Goal: Task Accomplishment & Management: Manage account settings

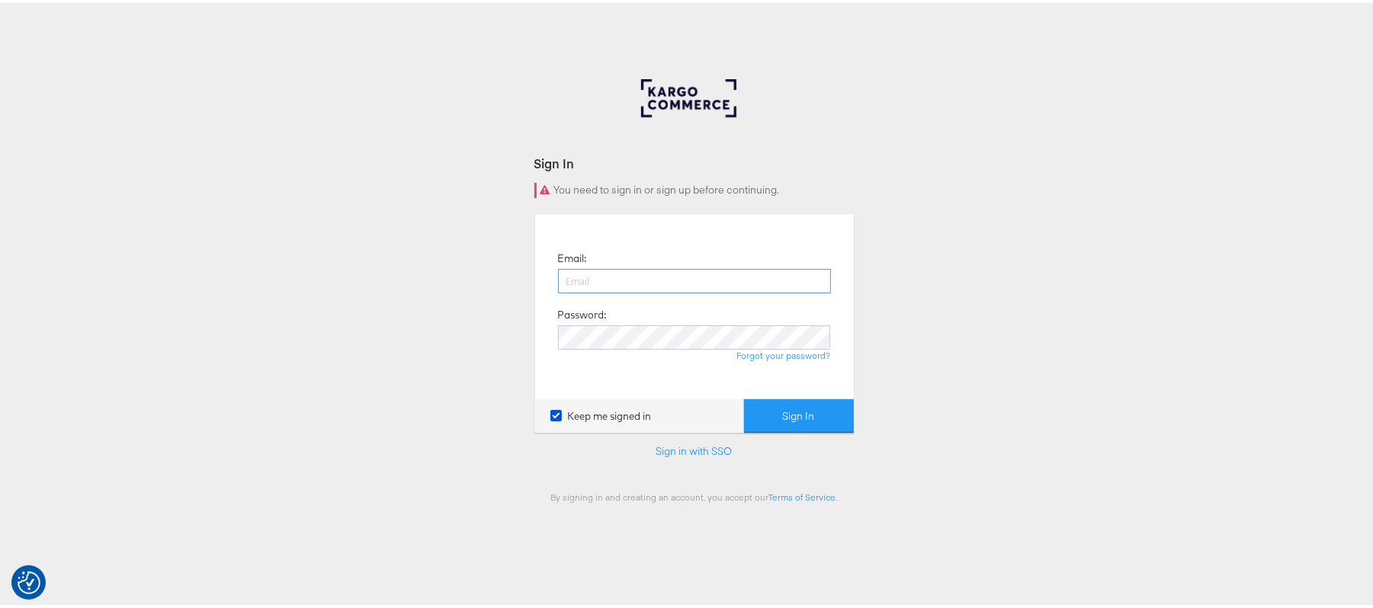
click at [591, 274] on input "email" at bounding box center [694, 278] width 273 height 24
type input "sanjana.pradhan@kargo.com"
click at [744, 396] on button "Sign In" at bounding box center [799, 413] width 110 height 34
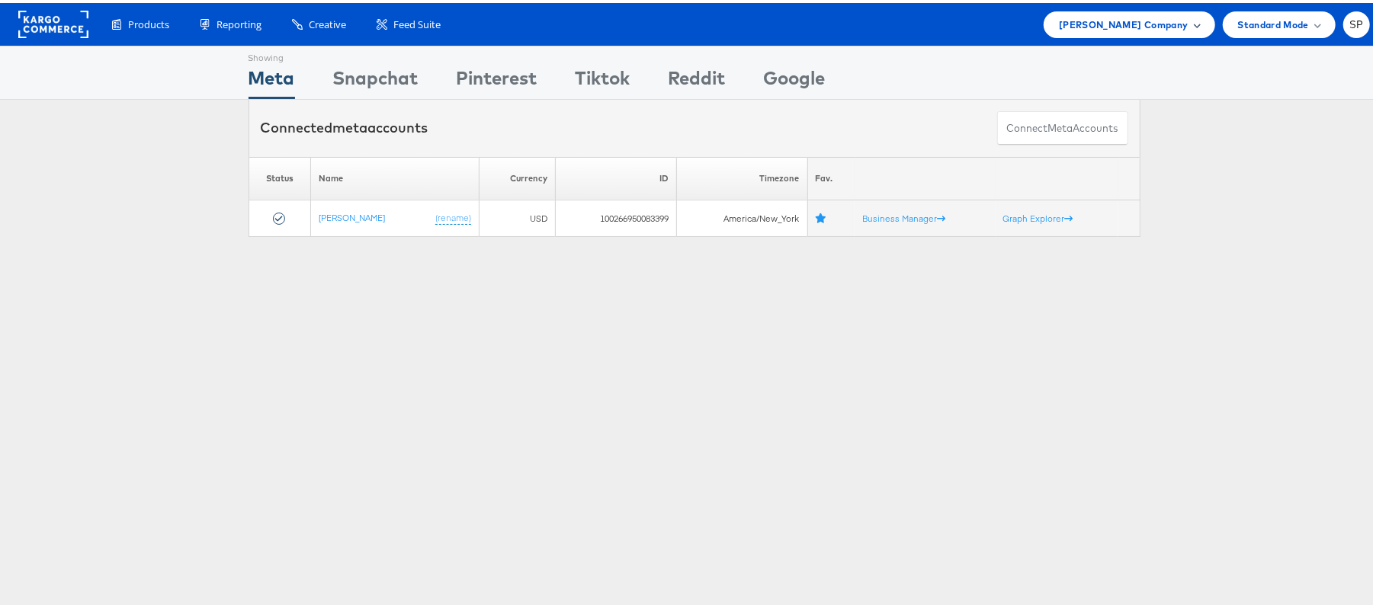
click at [1085, 27] on span "Steve Madden Company" at bounding box center [1123, 22] width 129 height 16
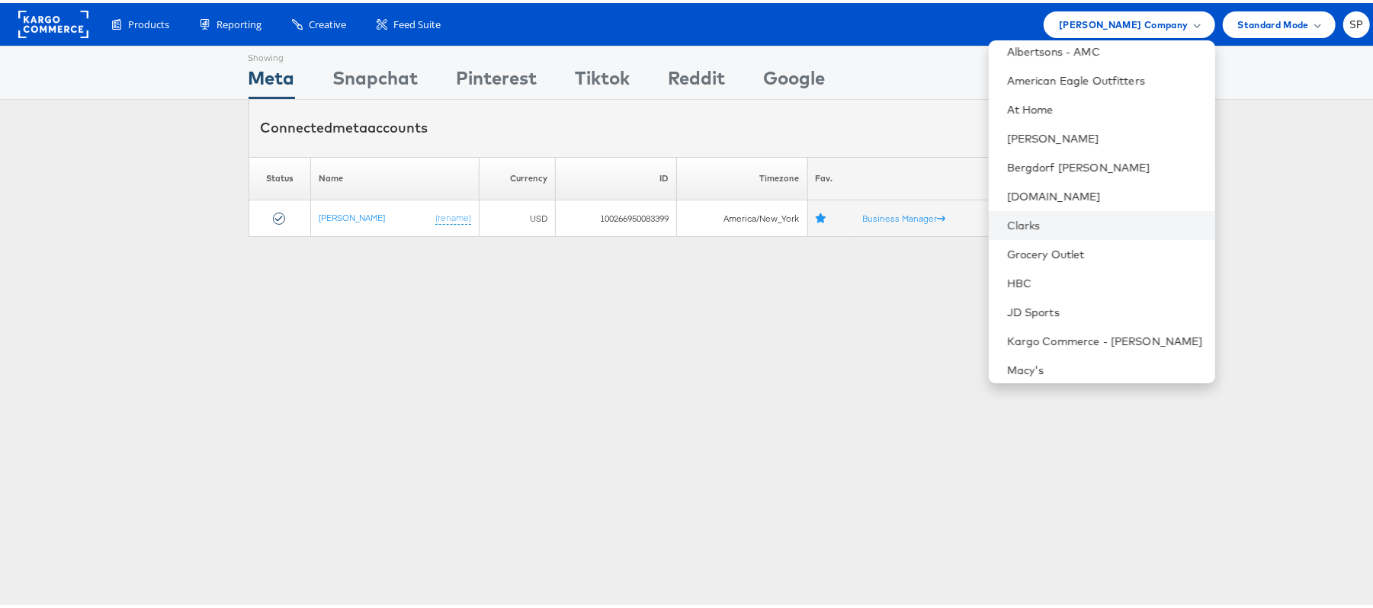
scroll to position [101, 0]
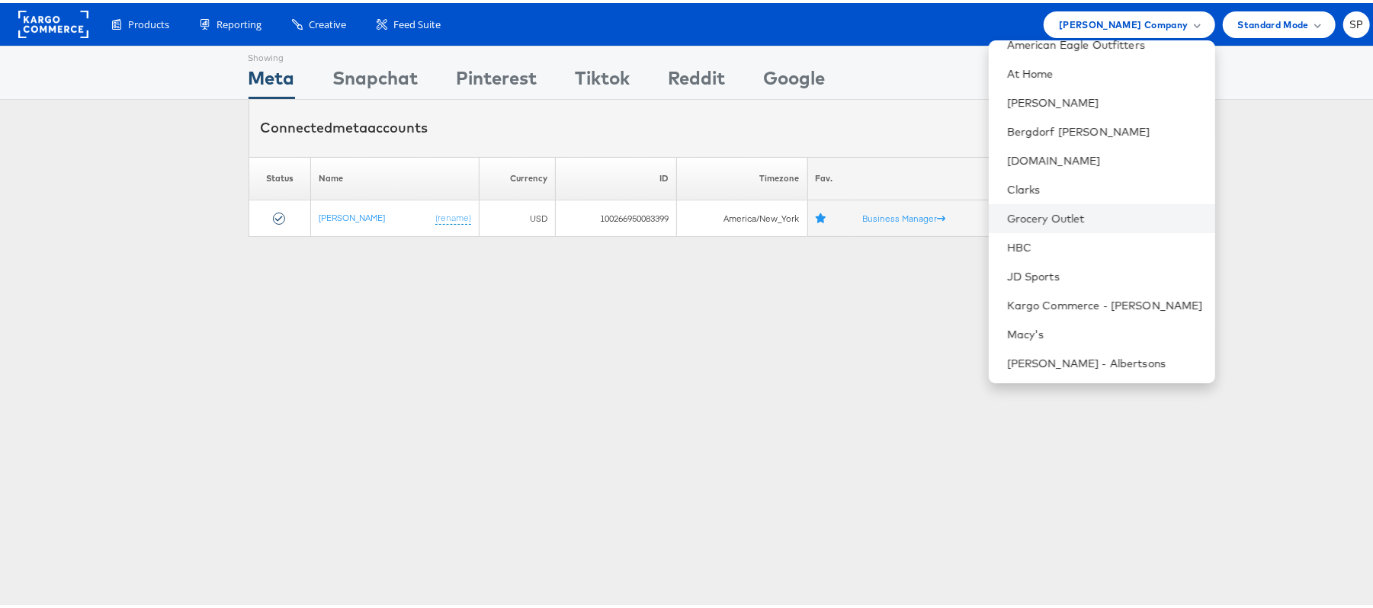
click at [1037, 223] on li "Grocery Outlet" at bounding box center [1102, 215] width 226 height 29
click at [1025, 215] on link "Grocery Outlet" at bounding box center [1105, 215] width 196 height 15
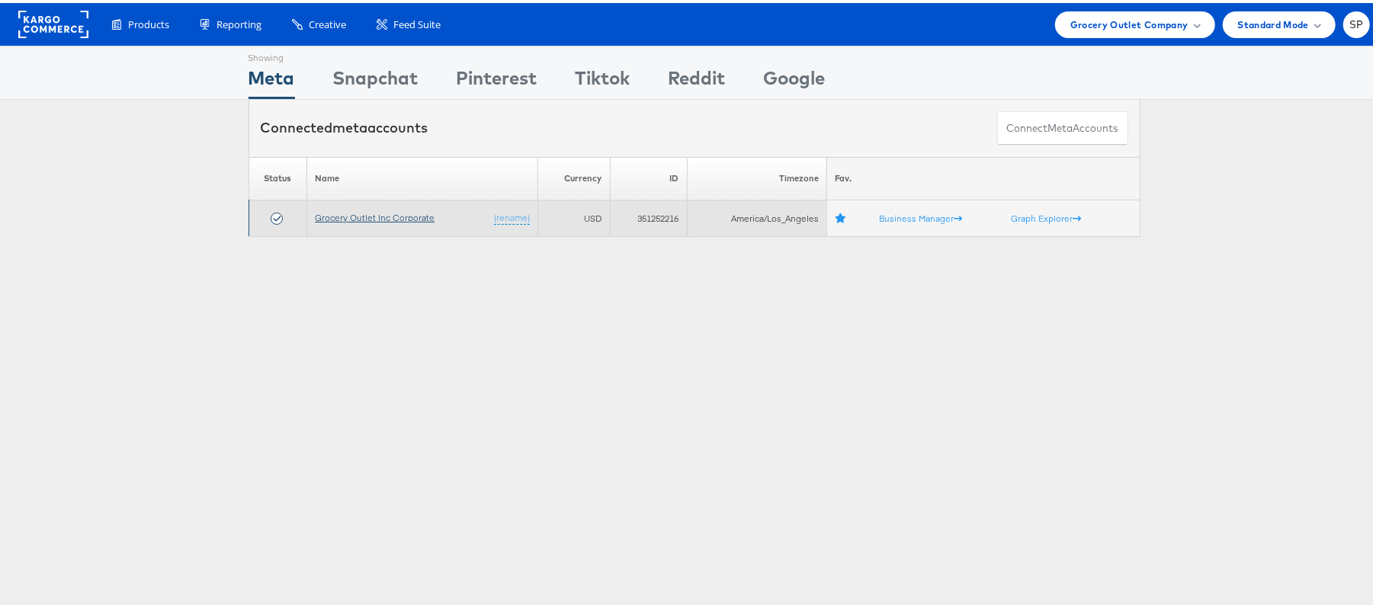
click at [398, 219] on link "Grocery Outlet Inc Corporate" at bounding box center [375, 214] width 120 height 11
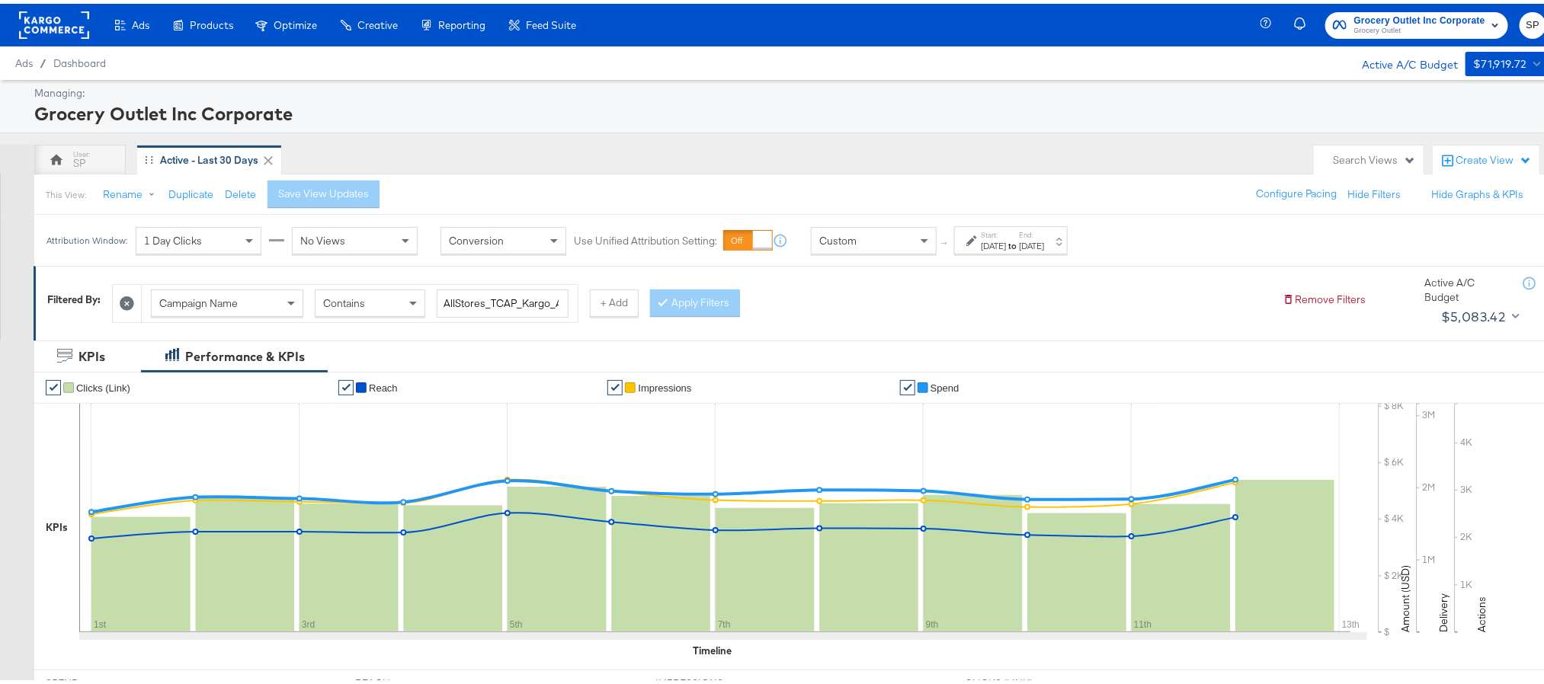
click at [1044, 243] on div "Oct 12th 2025" at bounding box center [1031, 242] width 25 height 12
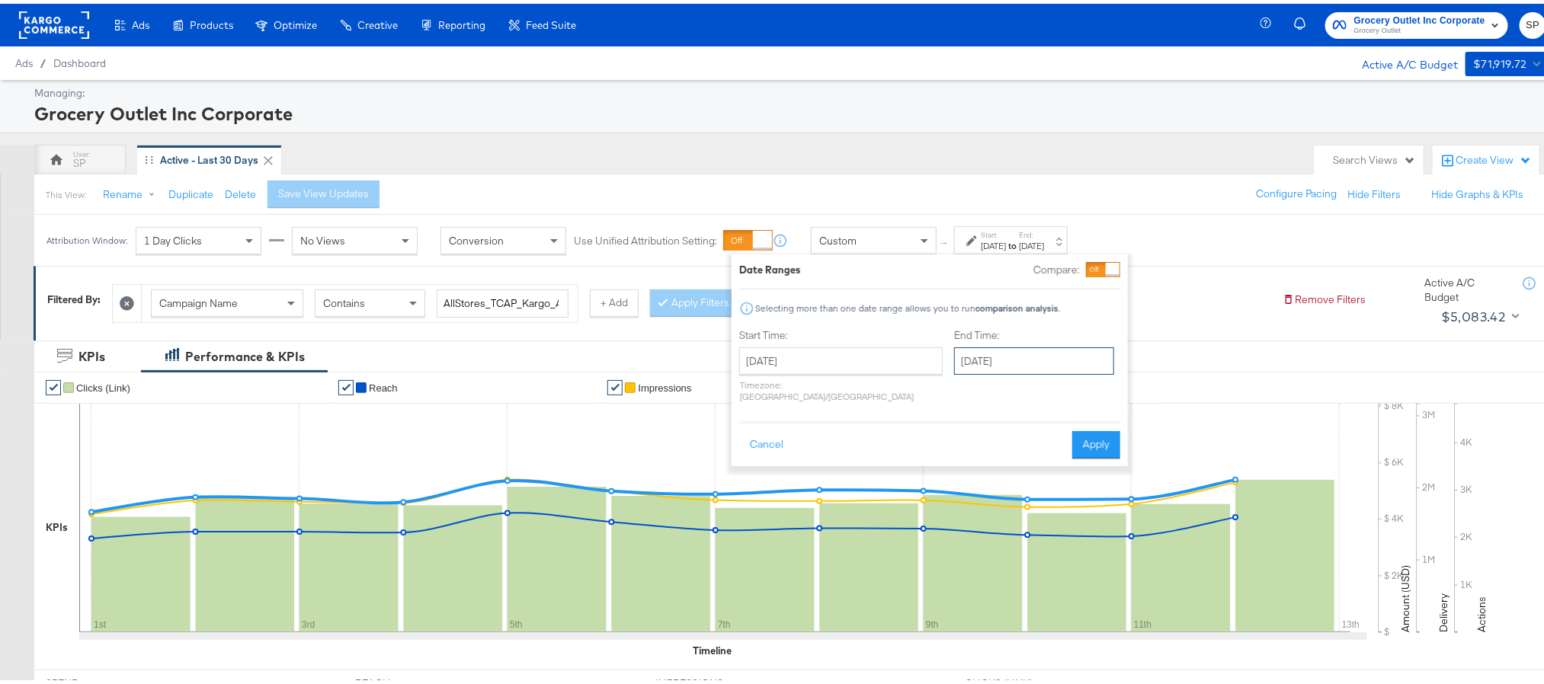
click at [988, 352] on input "October 12th 2025" at bounding box center [1034, 357] width 160 height 27
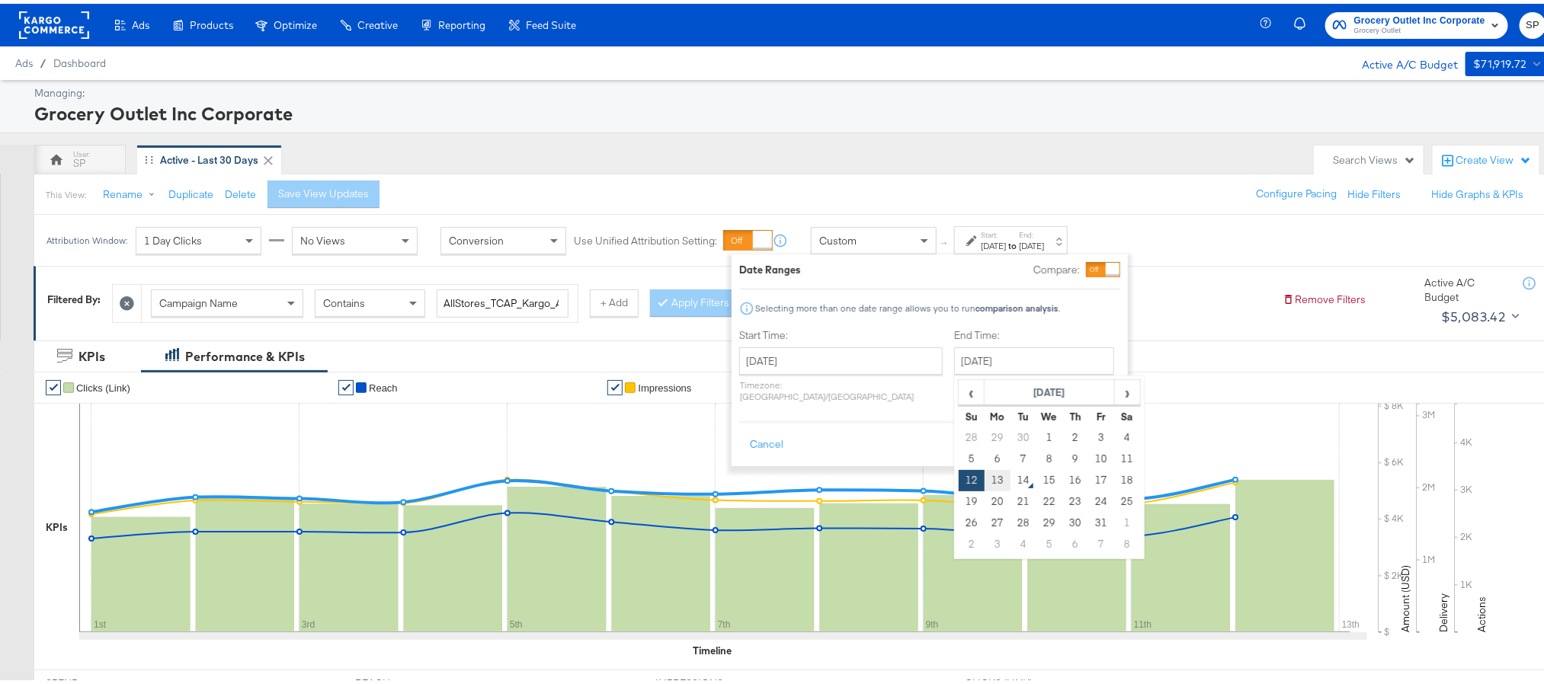
click at [985, 480] on td "13" at bounding box center [998, 476] width 26 height 21
type input "October 13th 2025"
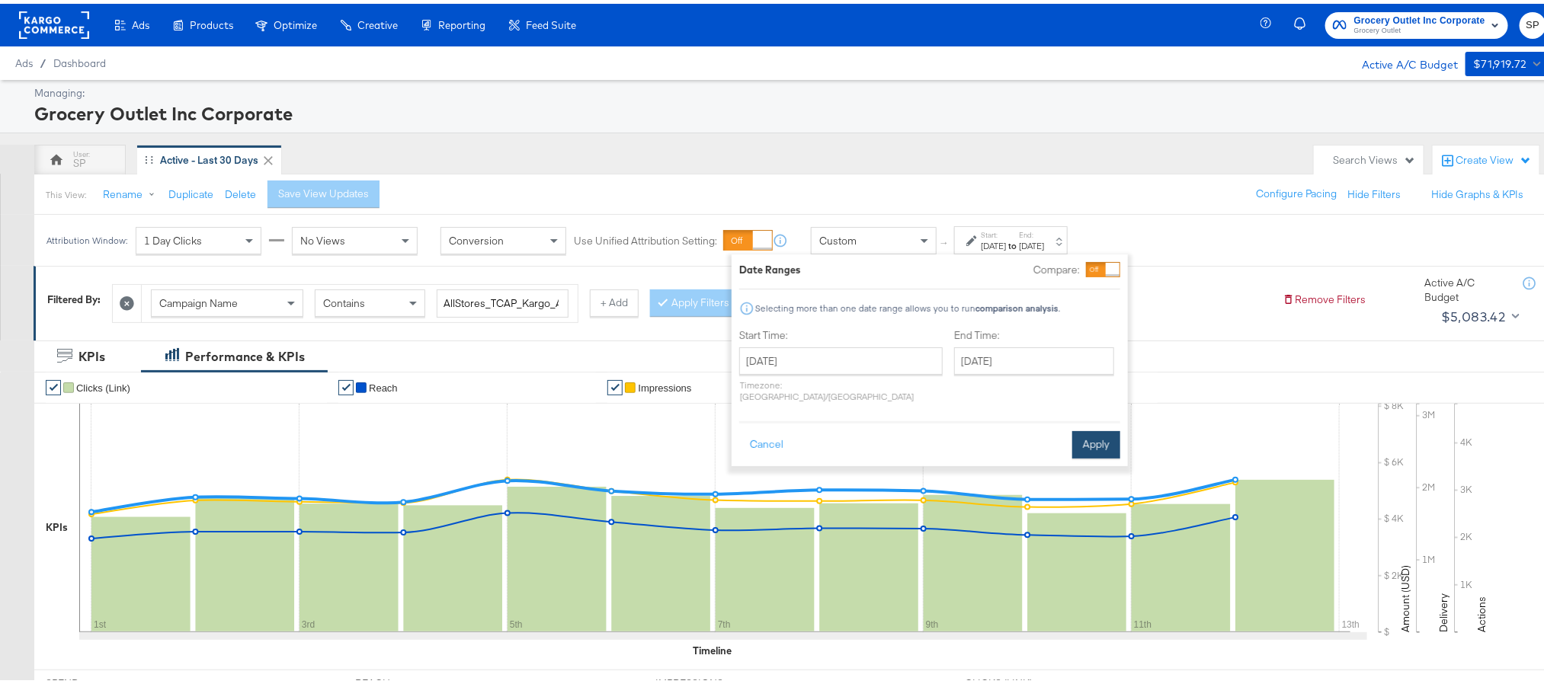
click at [1085, 432] on button "Apply" at bounding box center [1096, 441] width 48 height 27
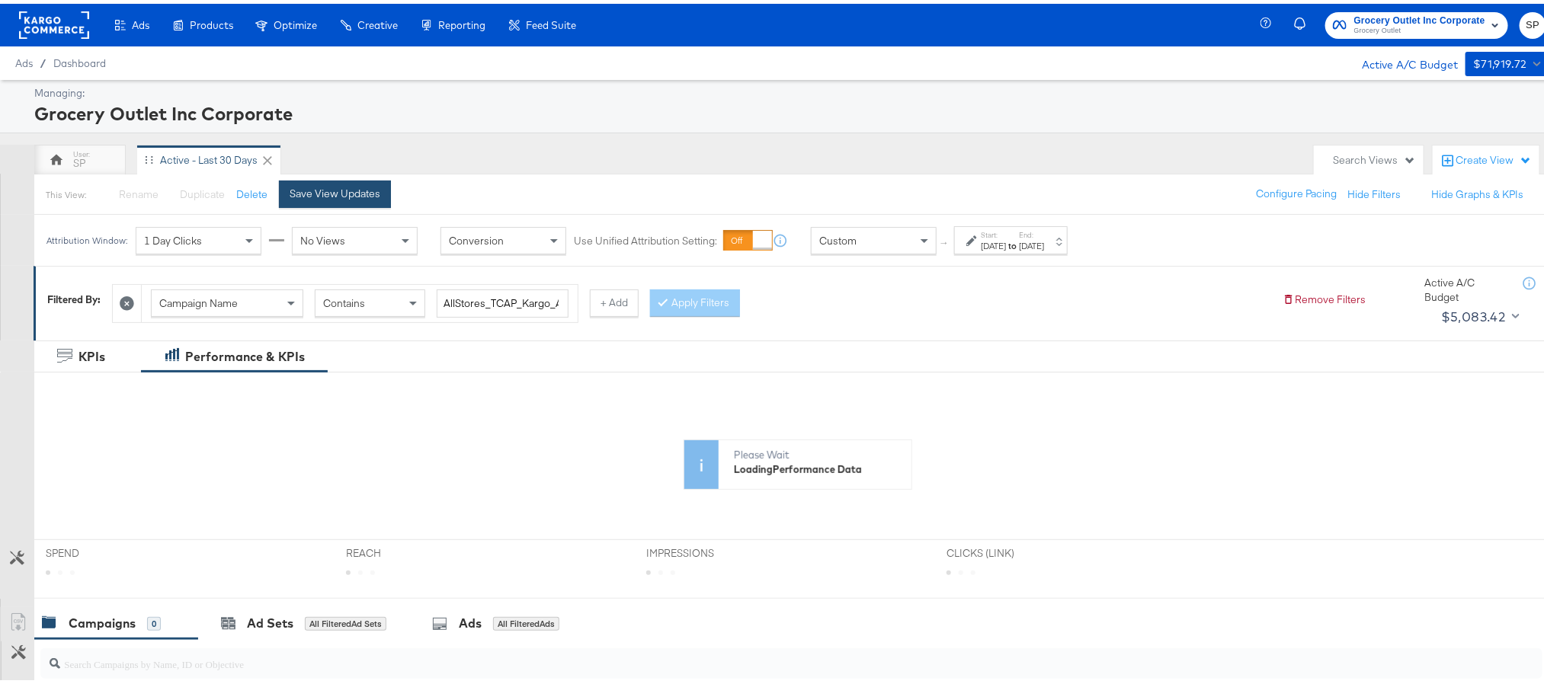
click at [353, 197] on div "Save View Updates" at bounding box center [335, 190] width 91 height 14
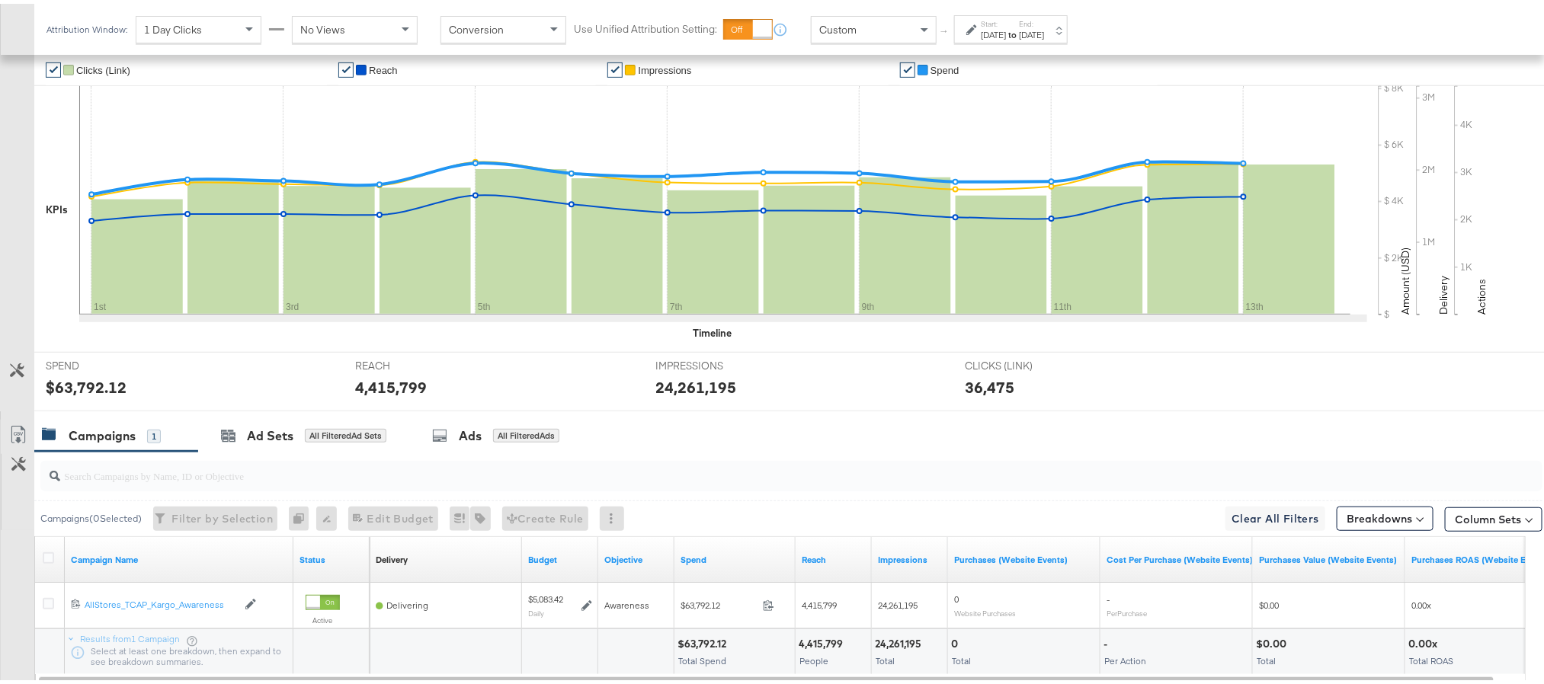
scroll to position [343, 0]
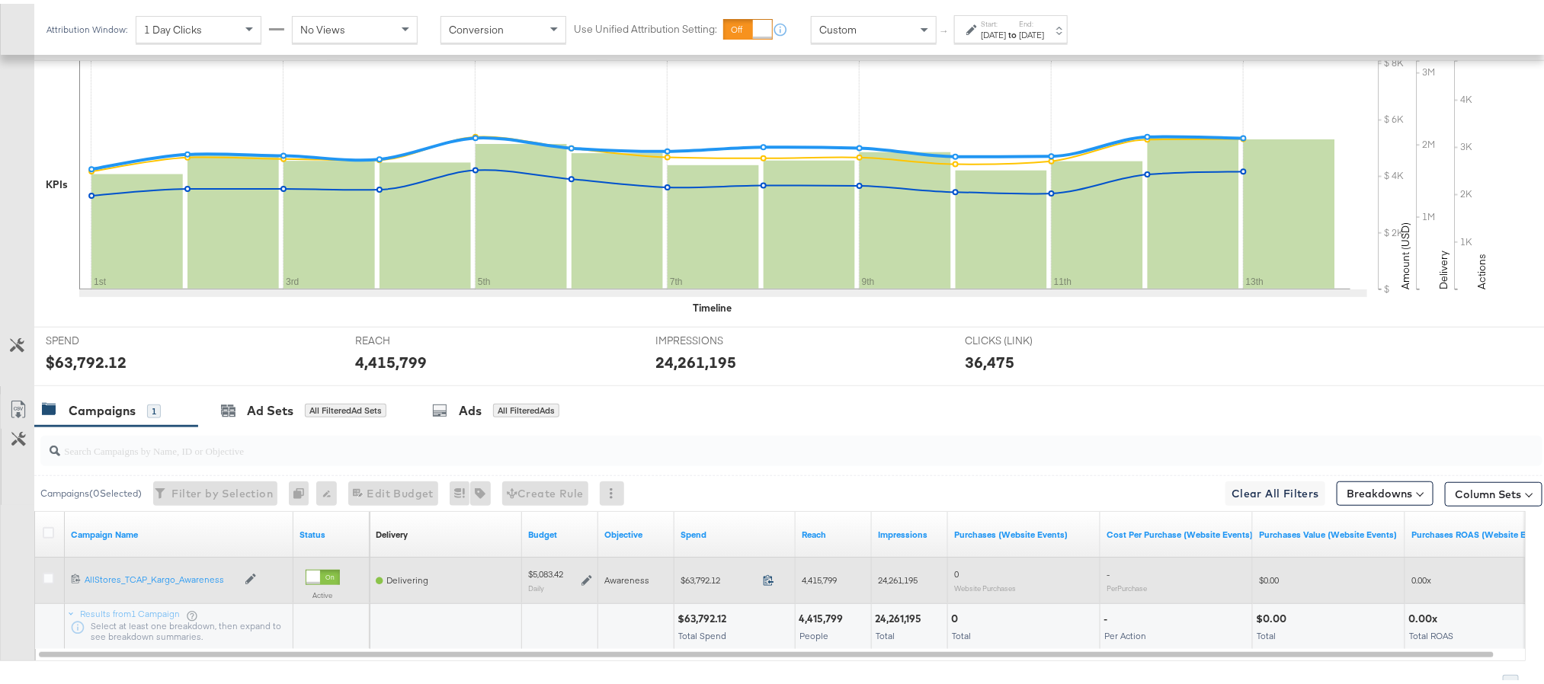
click at [773, 578] on icon at bounding box center [768, 576] width 11 height 11
click at [584, 582] on icon at bounding box center [587, 577] width 11 height 11
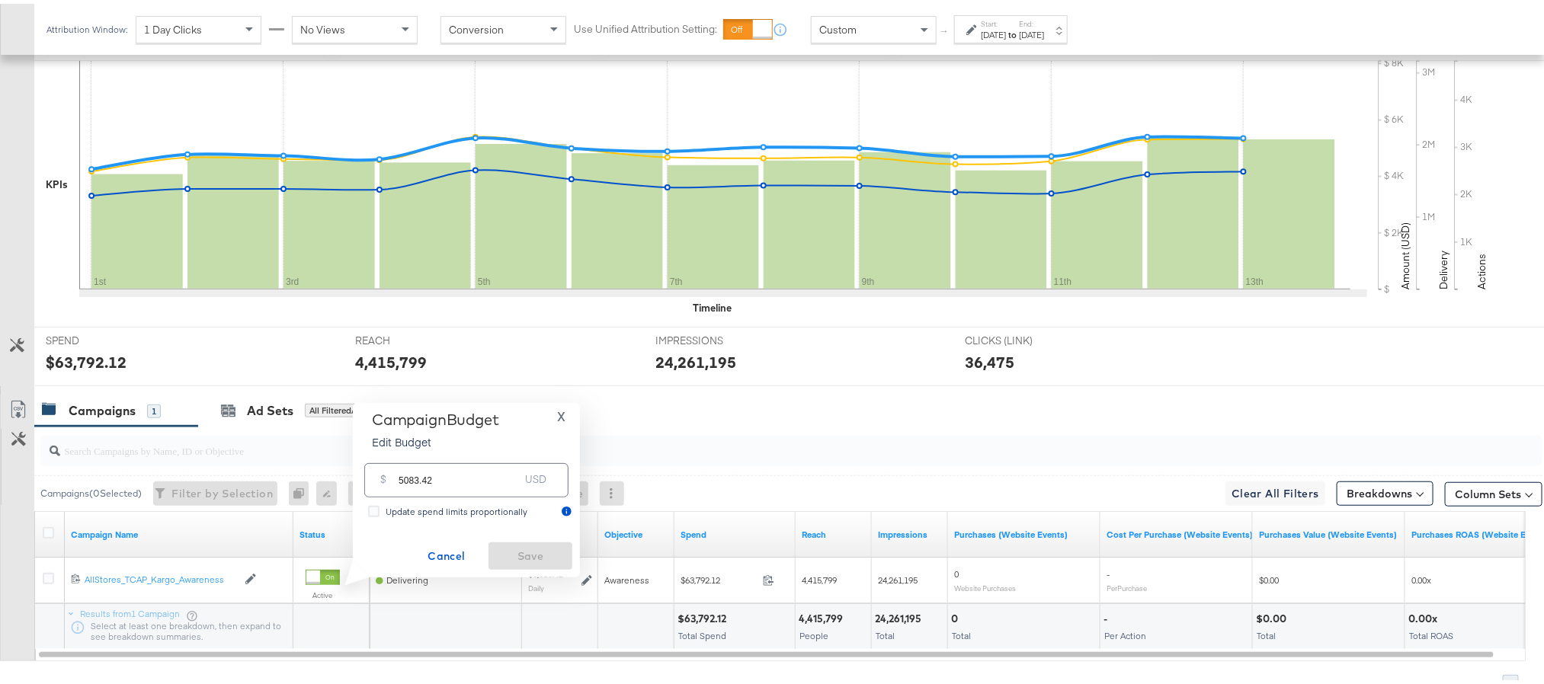
click at [410, 479] on input "5083.42" at bounding box center [459, 470] width 120 height 33
paste input "$5,067.10"
type input "5067.10"
click at [527, 544] on span "Save" at bounding box center [531, 552] width 72 height 19
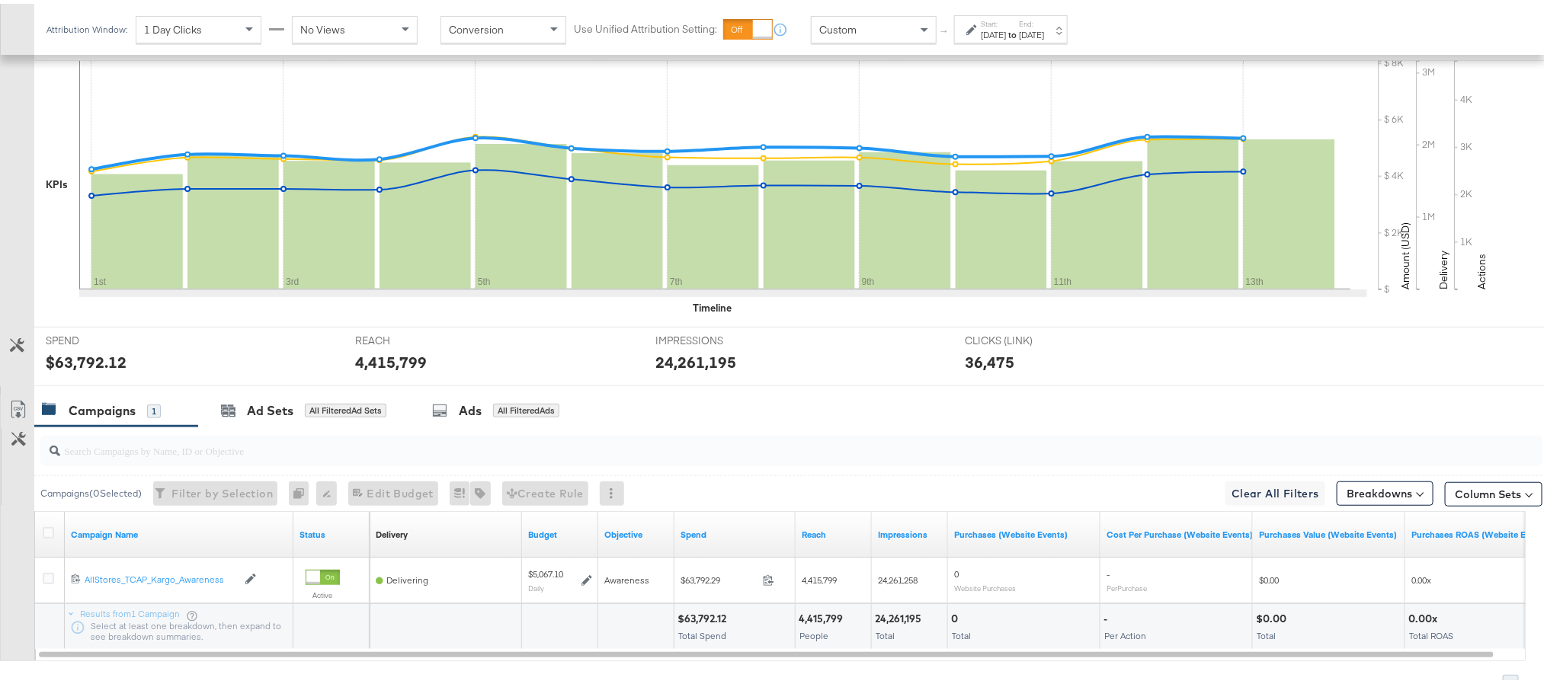
scroll to position [0, 0]
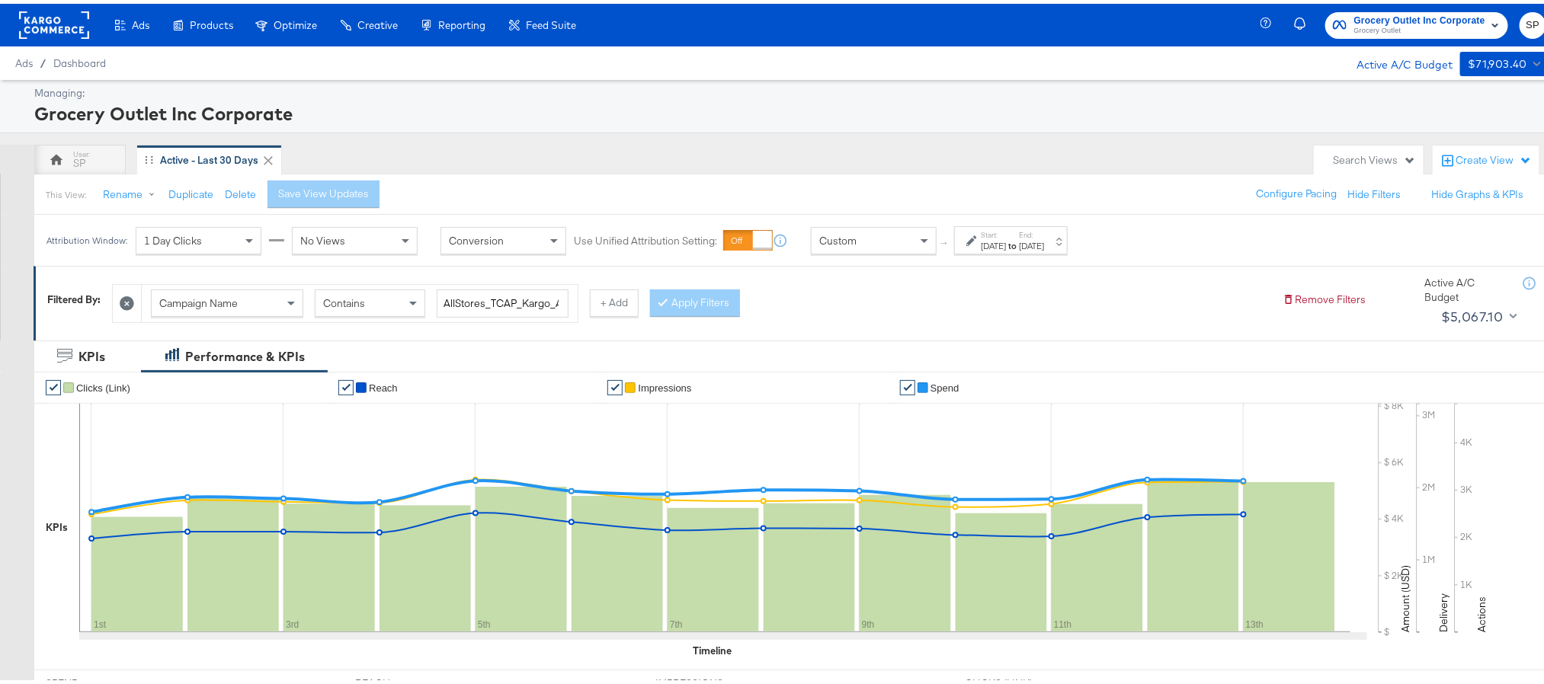
click at [1019, 247] on strong "to" at bounding box center [1012, 241] width 13 height 11
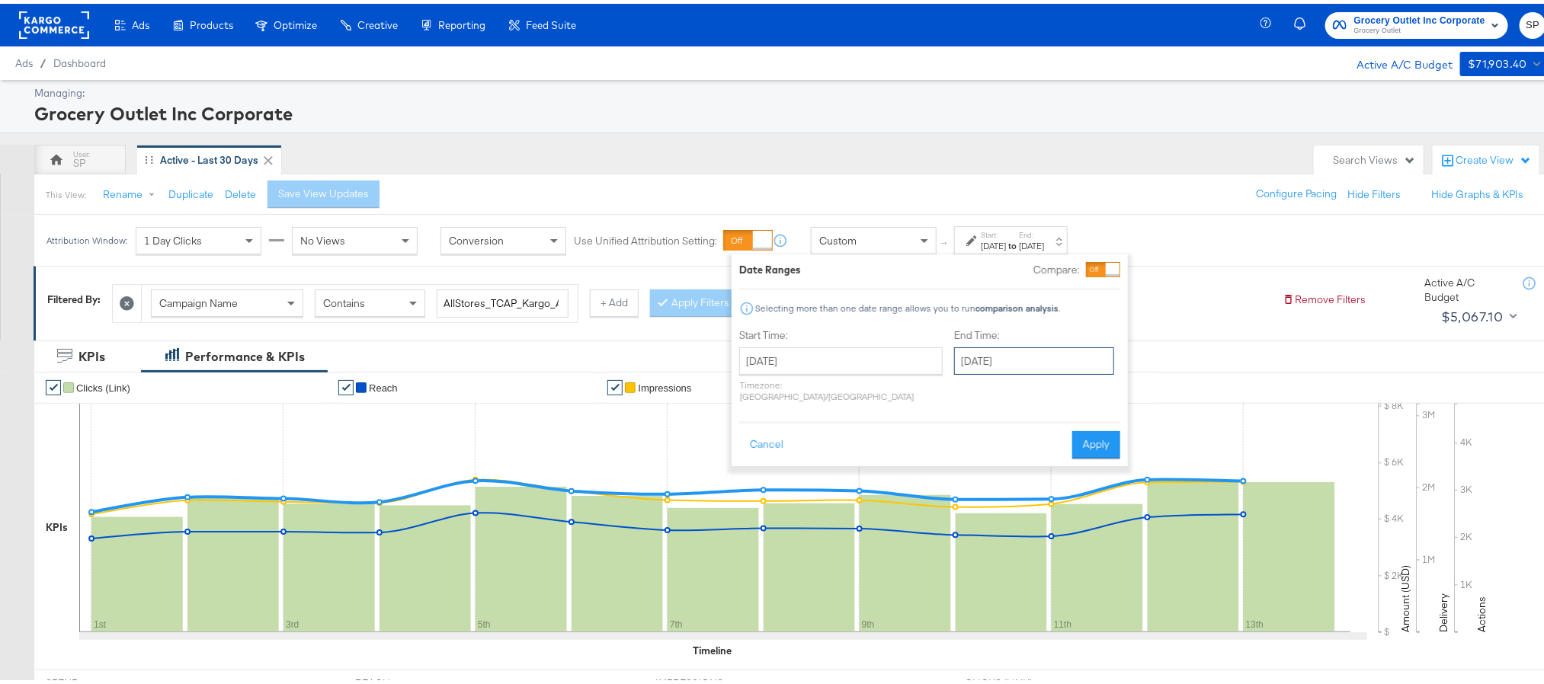
click at [954, 351] on input "October 13th 2025" at bounding box center [1034, 357] width 160 height 27
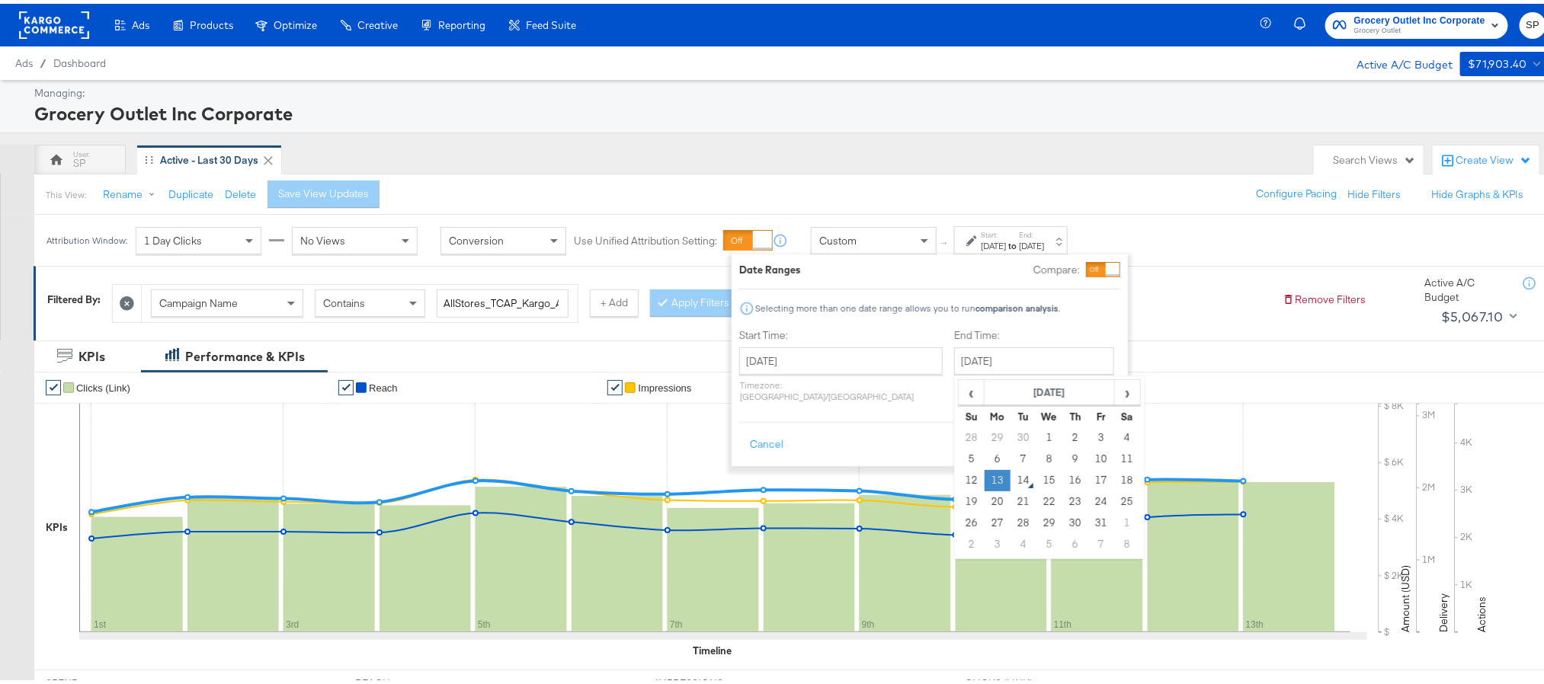
click at [985, 476] on td "13" at bounding box center [998, 476] width 26 height 21
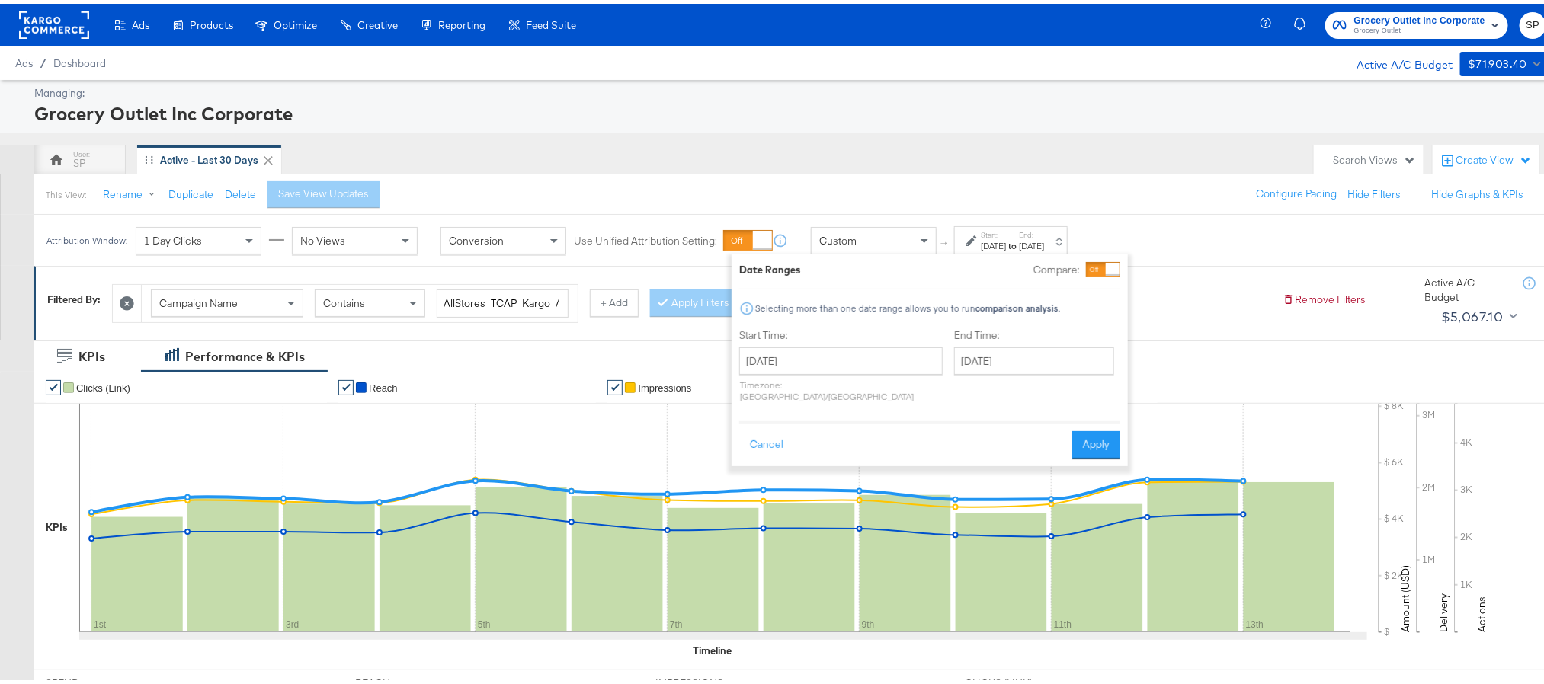
click at [1102, 418] on div "Cancel Apply" at bounding box center [929, 436] width 381 height 37
click at [1097, 428] on button "Apply" at bounding box center [1096, 441] width 48 height 27
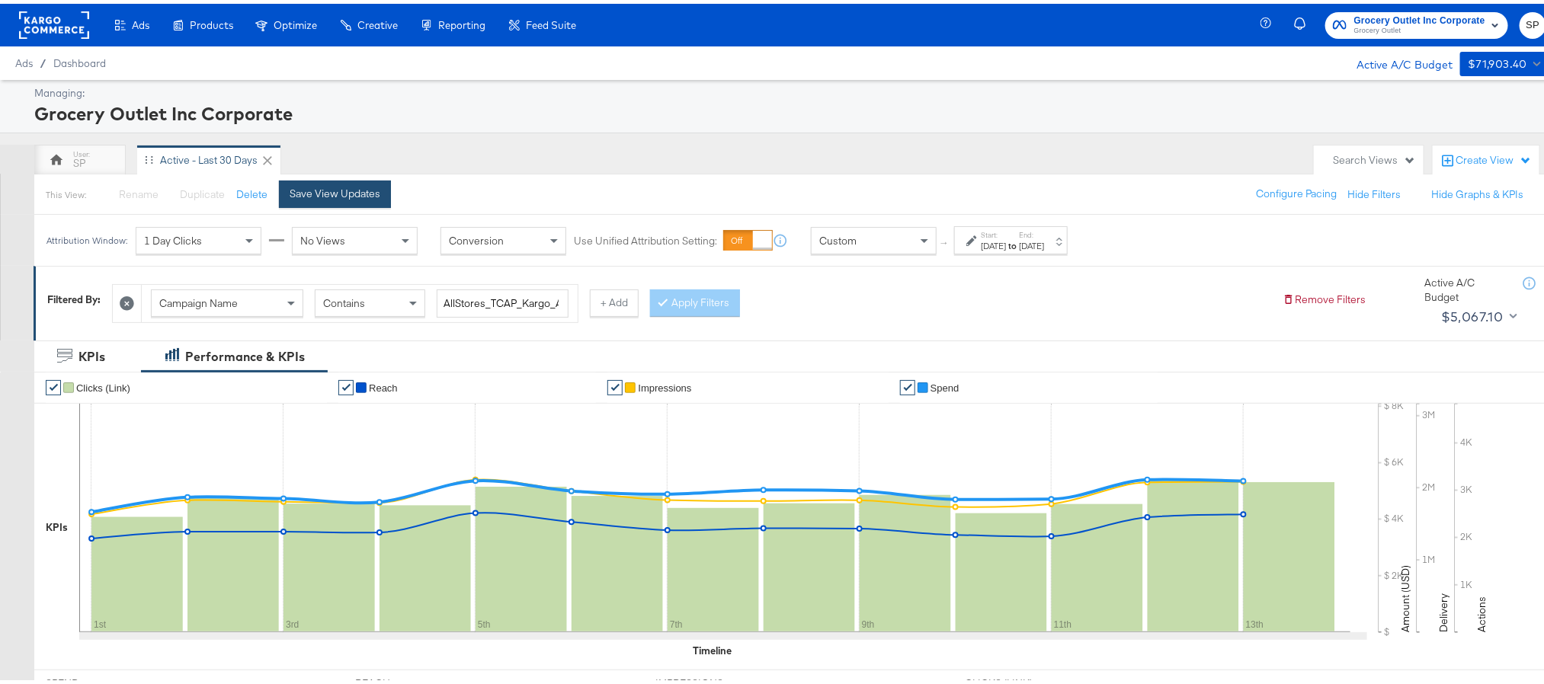
click at [341, 195] on div "Save View Updates" at bounding box center [335, 190] width 91 height 14
click at [78, 25] on rect at bounding box center [54, 21] width 70 height 27
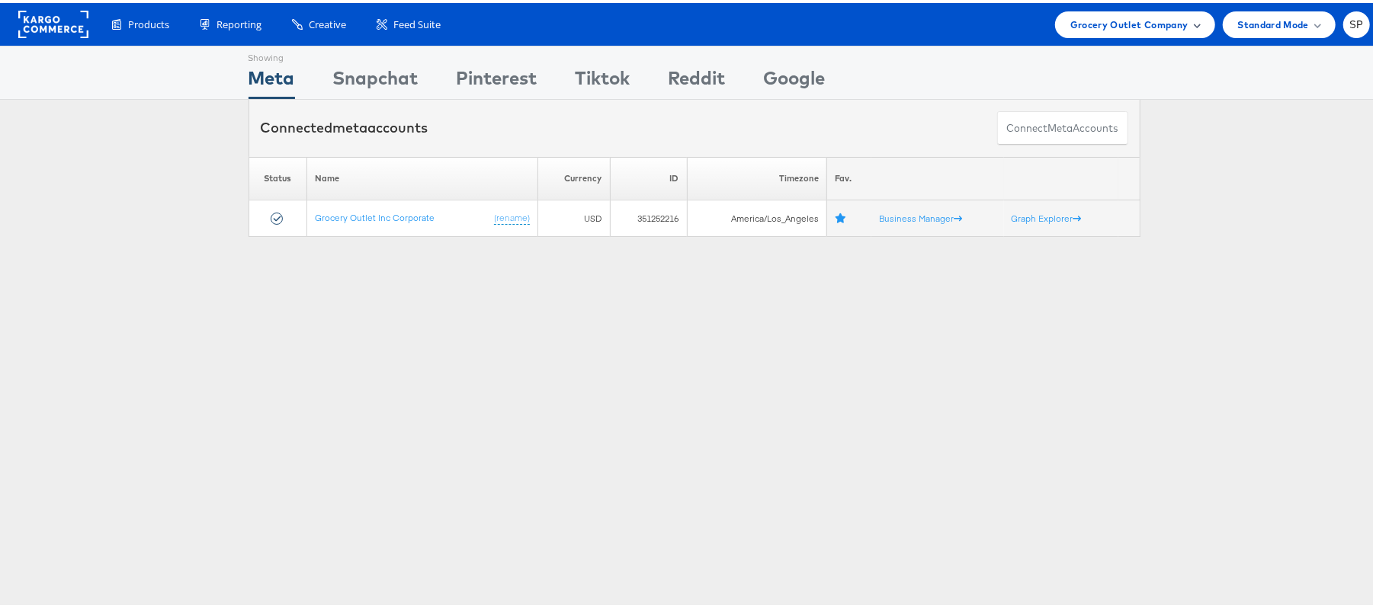
click at [1131, 15] on span "Grocery Outlet Company" at bounding box center [1129, 22] width 118 height 16
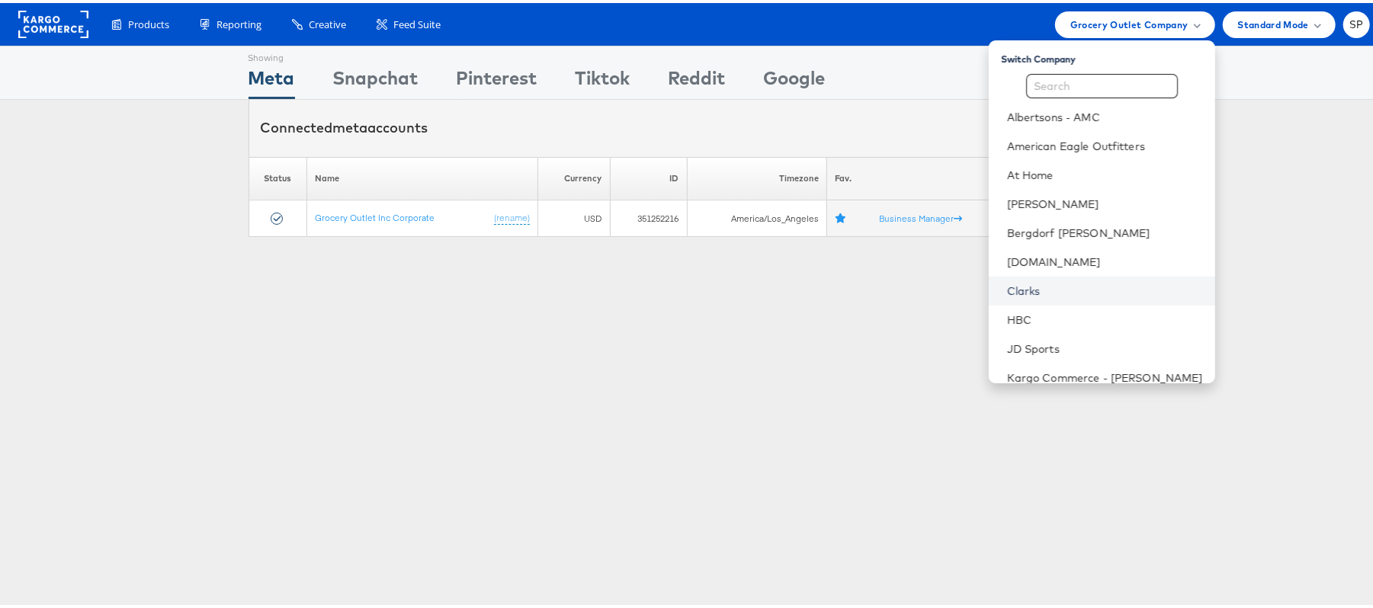
click at [1007, 285] on link "Clarks" at bounding box center [1105, 287] width 196 height 15
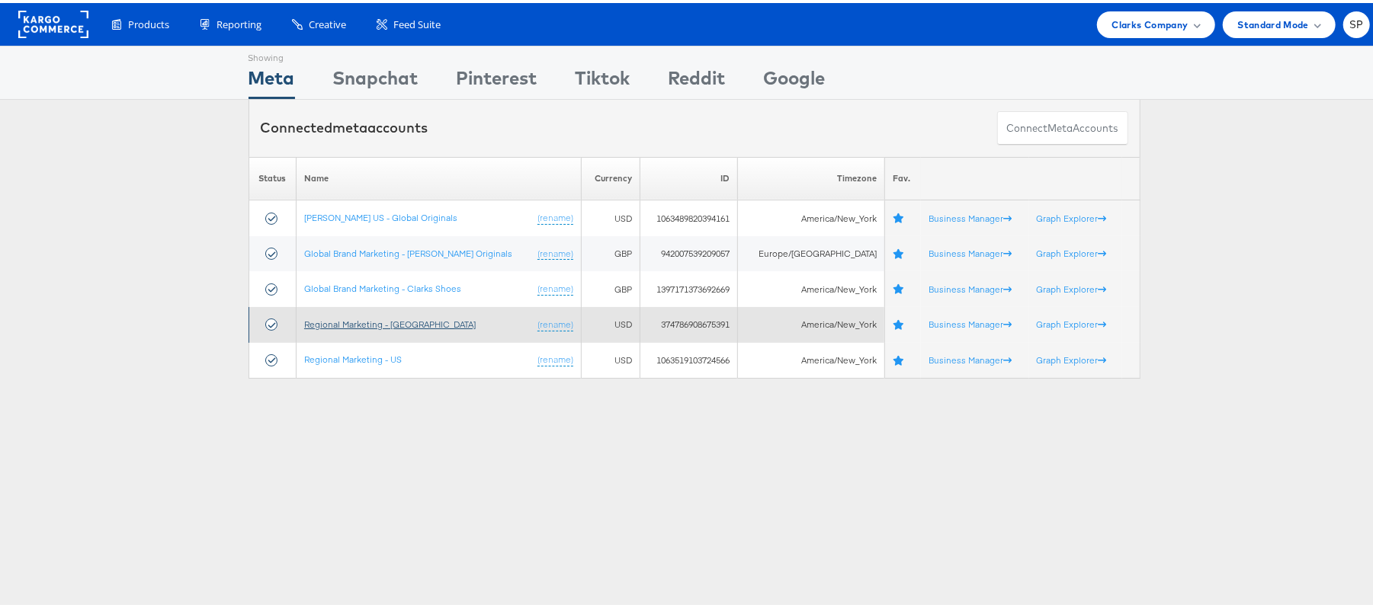
click at [360, 322] on link "Regional Marketing - [GEOGRAPHIC_DATA]" at bounding box center [389, 321] width 171 height 11
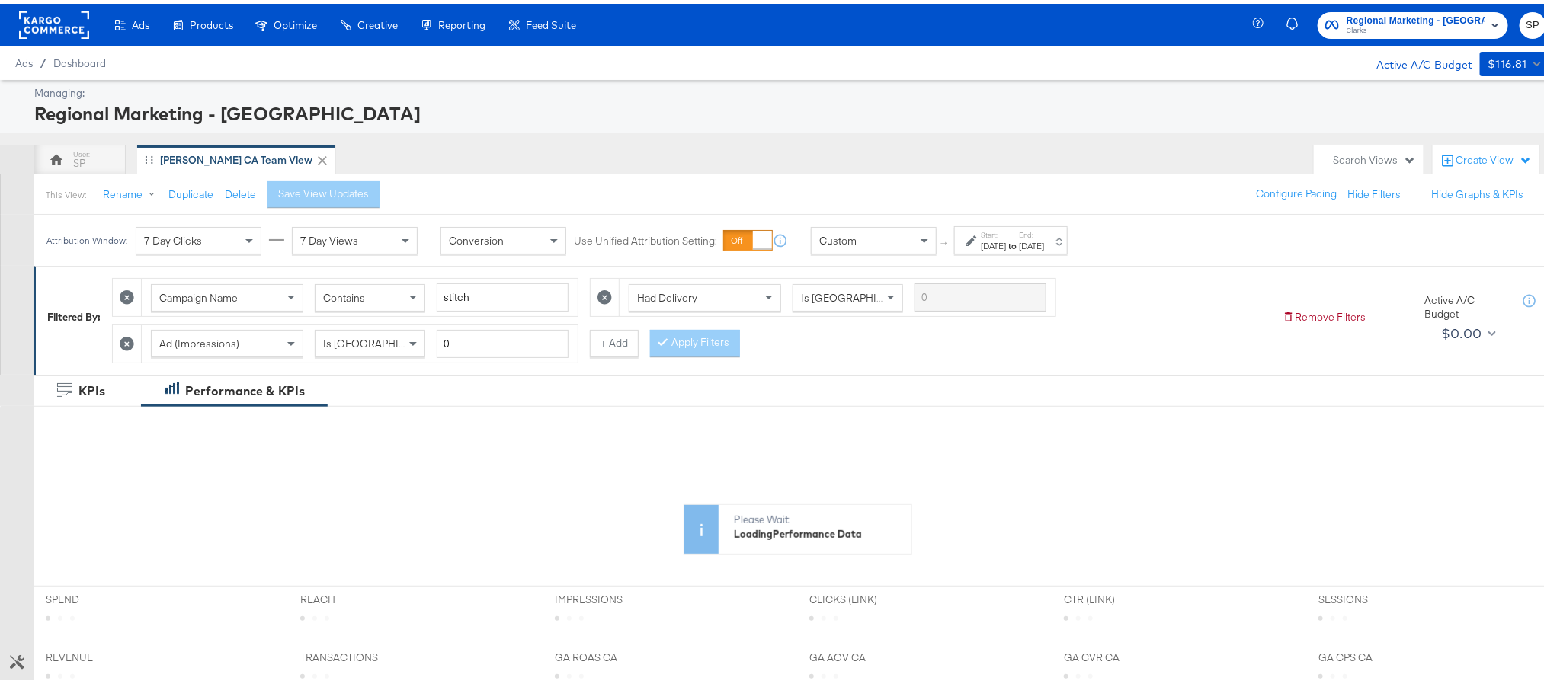
click at [1006, 248] on div "[DATE]" at bounding box center [993, 242] width 25 height 12
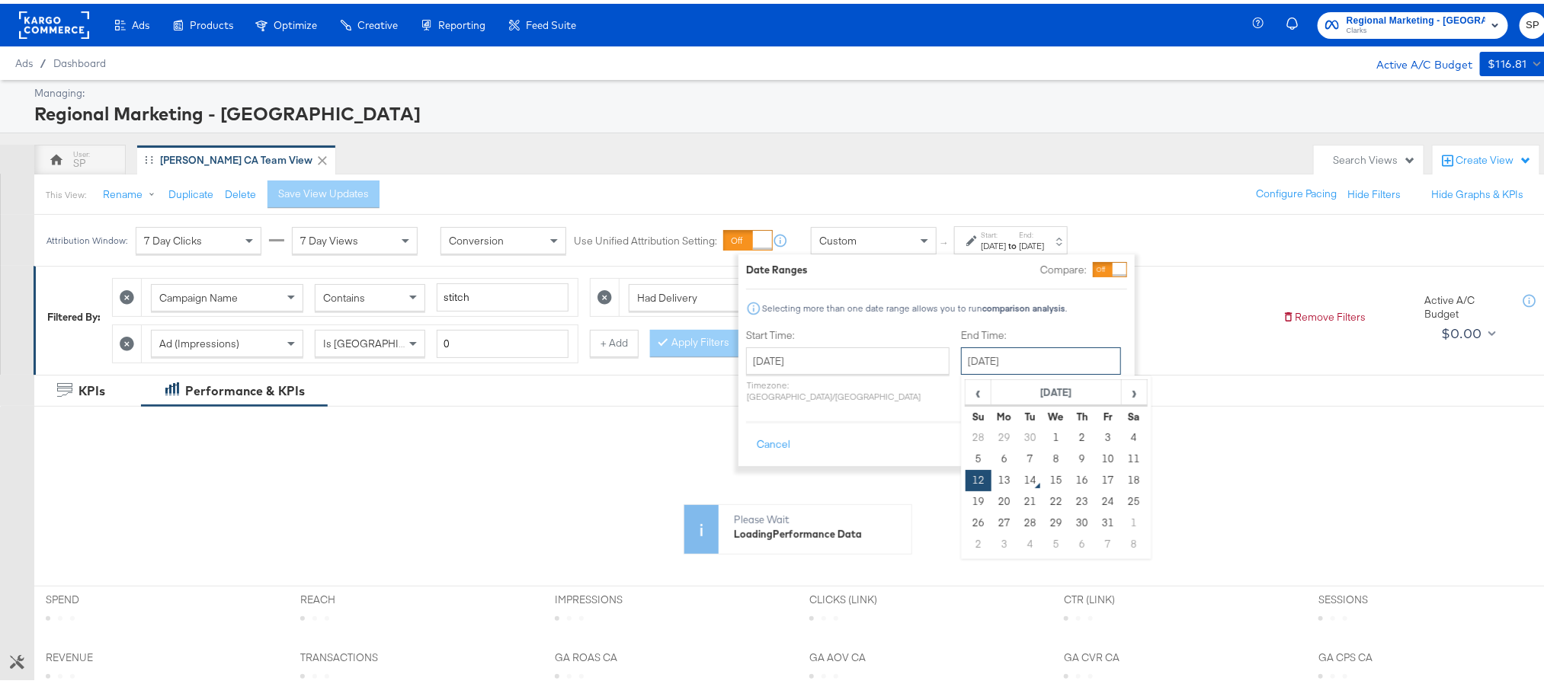
click at [970, 355] on input "[DATE]" at bounding box center [1041, 357] width 160 height 27
click at [992, 480] on td "13" at bounding box center [1005, 476] width 26 height 21
type input "October 13th 2025"
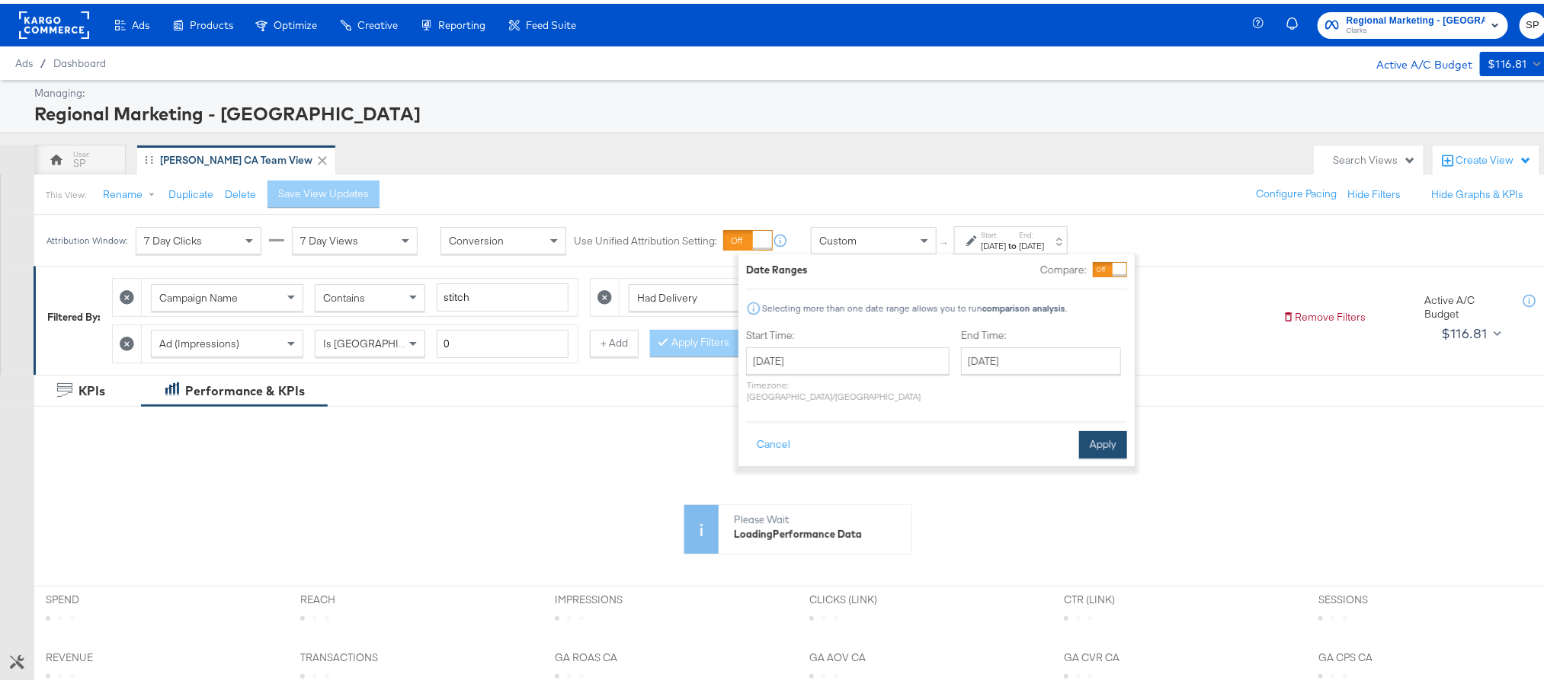
click at [1088, 428] on button "Apply" at bounding box center [1103, 441] width 48 height 27
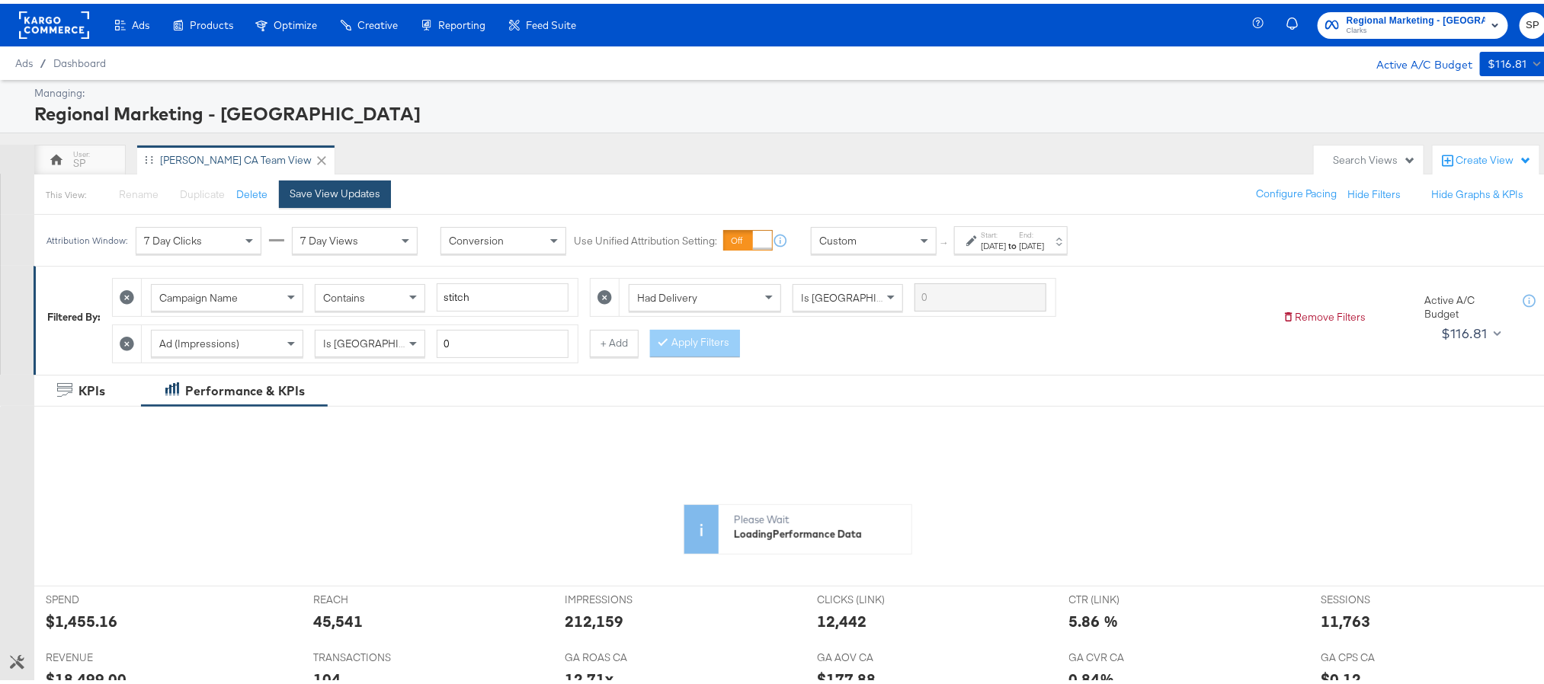
click at [316, 194] on div "Save View Updates" at bounding box center [335, 190] width 91 height 14
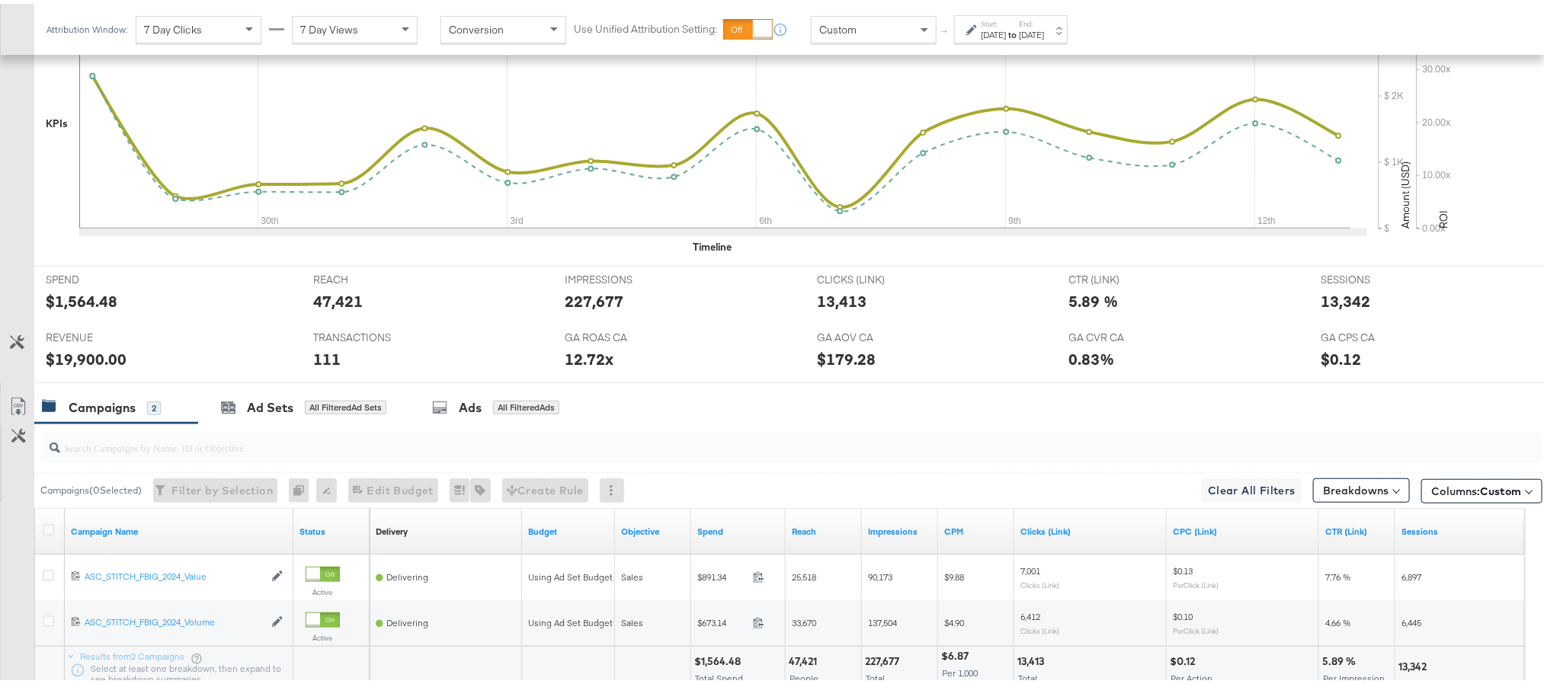
scroll to position [591, 0]
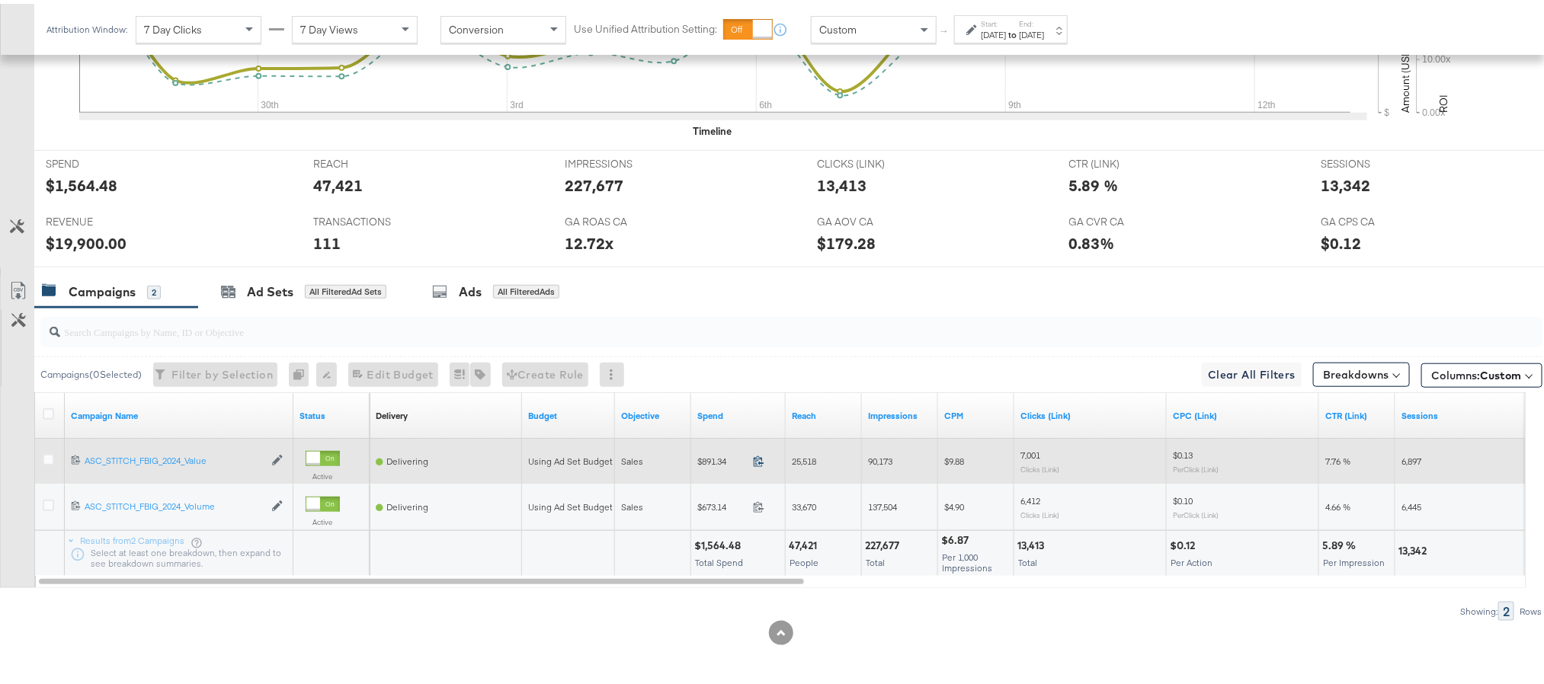
click at [757, 460] on icon at bounding box center [758, 457] width 11 height 11
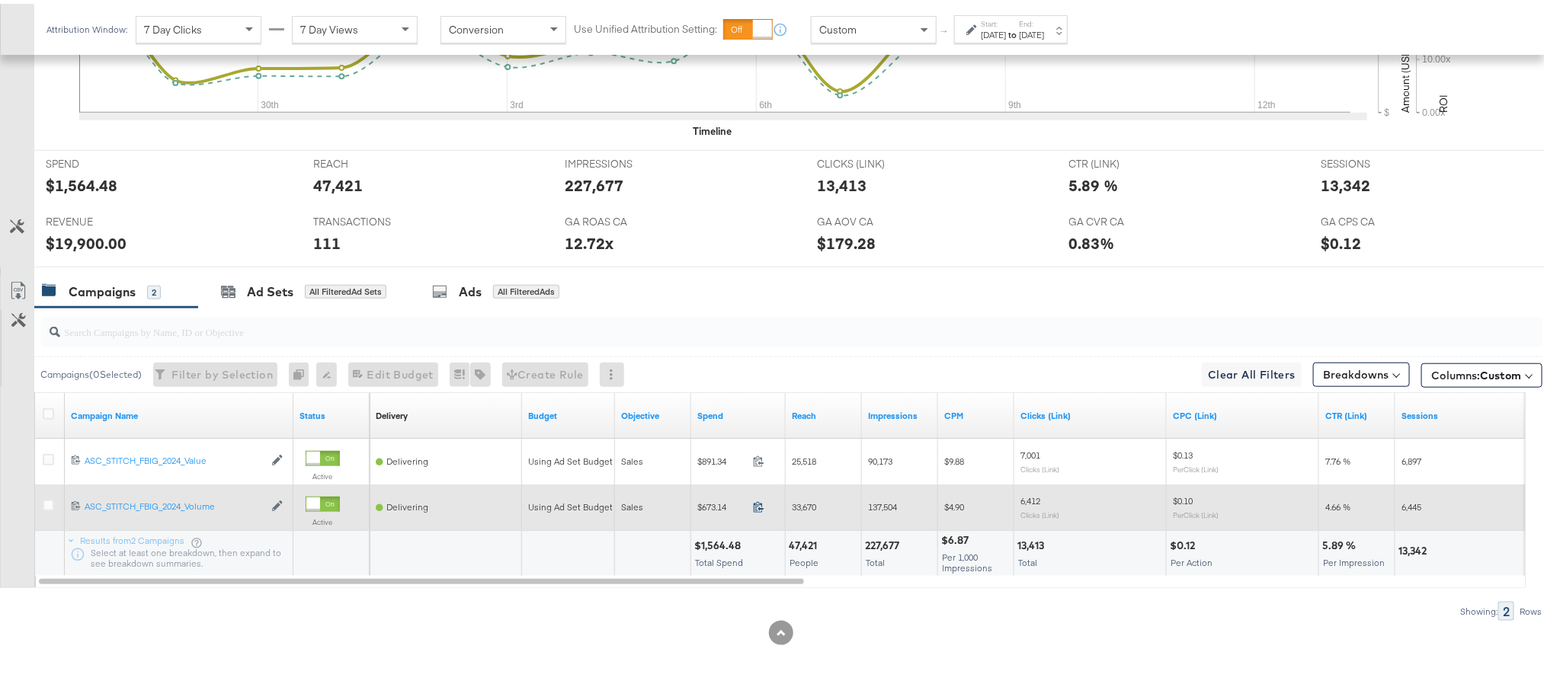
click at [761, 501] on icon at bounding box center [759, 503] width 10 height 11
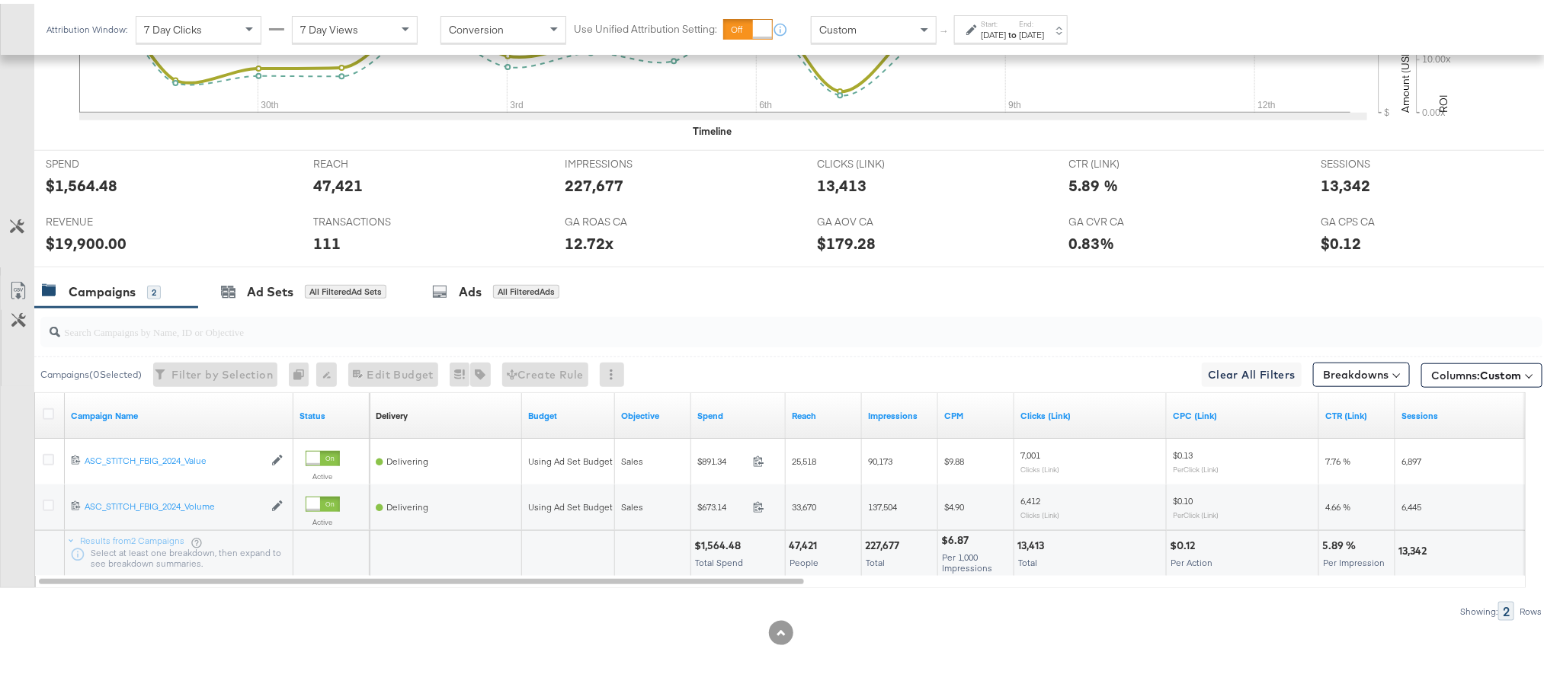
click at [95, 240] on div "$19,900.00" at bounding box center [86, 240] width 81 height 22
copy div "19,900.00"
click at [568, 236] on div "12.72x" at bounding box center [589, 240] width 49 height 22
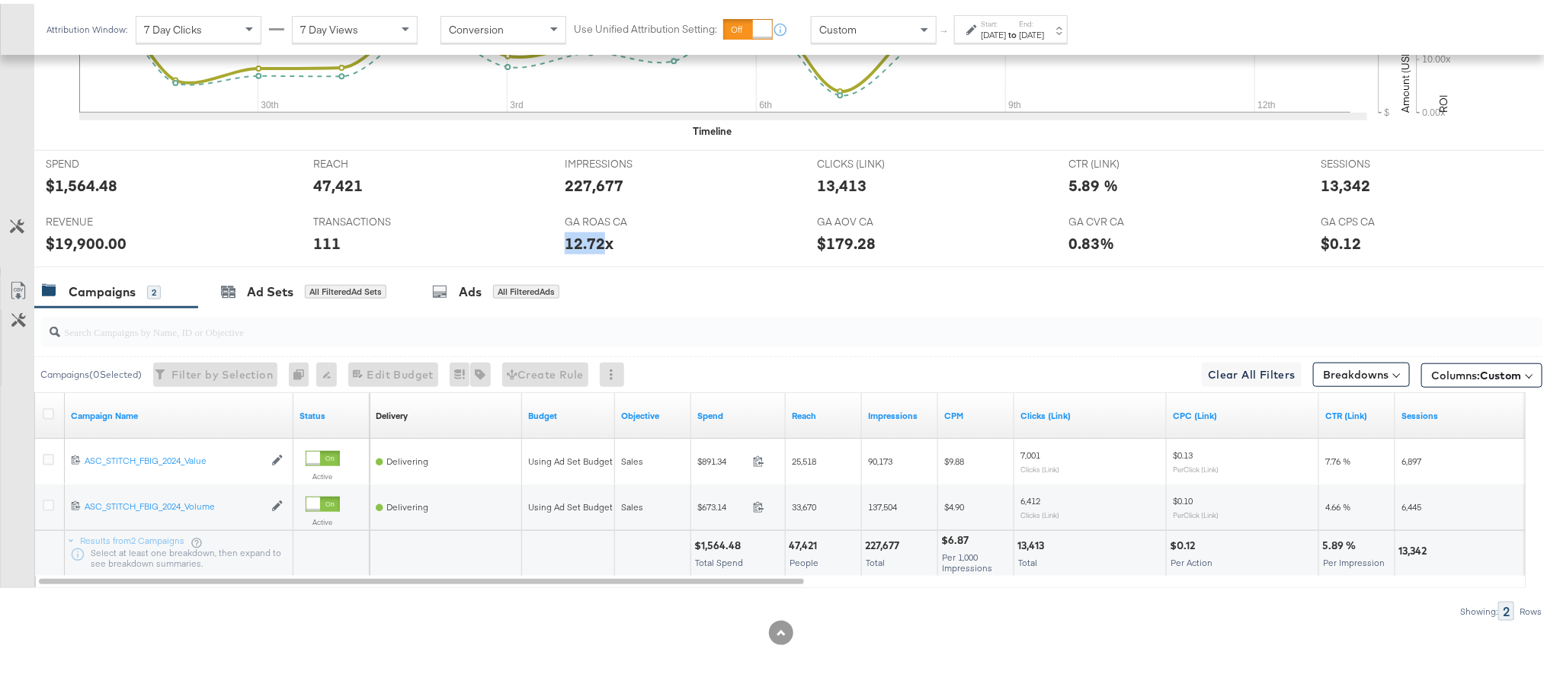
copy div "12.72"
click at [1328, 179] on div "13,342" at bounding box center [1346, 182] width 50 height 22
copy div "13,342"
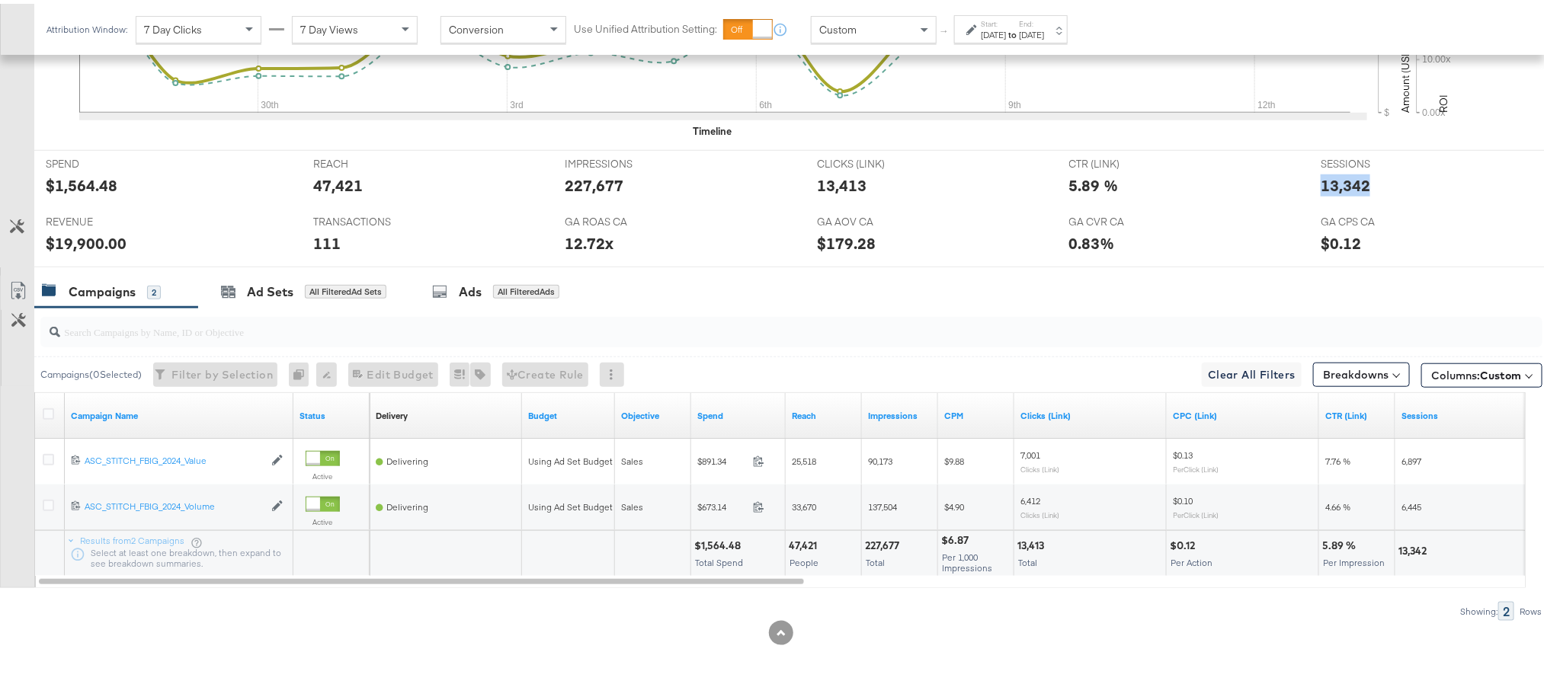
scroll to position [248, 0]
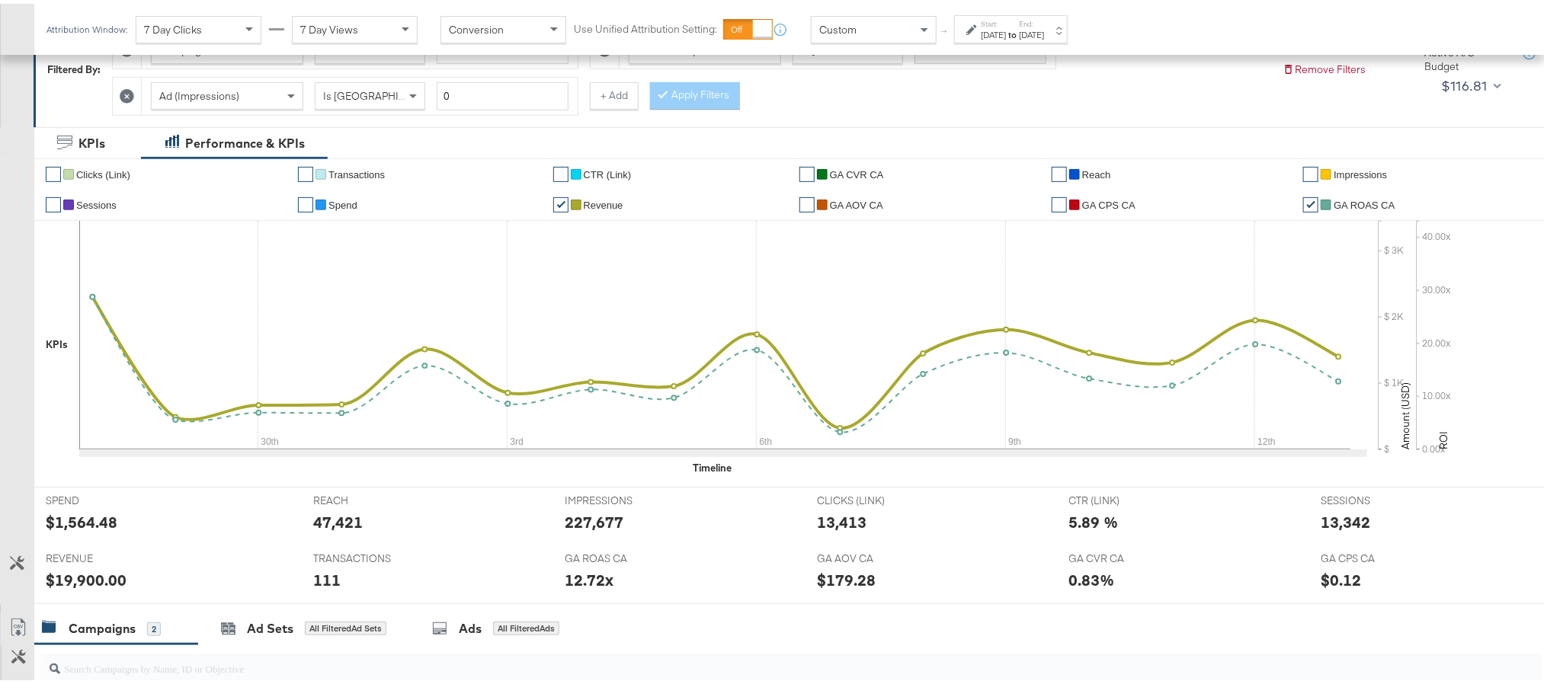
click at [1006, 18] on label "Start:" at bounding box center [993, 20] width 25 height 10
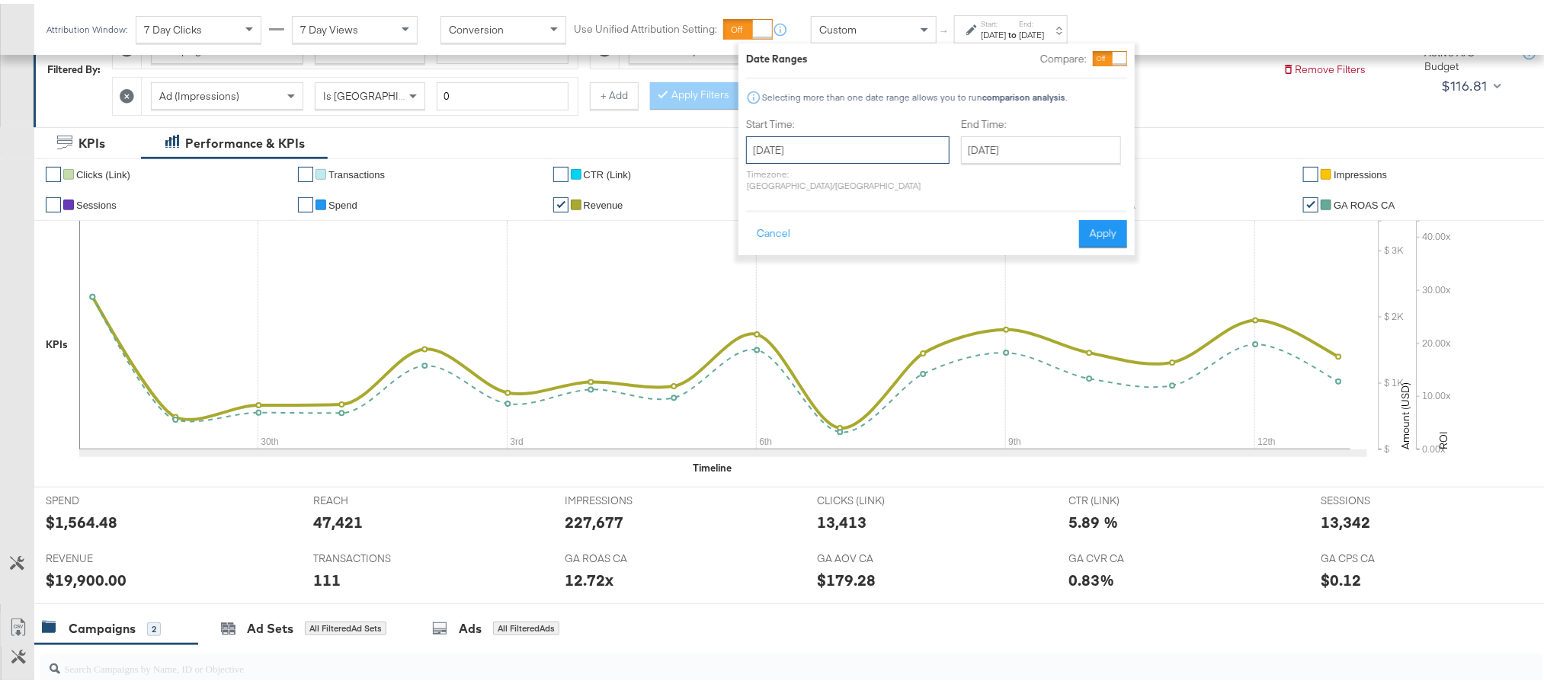
click at [856, 144] on input "September 28th 2025" at bounding box center [847, 146] width 203 height 27
click at [908, 323] on td "11" at bounding box center [919, 329] width 26 height 21
type input "October 11th 2025"
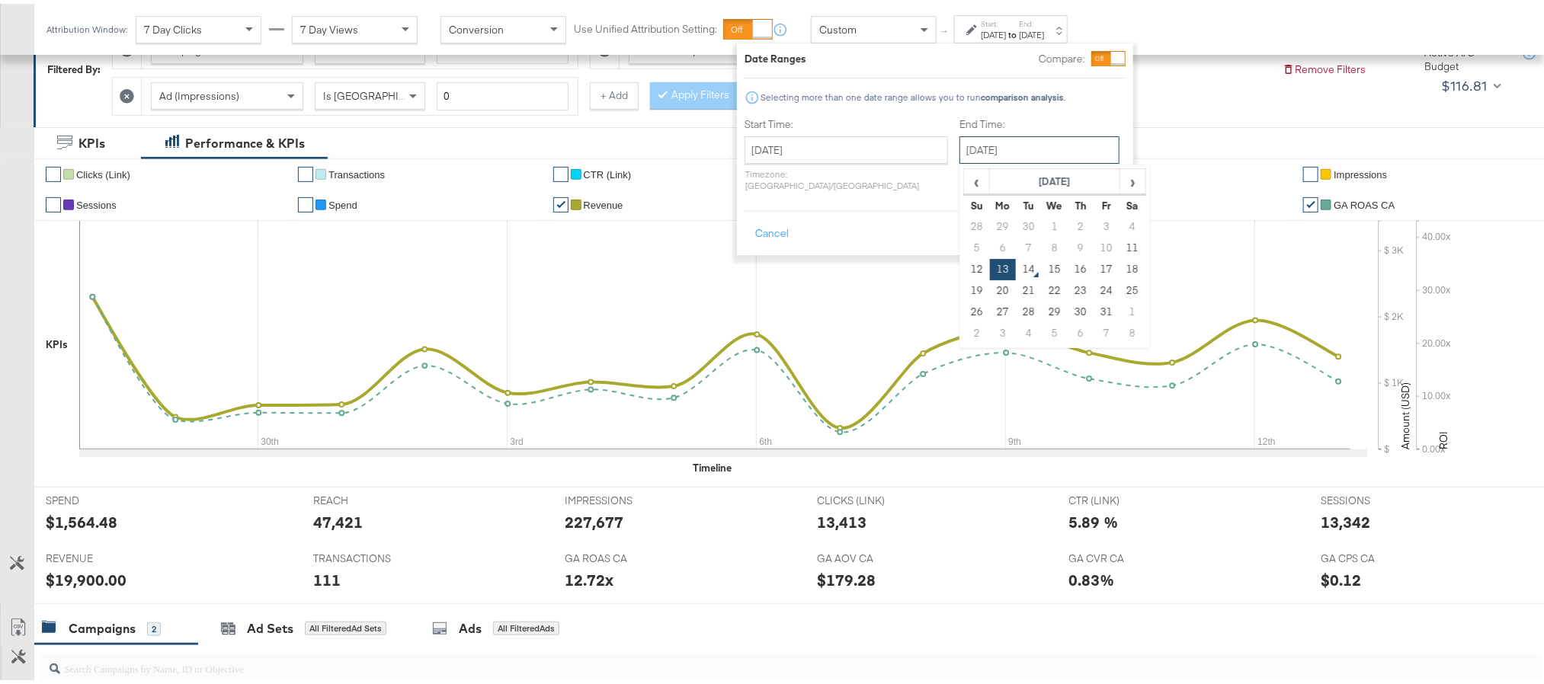
click at [1016, 139] on input "October 13th 2025" at bounding box center [1040, 146] width 160 height 27
click at [1120, 243] on td "11" at bounding box center [1133, 244] width 26 height 21
type input "October 11th 2025"
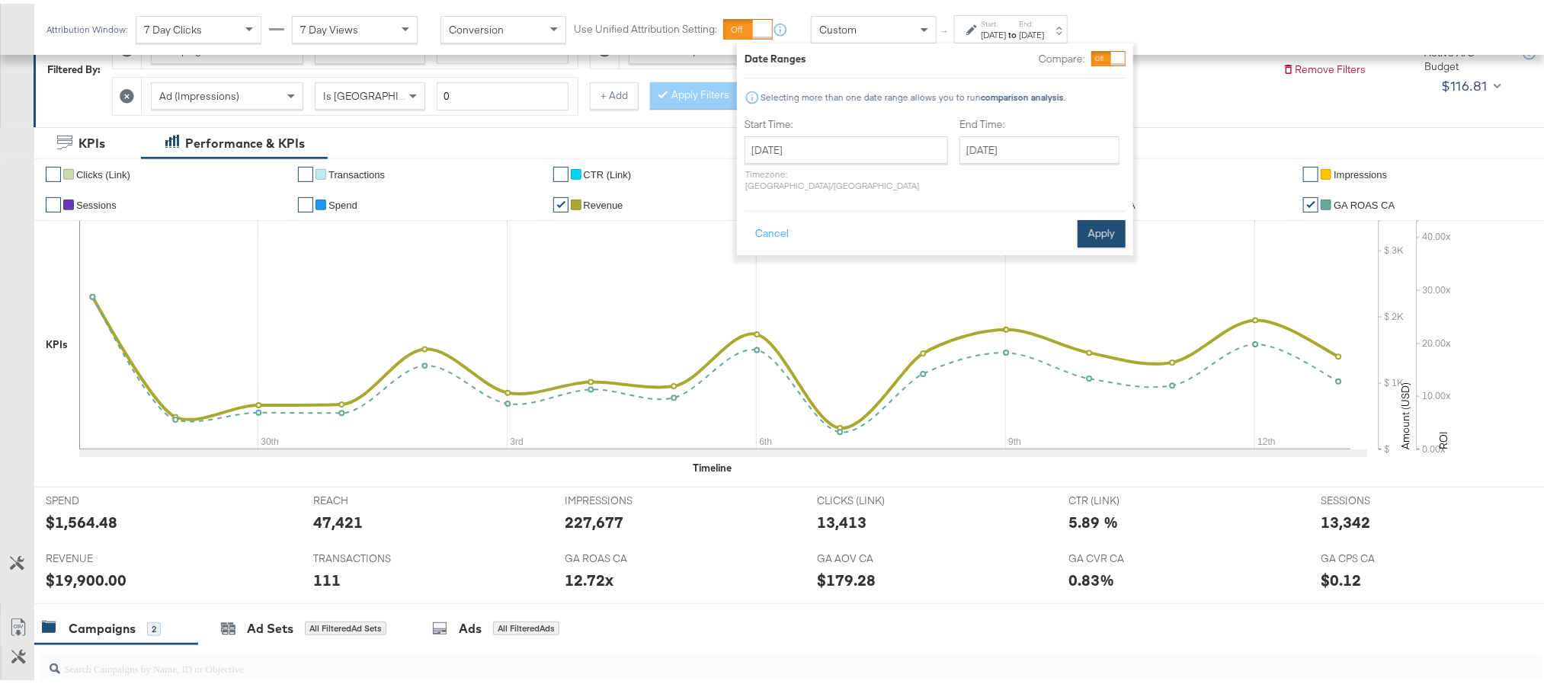
click at [1091, 219] on button "Apply" at bounding box center [1102, 229] width 48 height 27
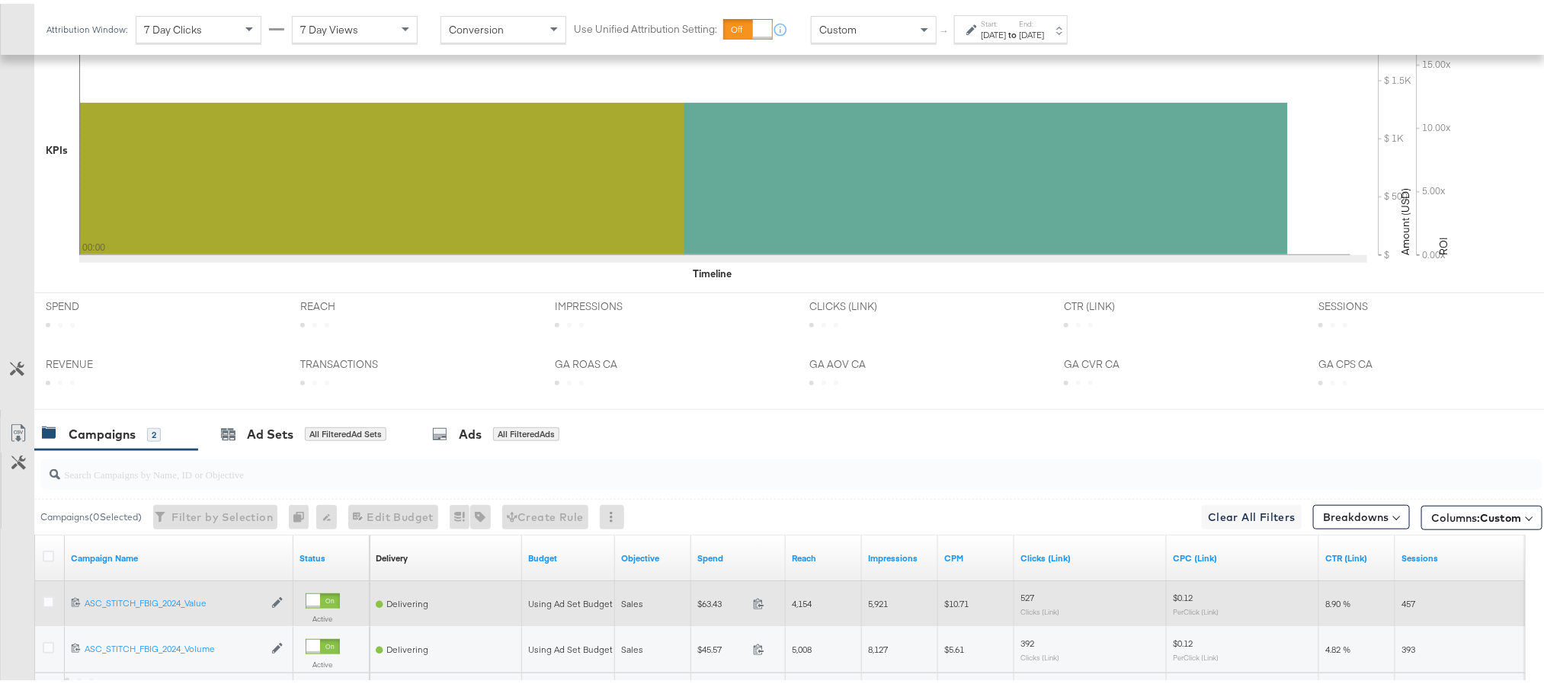
scroll to position [591, 0]
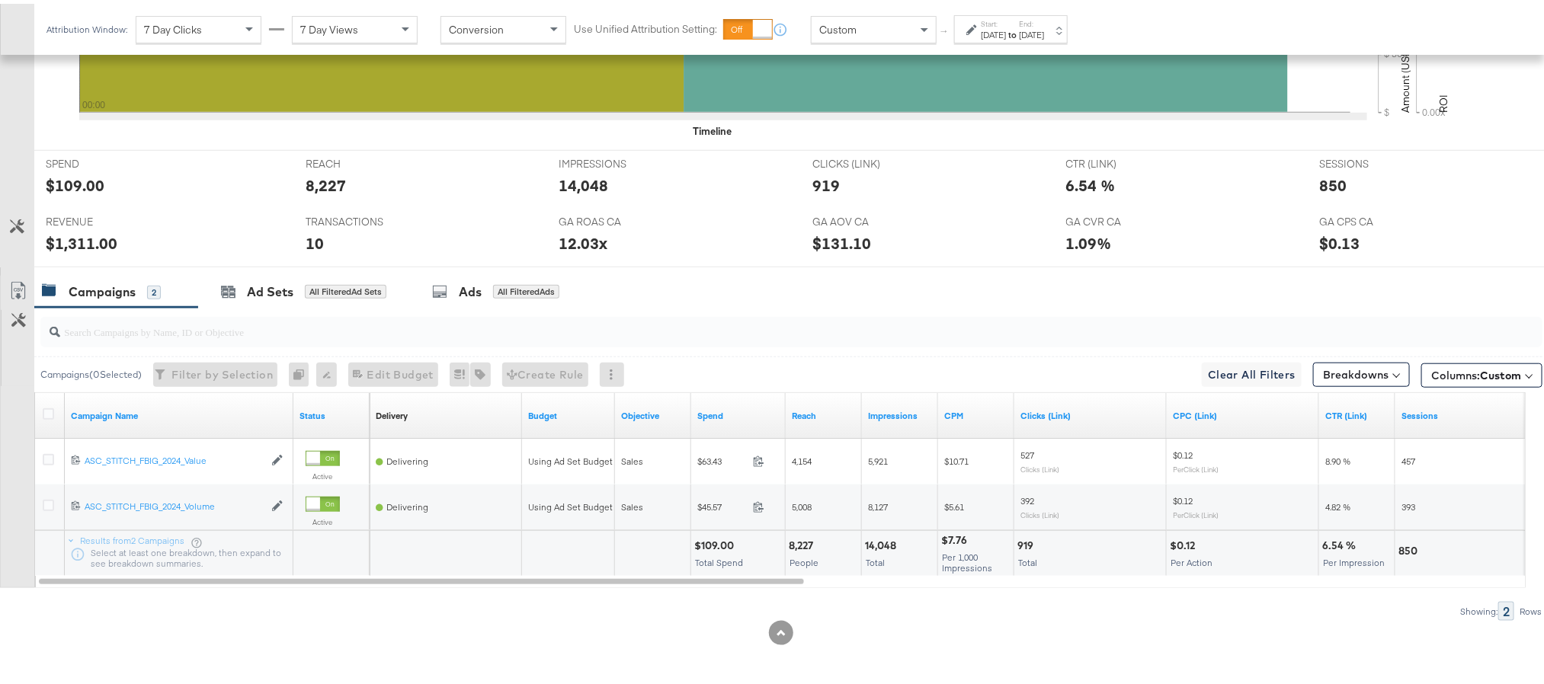
click at [1006, 30] on div "Oct 11th 2025" at bounding box center [993, 31] width 25 height 12
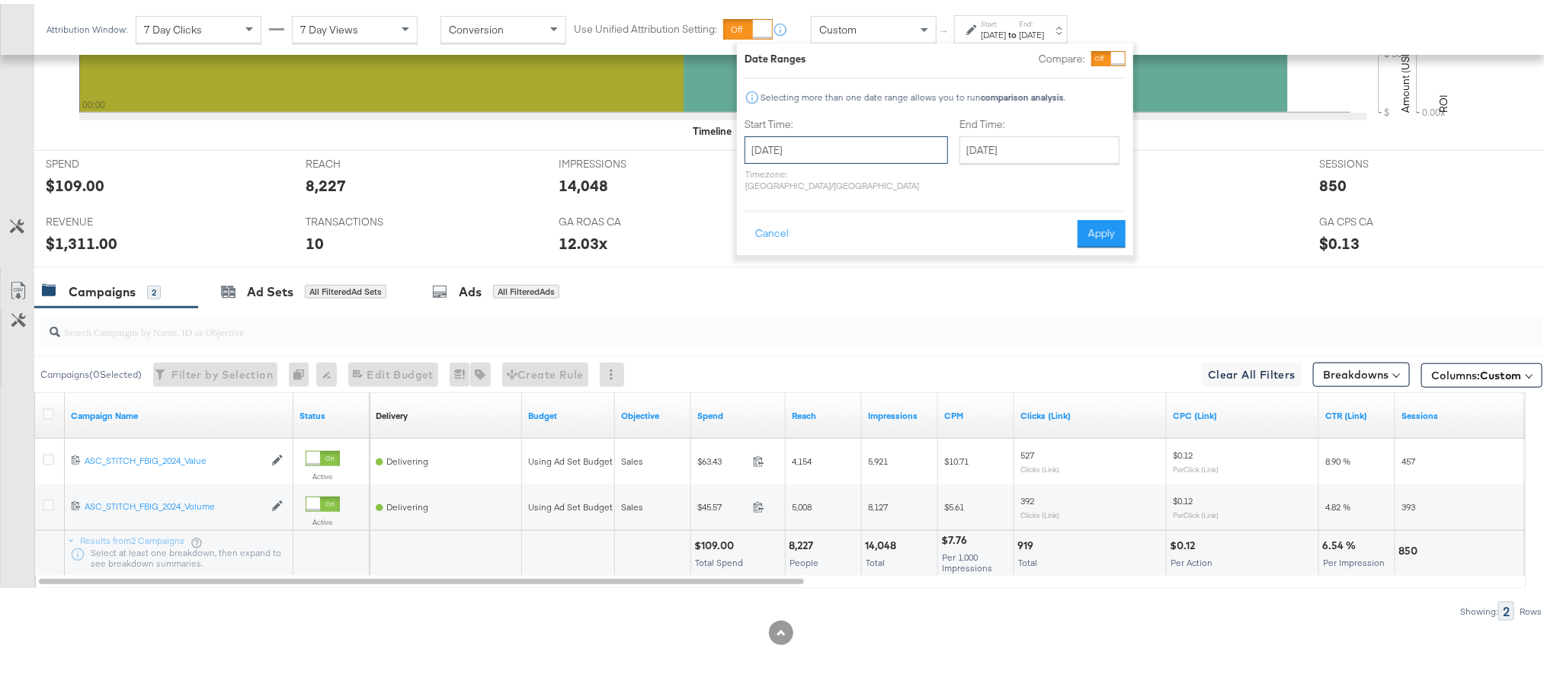
click at [869, 149] on input "October 11th 2025" at bounding box center [846, 146] width 203 height 27
click at [764, 265] on td "12" at bounding box center [762, 265] width 26 height 21
type input "October 12th 2025"
click at [1095, 216] on button "Apply" at bounding box center [1102, 229] width 48 height 27
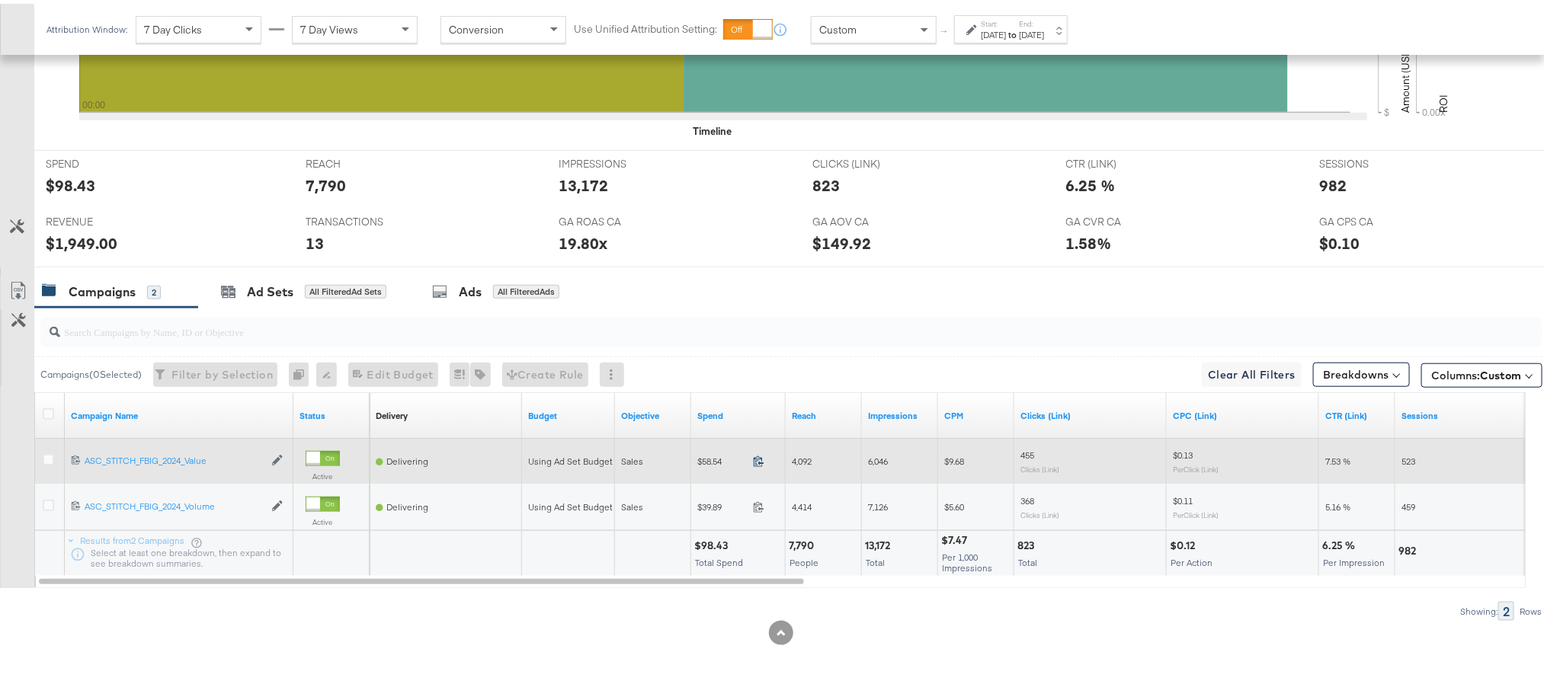
click at [755, 460] on icon at bounding box center [758, 457] width 11 height 11
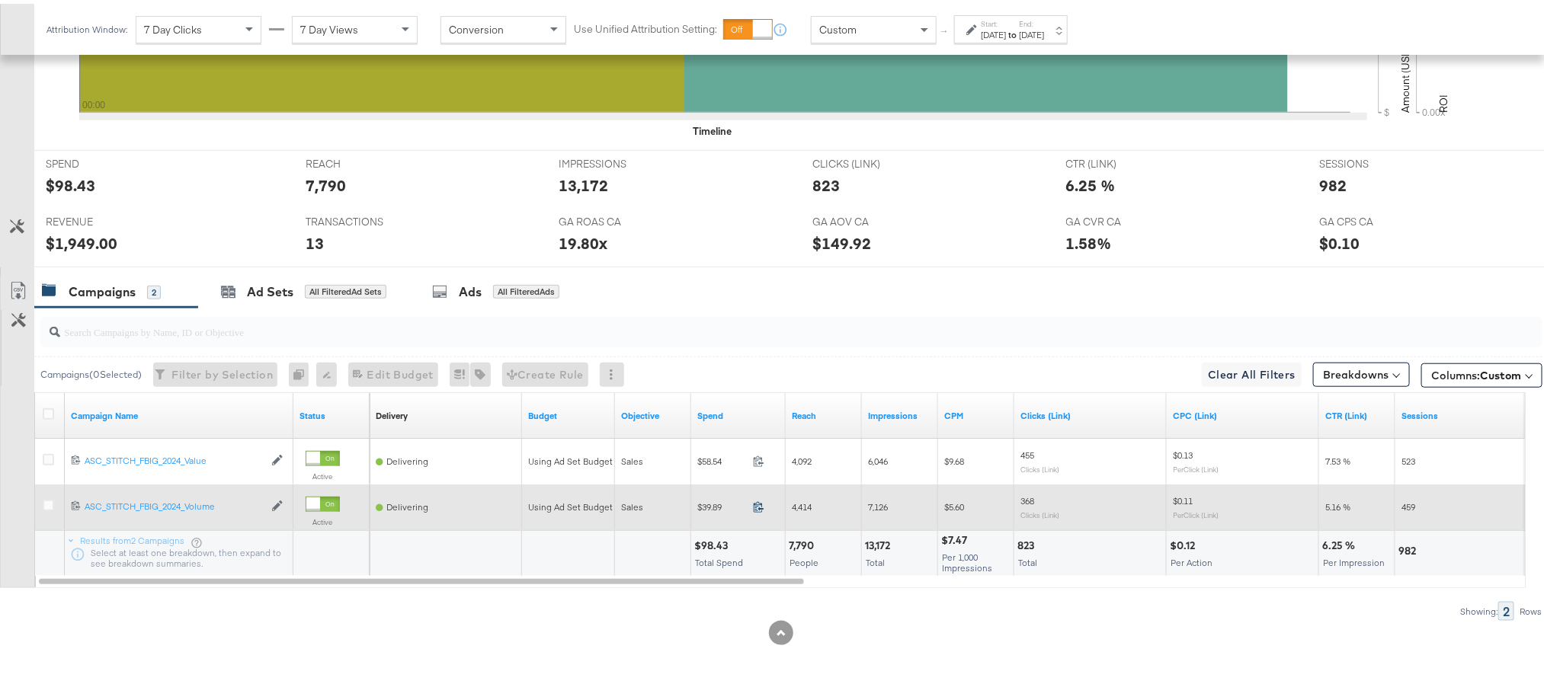
click at [762, 505] on icon at bounding box center [758, 503] width 11 height 11
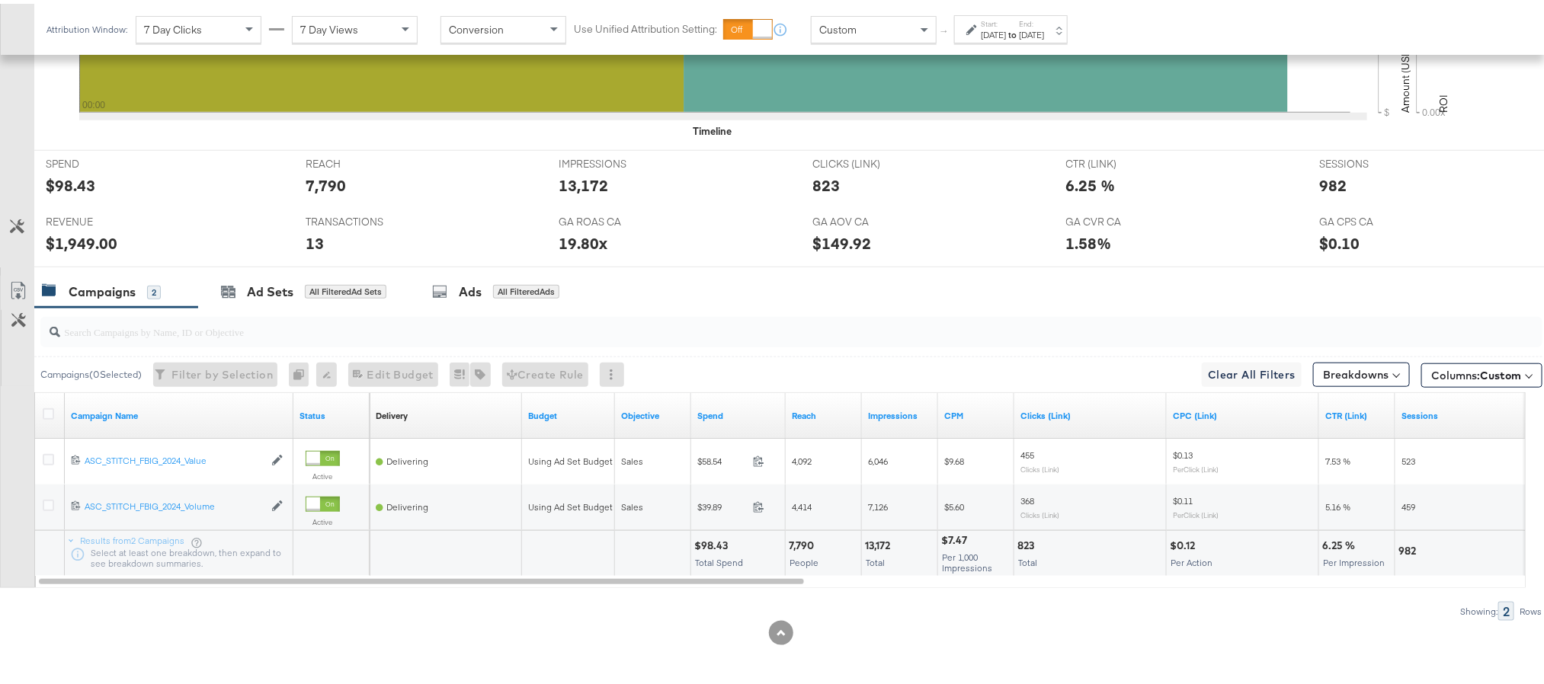
click at [709, 540] on div "$98.43" at bounding box center [713, 542] width 38 height 14
copy div "98.43"
click at [78, 238] on div "$1,949.00" at bounding box center [82, 240] width 72 height 22
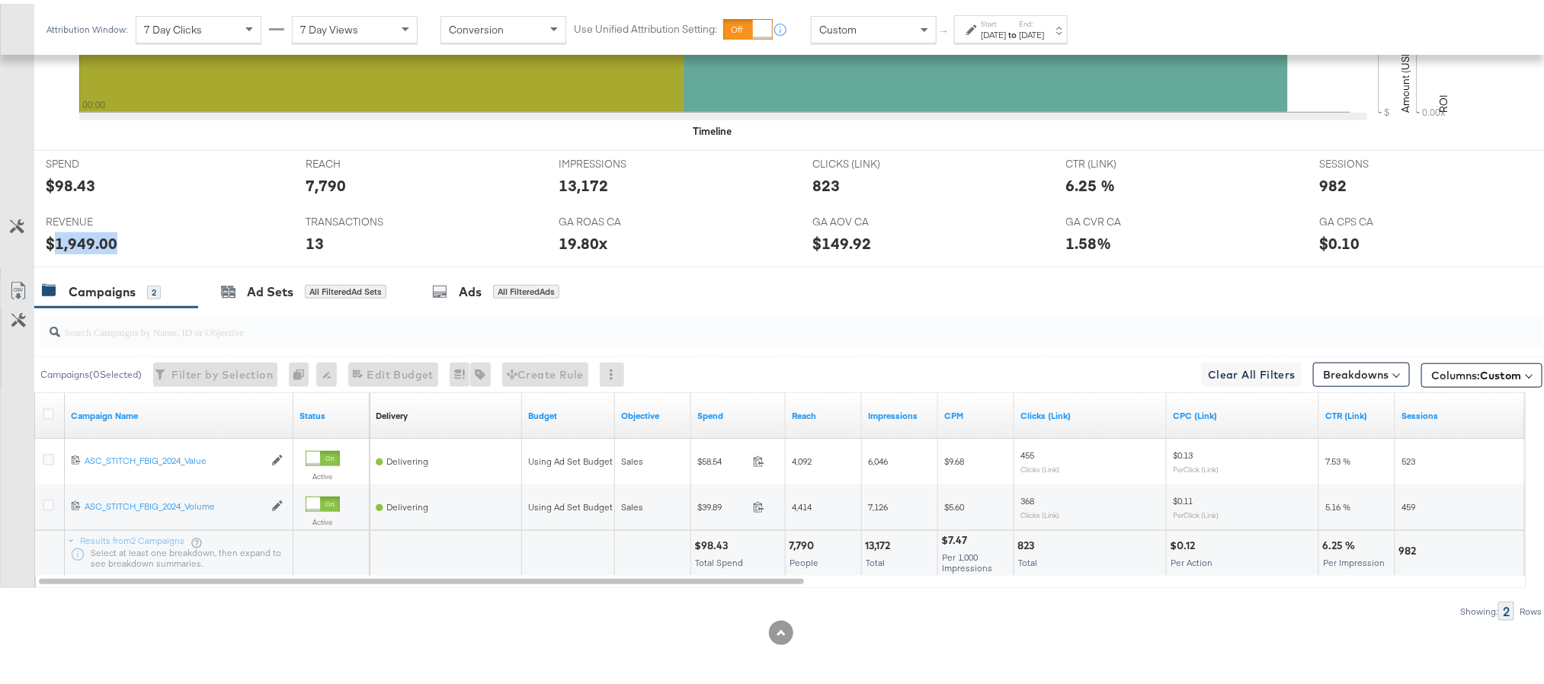
copy div "1,949.00"
click at [1038, 18] on div "Start: Oct 12th 2025 to End: Oct 12th 2025" at bounding box center [1012, 26] width 63 height 22
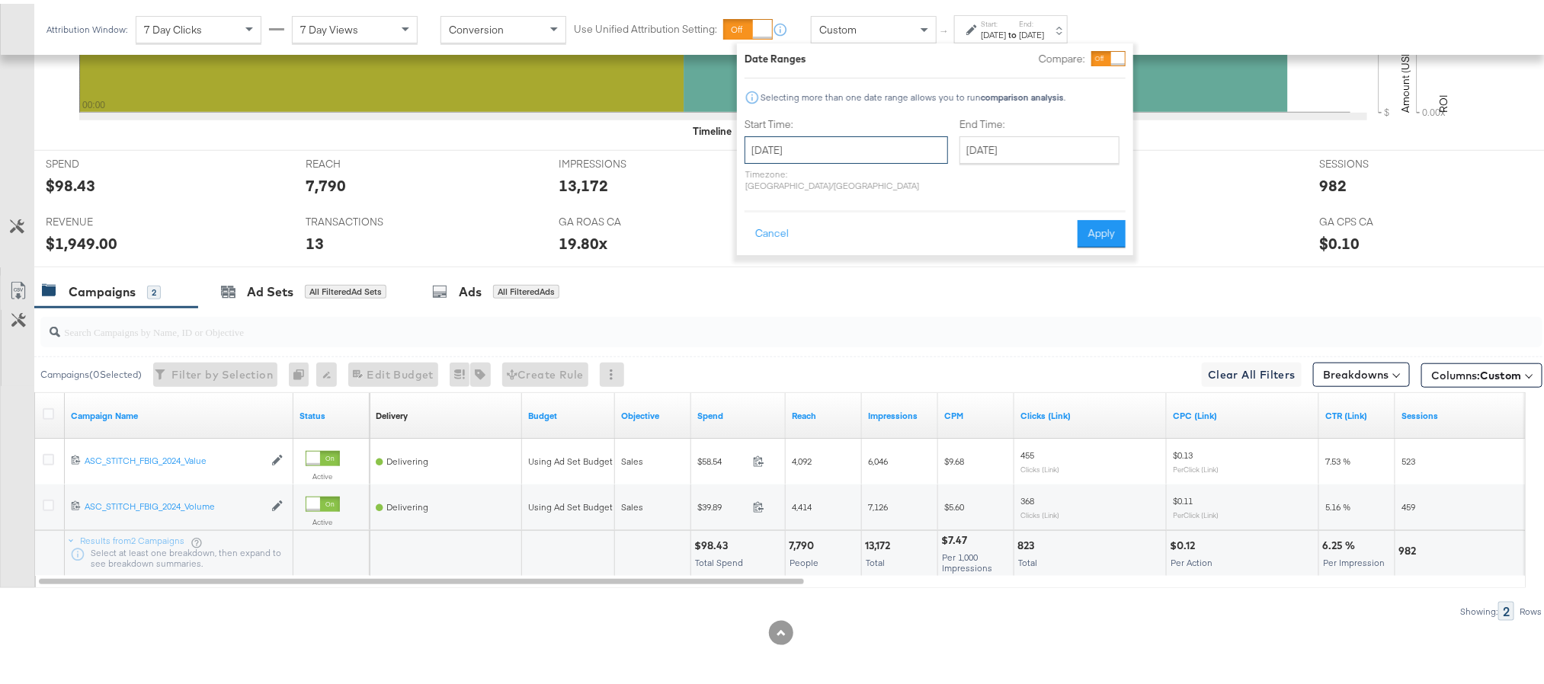
click at [858, 142] on input "October 12th 2025" at bounding box center [846, 146] width 203 height 27
click at [796, 258] on td "13" at bounding box center [788, 265] width 26 height 21
type input "October 13th 2025"
click at [1130, 216] on div "Date Ranges Compare: Selecting more than one date range allows you to run compa…" at bounding box center [935, 146] width 396 height 212
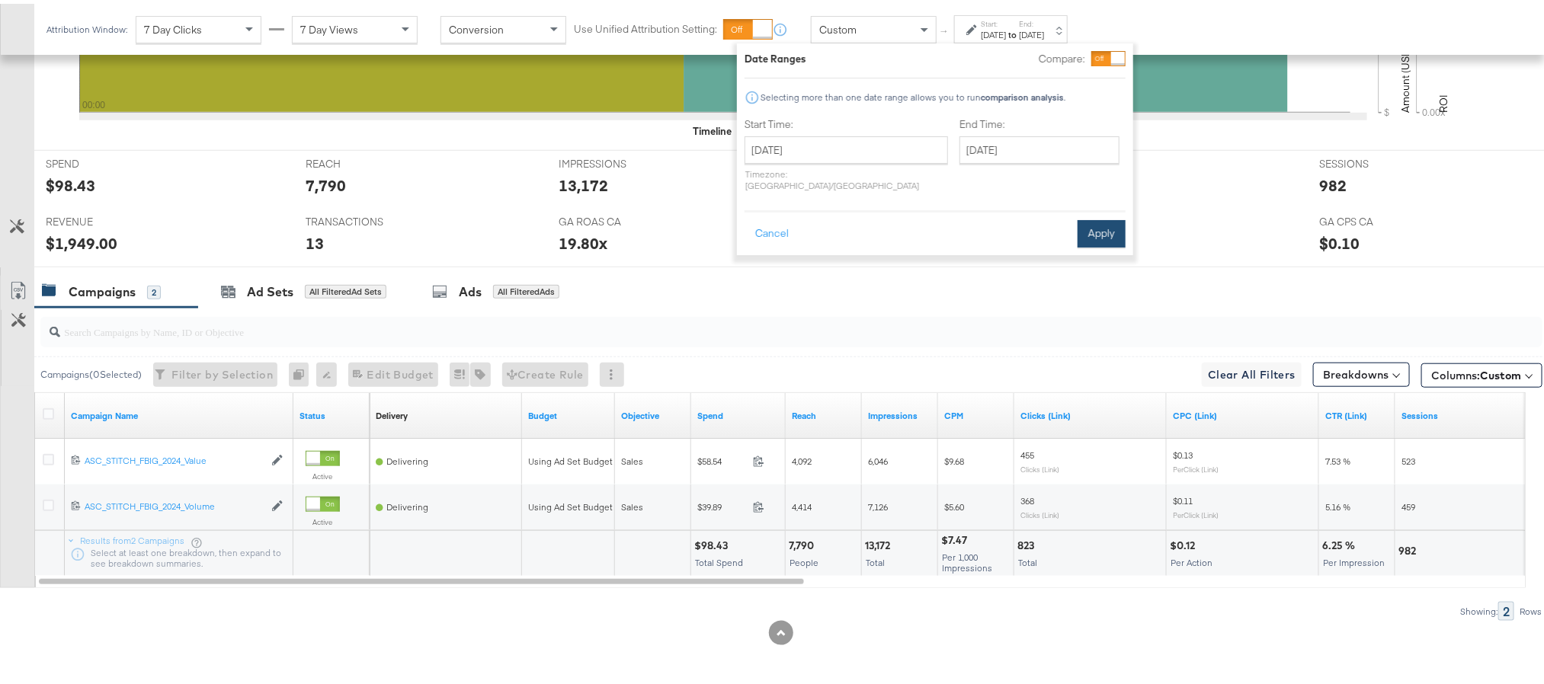
click at [1125, 216] on button "Apply" at bounding box center [1102, 229] width 48 height 27
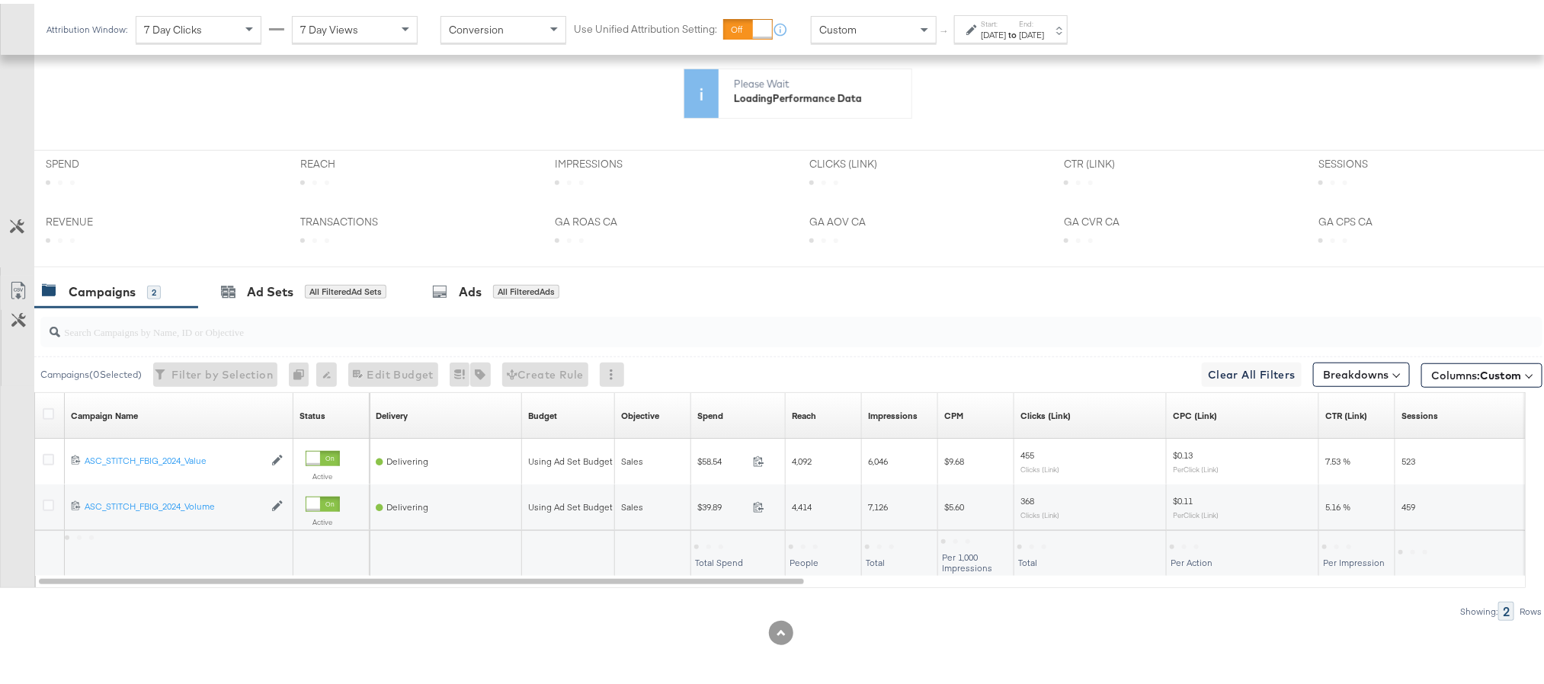
scroll to position [442, 0]
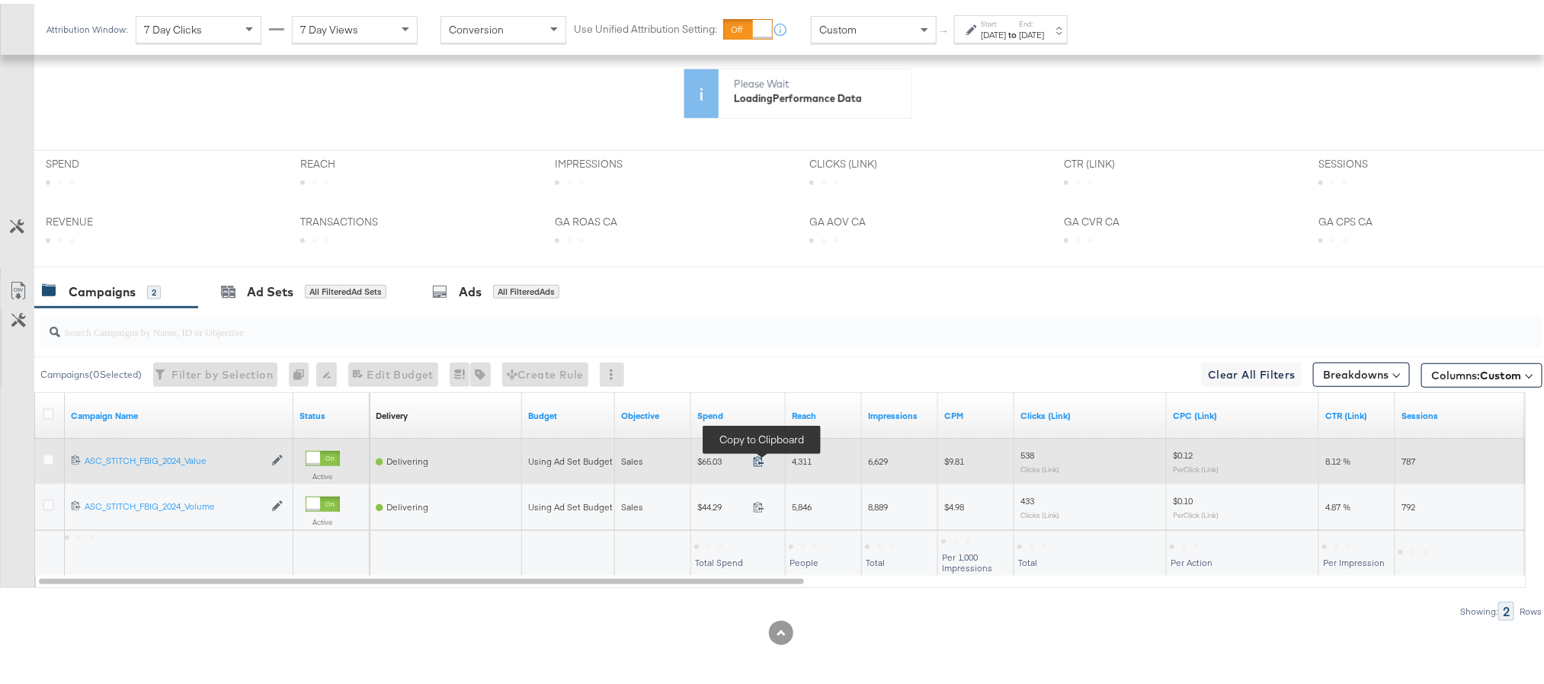
click at [761, 460] on icon at bounding box center [759, 458] width 10 height 11
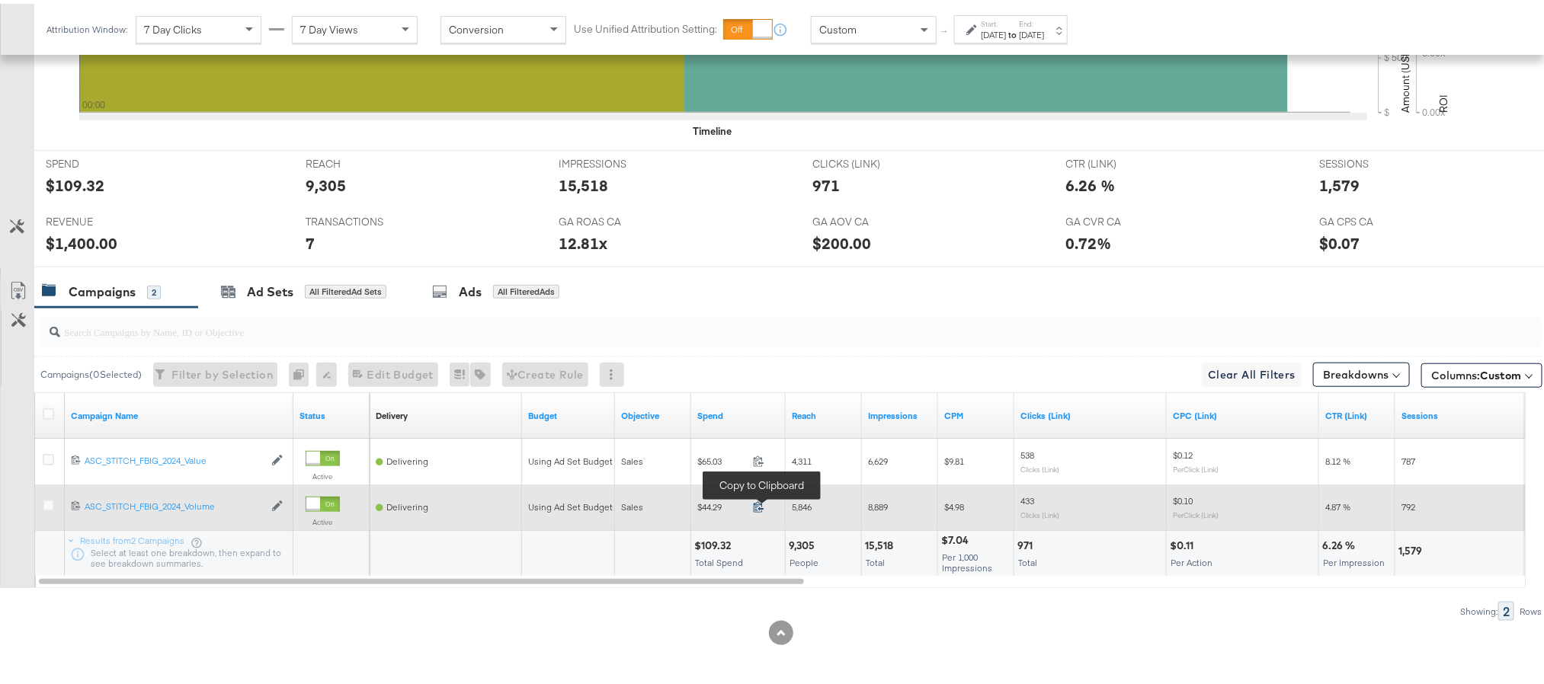
click at [760, 501] on icon at bounding box center [758, 503] width 11 height 11
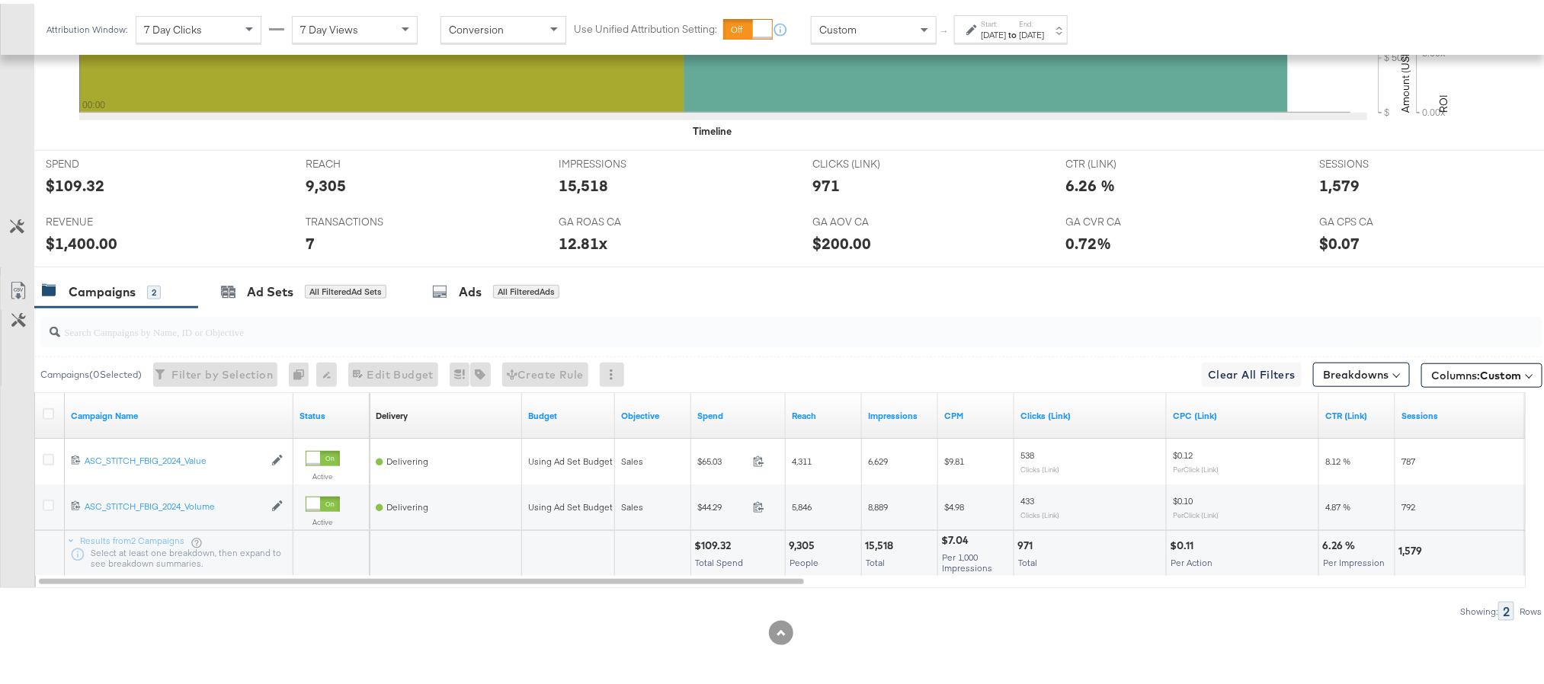
click at [709, 538] on div "$109.32" at bounding box center [714, 542] width 41 height 14
copy div "109.32"
click at [78, 240] on div "$1,400.00" at bounding box center [82, 240] width 72 height 22
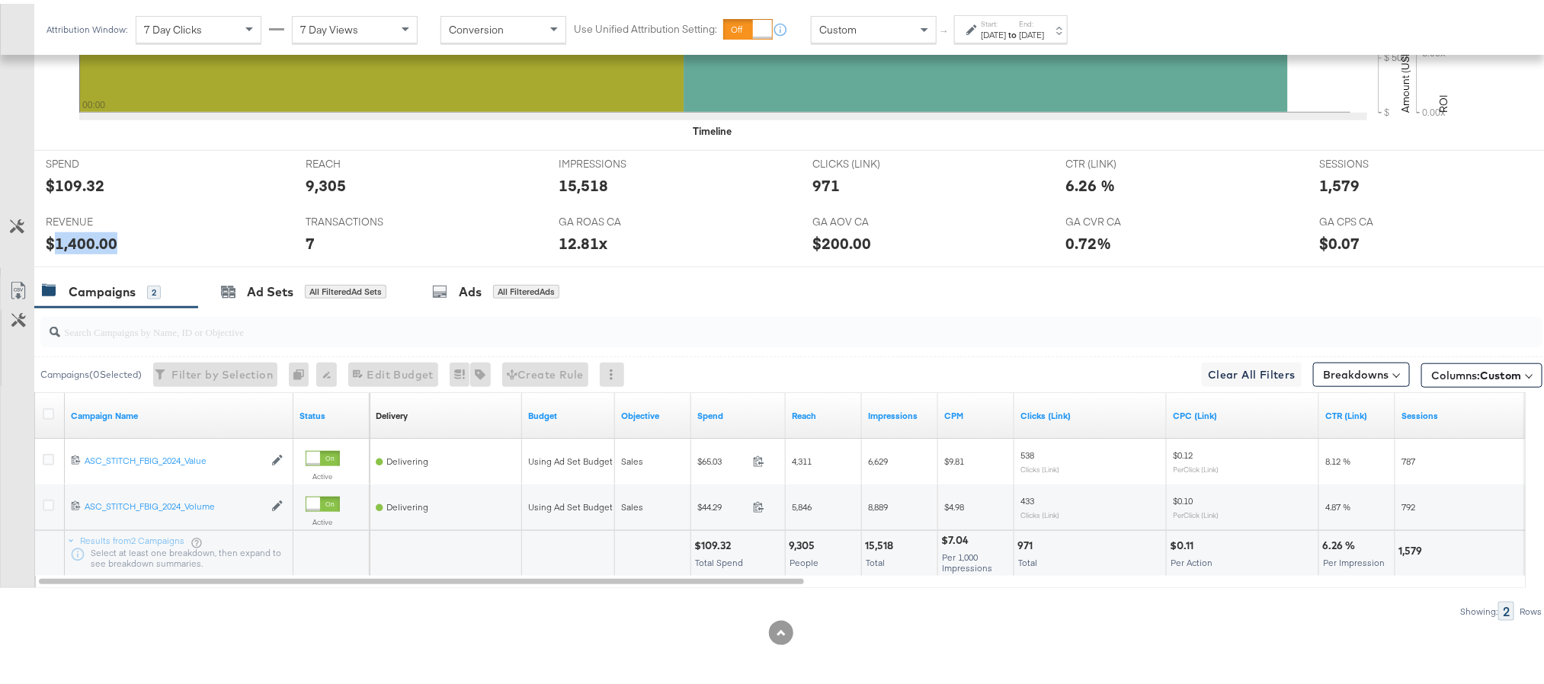
copy div "1,400.00"
click at [259, 284] on div "Ad Sets" at bounding box center [270, 289] width 46 height 18
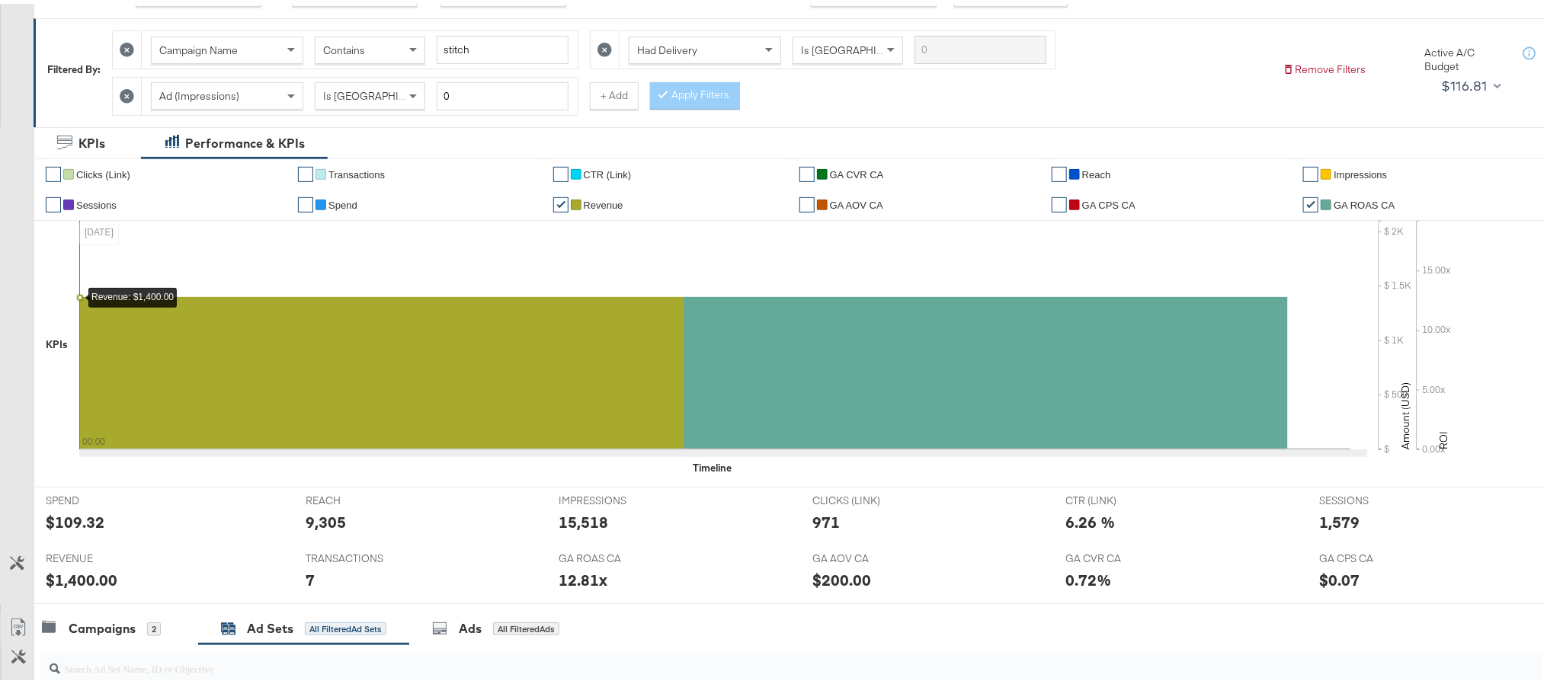
scroll to position [0, 0]
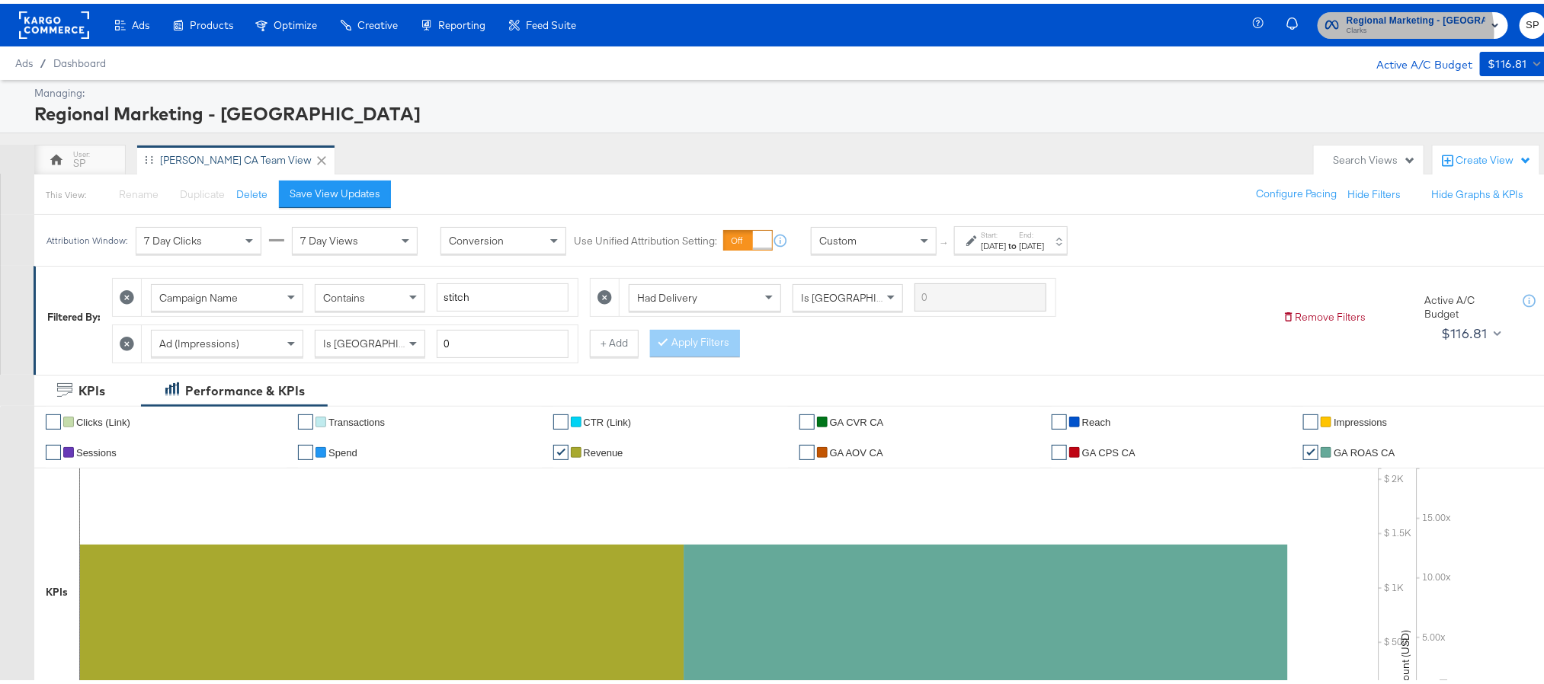
click at [1416, 27] on span "Clarks" at bounding box center [1416, 27] width 139 height 12
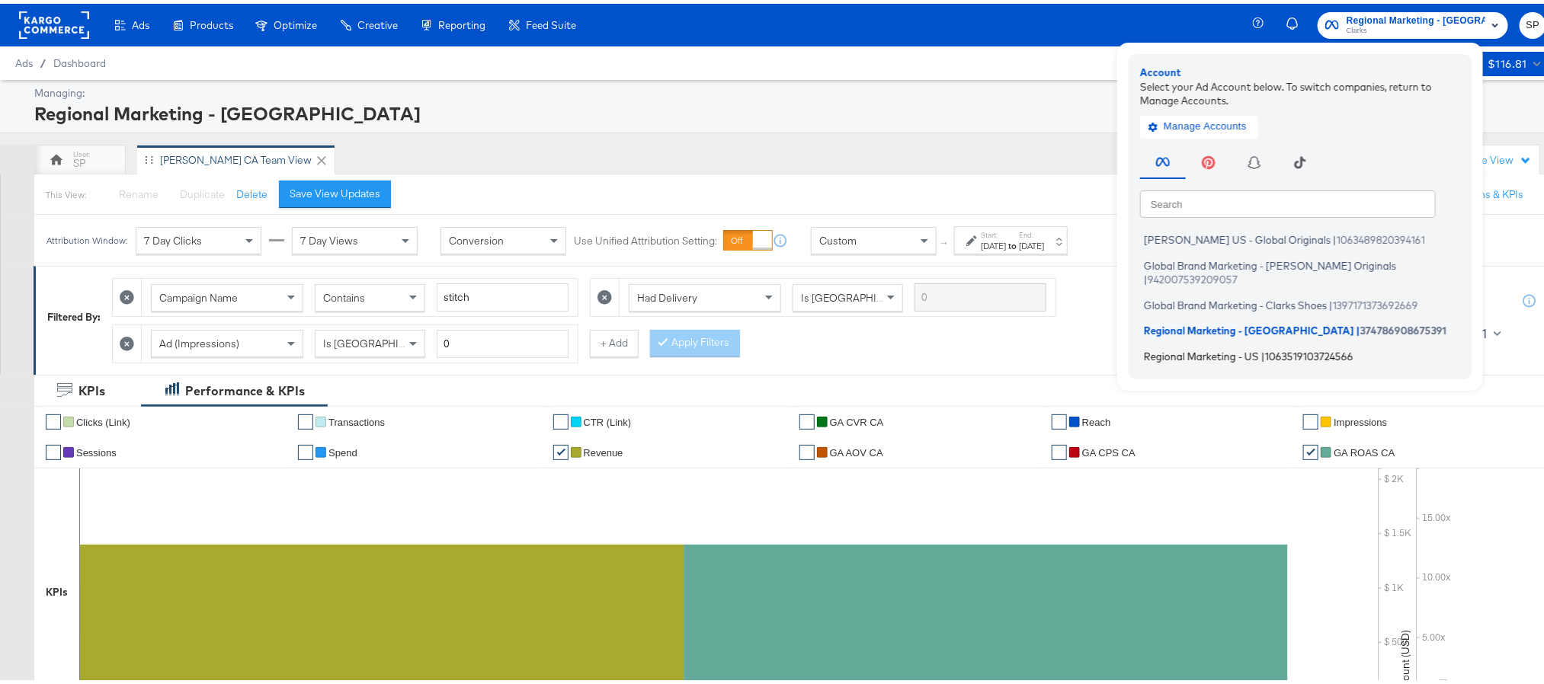
click at [1230, 346] on span "Regional Marketing - US" at bounding box center [1201, 352] width 115 height 12
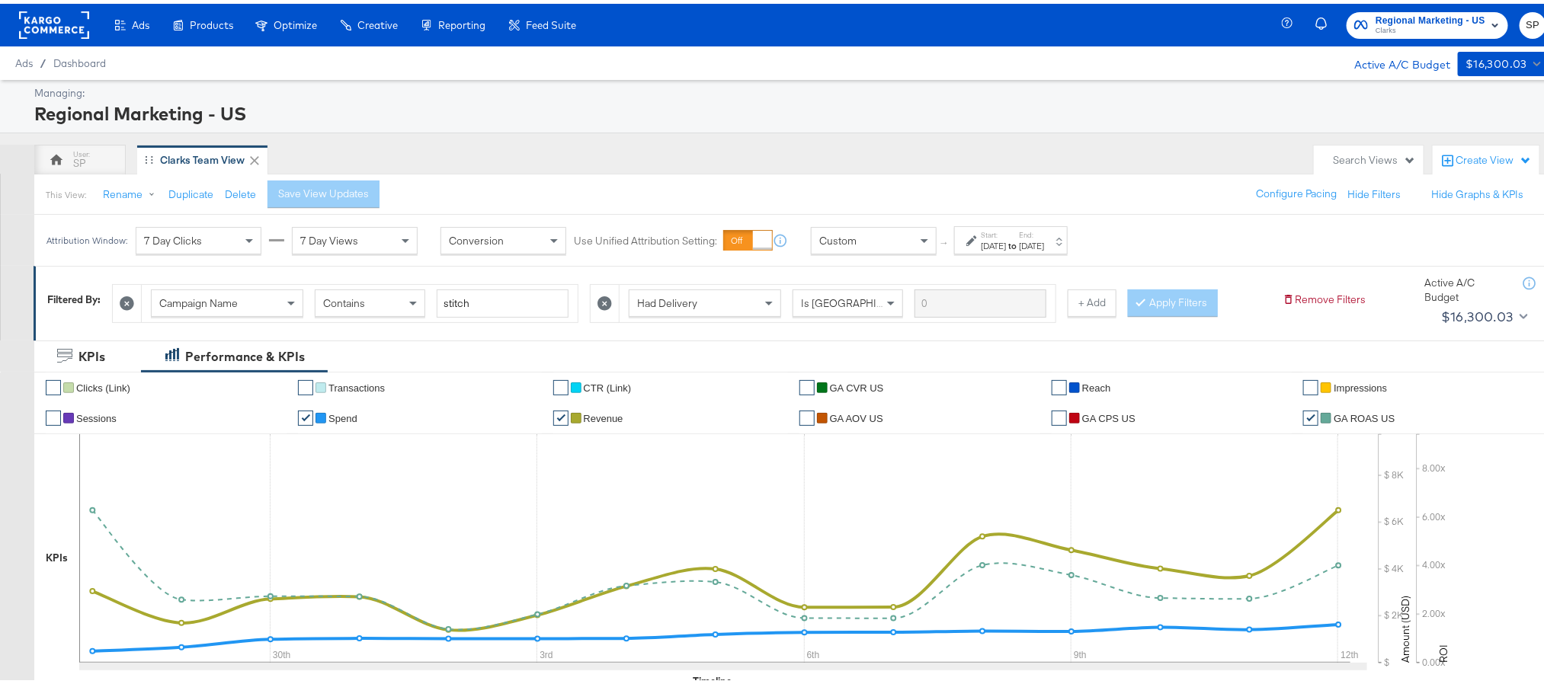
click at [1006, 239] on div "[DATE]" at bounding box center [993, 242] width 25 height 12
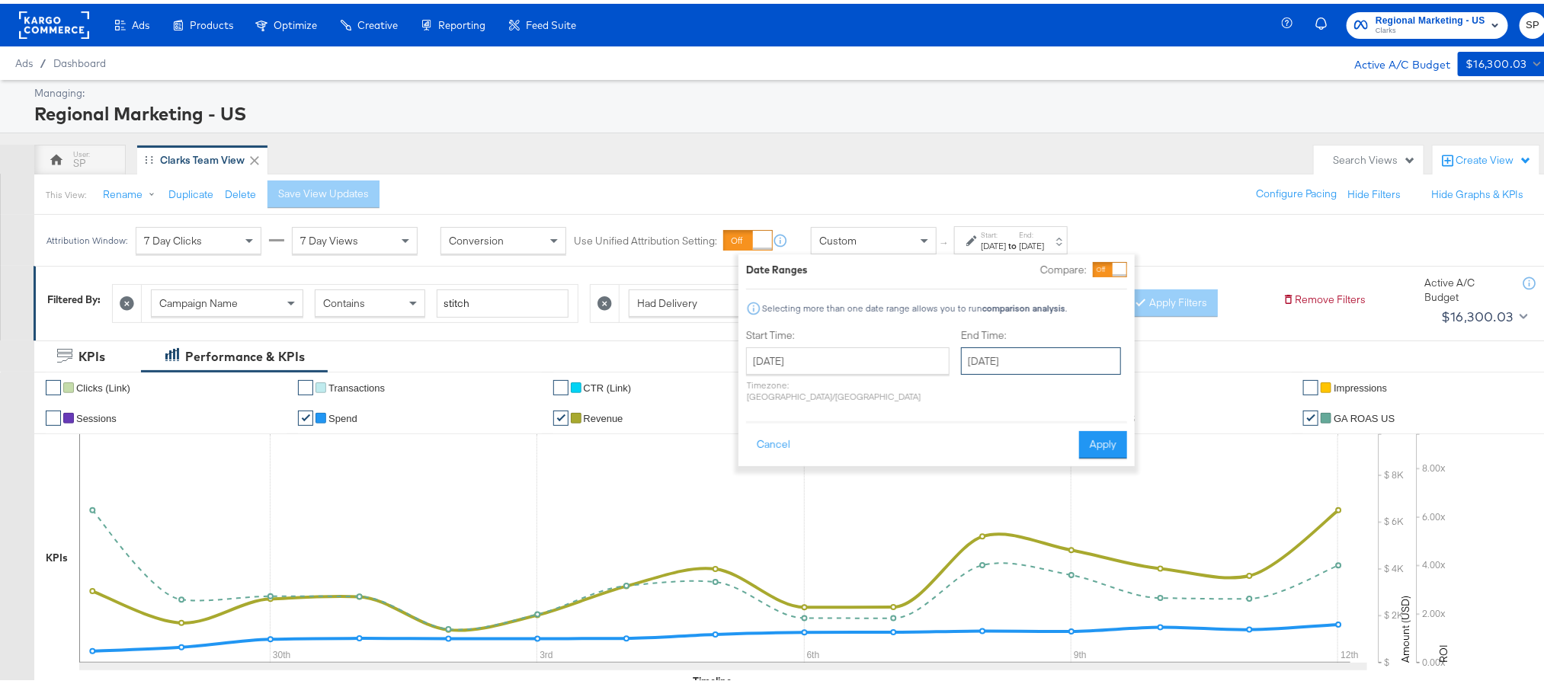
click at [973, 368] on input "October 12th 2025" at bounding box center [1041, 357] width 160 height 27
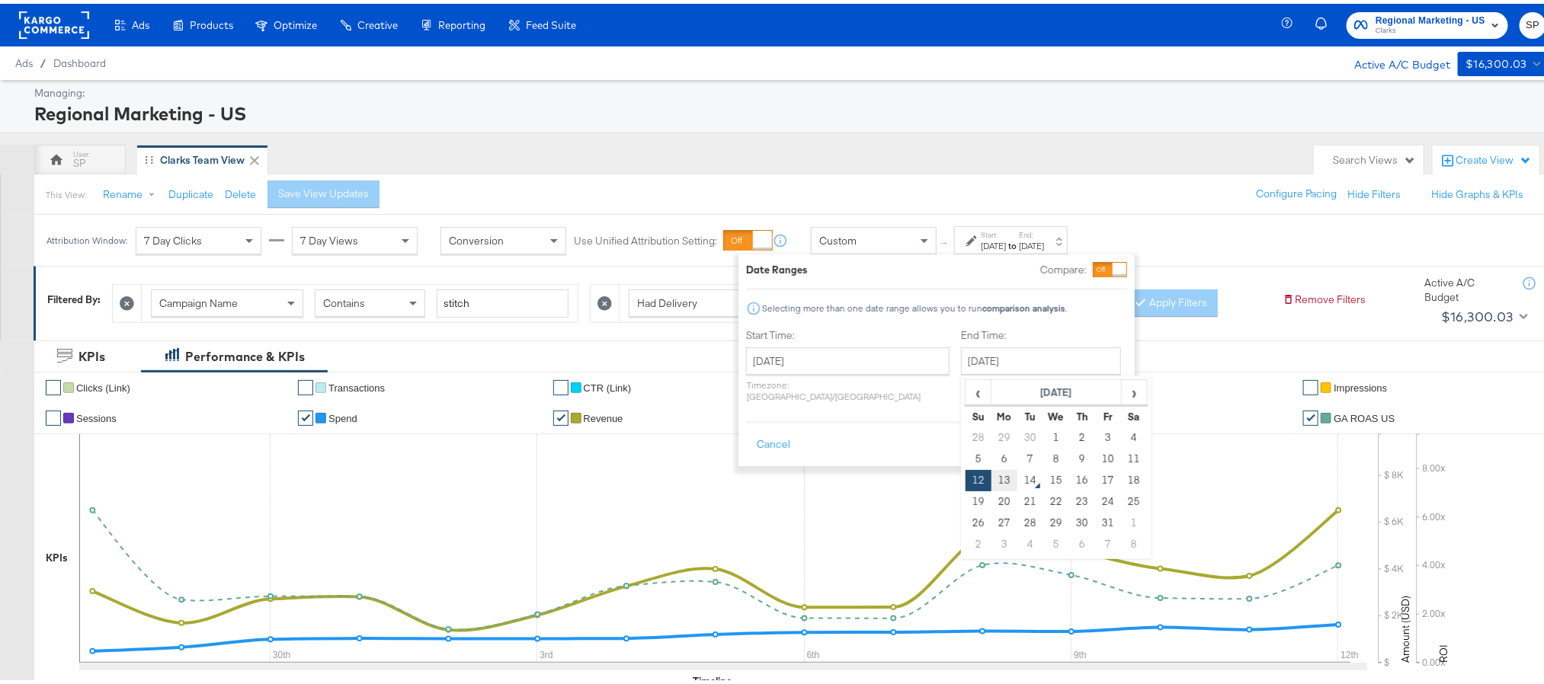
click at [992, 471] on td "13" at bounding box center [1005, 476] width 26 height 21
type input "October 13th 2025"
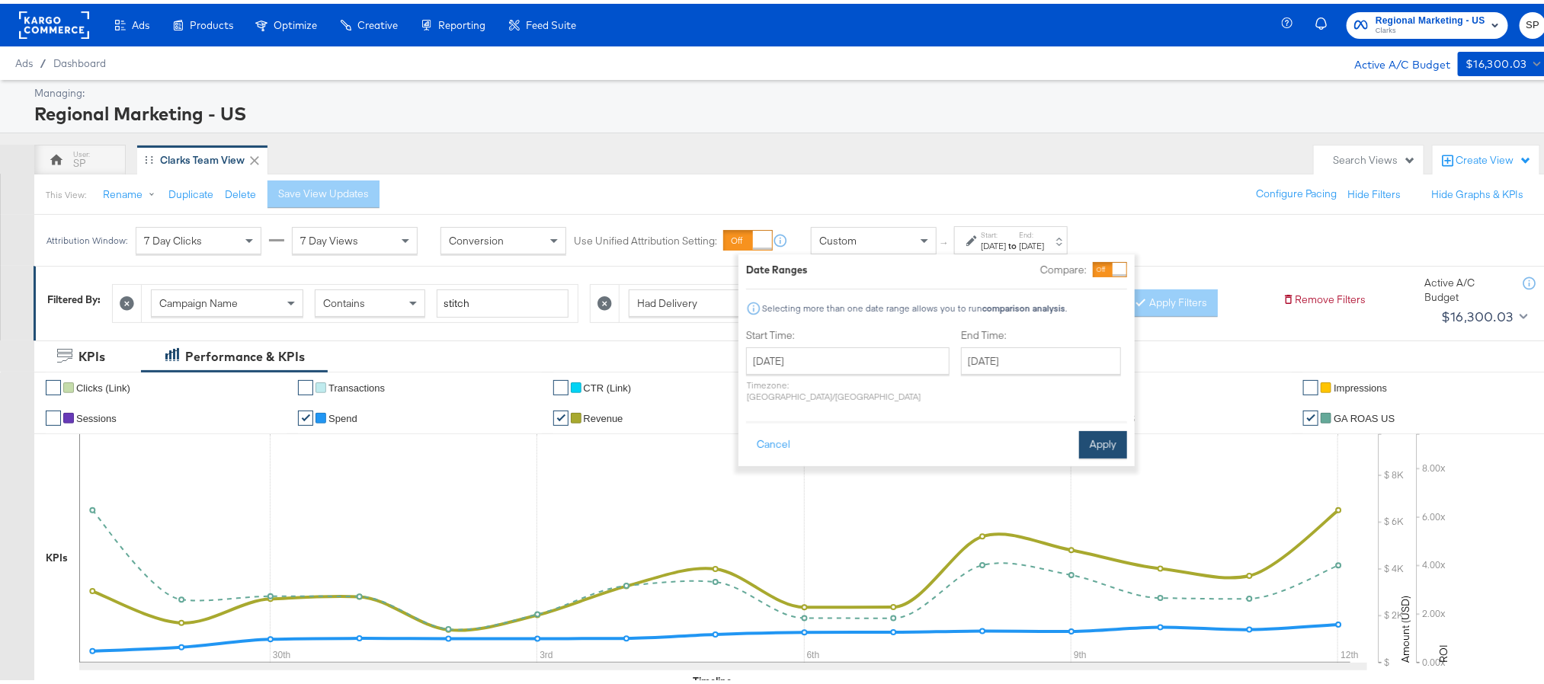
click at [1107, 431] on button "Apply" at bounding box center [1103, 441] width 48 height 27
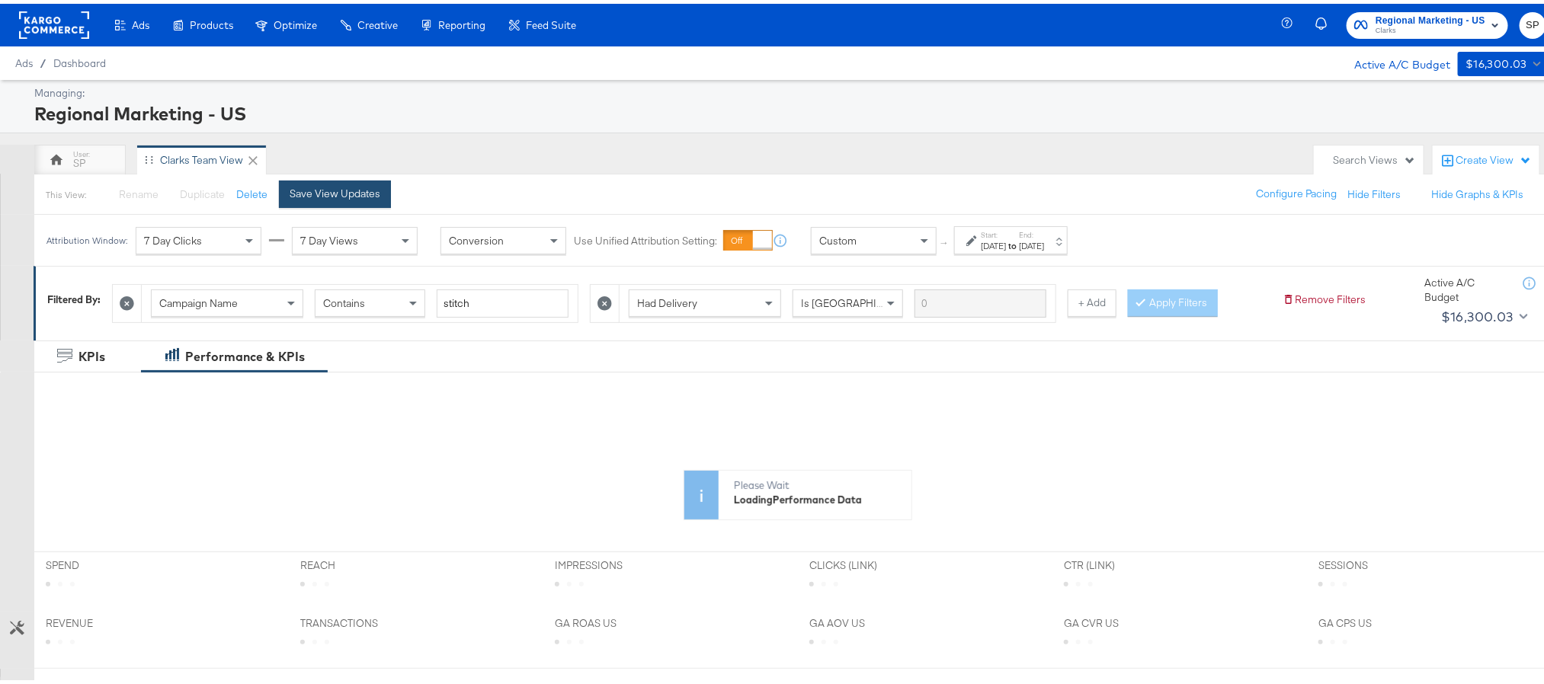
click at [354, 192] on div "Save View Updates" at bounding box center [335, 190] width 91 height 14
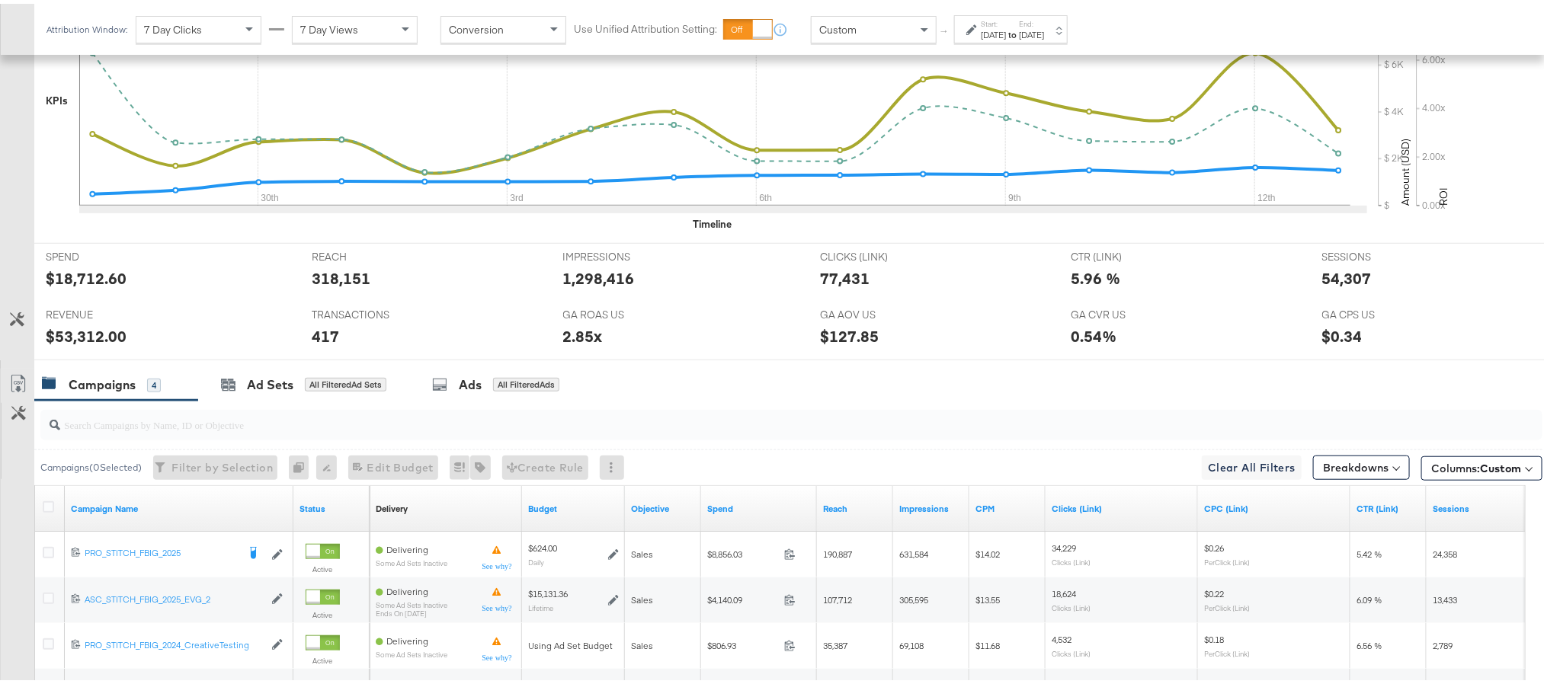
scroll to position [572, 0]
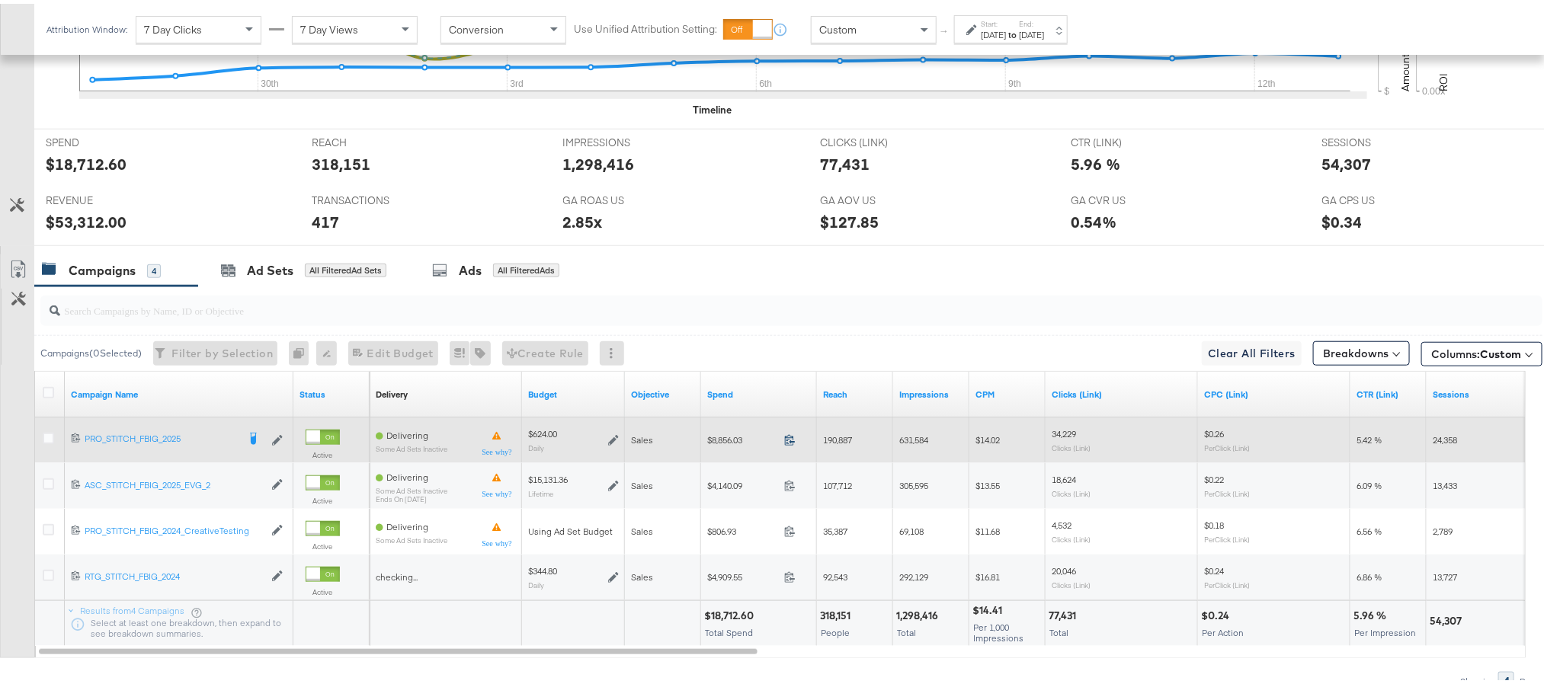
click at [787, 440] on icon at bounding box center [789, 436] width 11 height 11
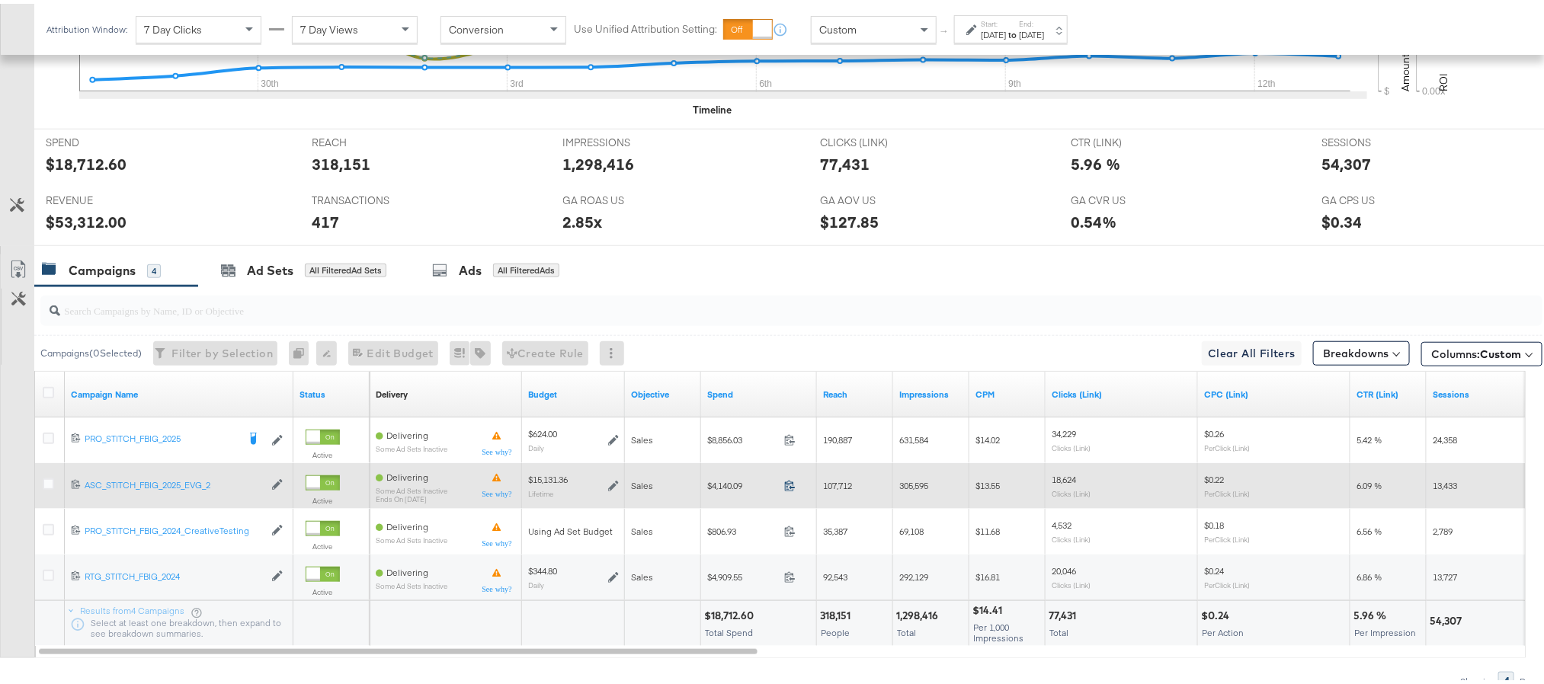
click at [787, 485] on icon at bounding box center [789, 481] width 11 height 11
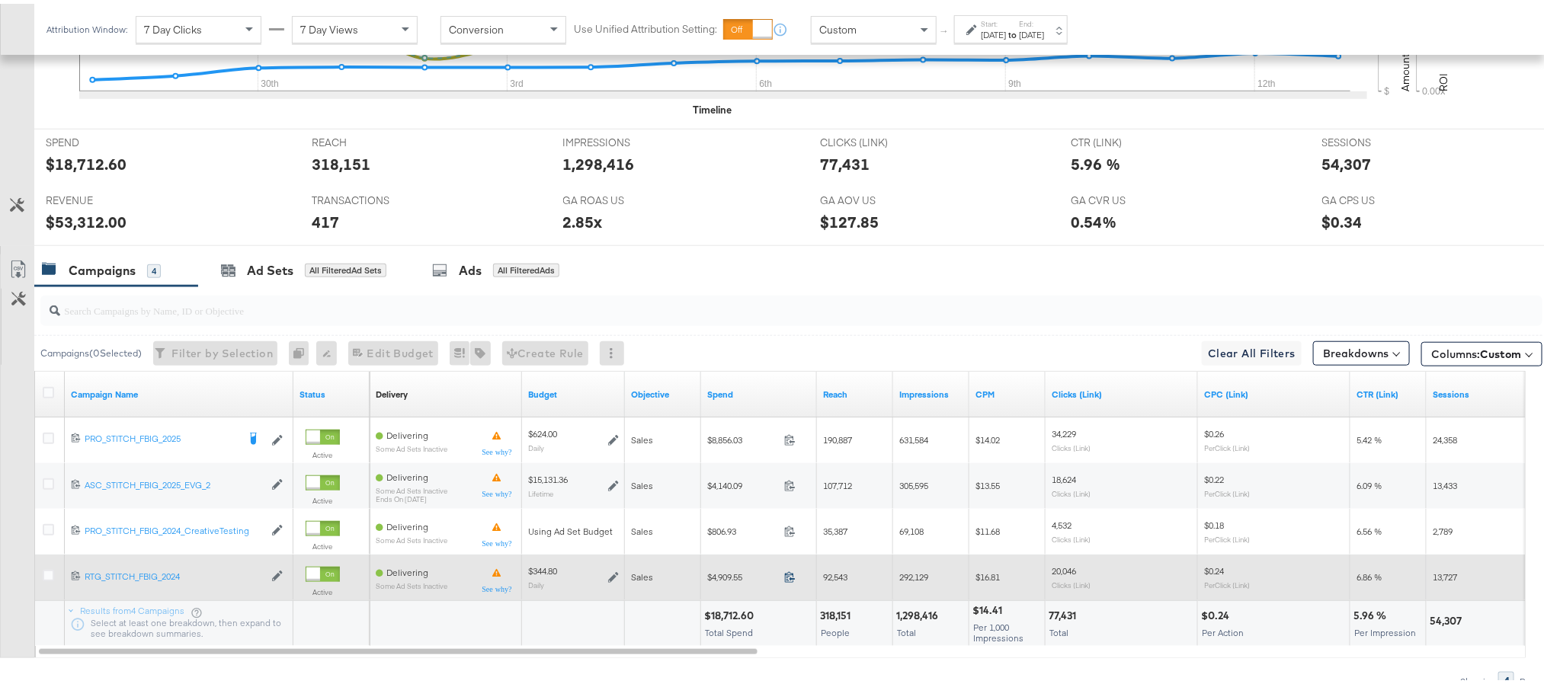
click at [787, 578] on icon at bounding box center [789, 573] width 11 height 11
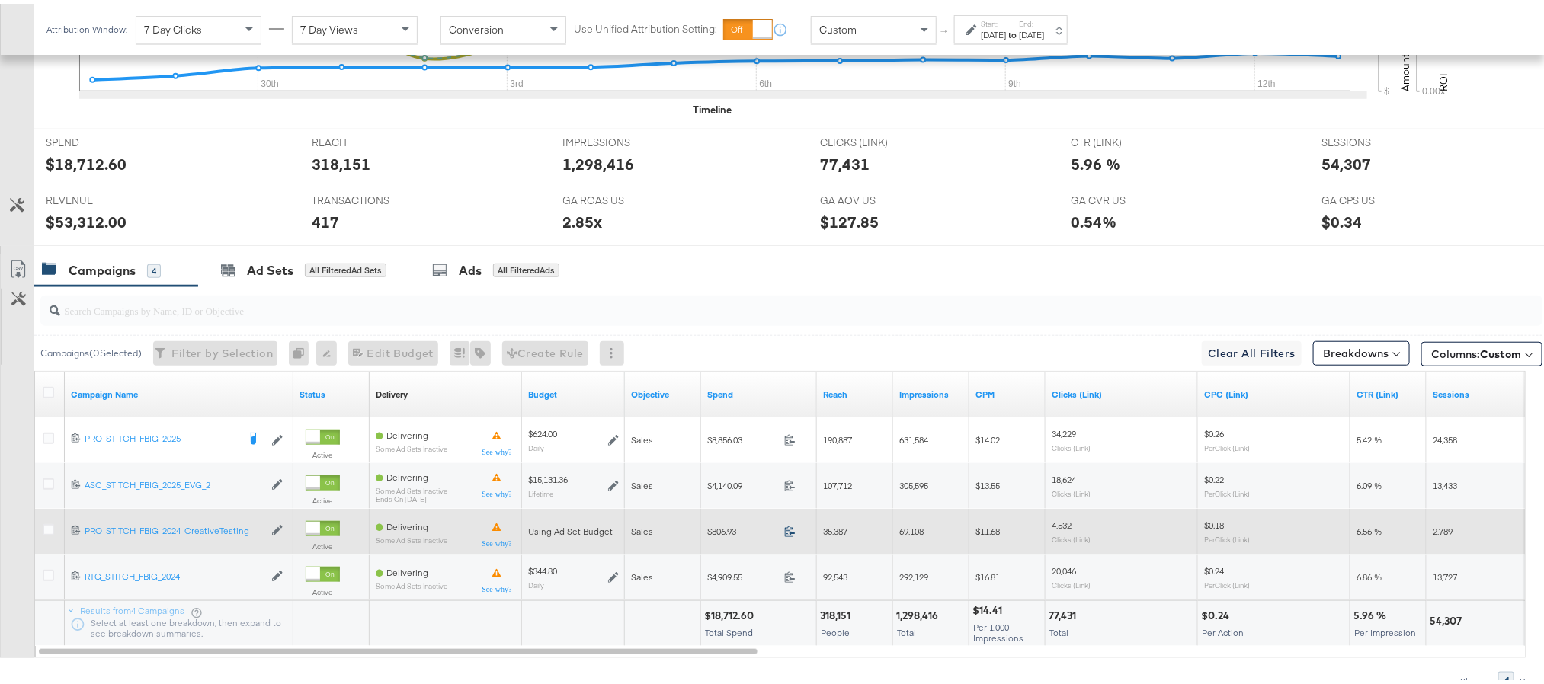
click at [789, 533] on icon at bounding box center [789, 527] width 11 height 11
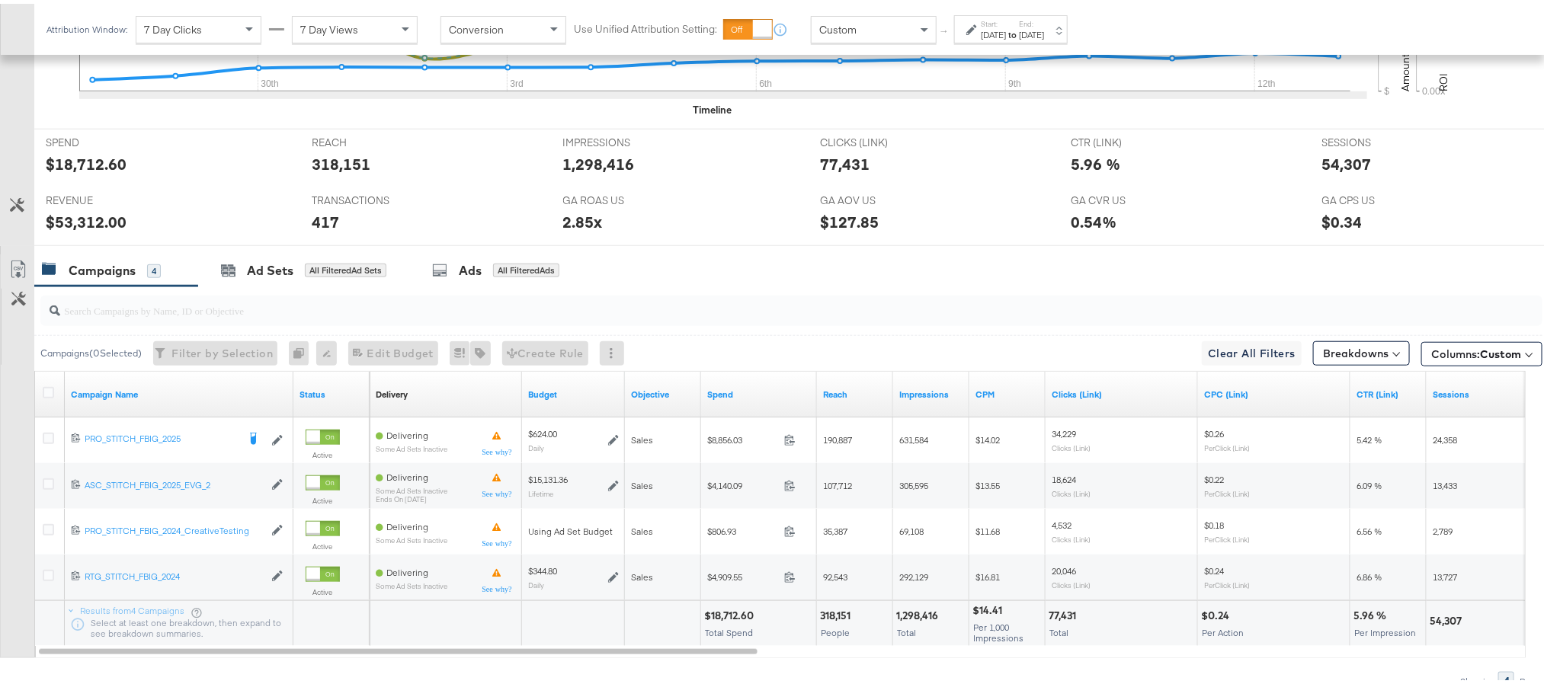
click at [65, 225] on div "$53,312.00" at bounding box center [86, 218] width 81 height 22
copy div "53,312.00"
click at [566, 219] on div "2.85x" at bounding box center [583, 218] width 40 height 22
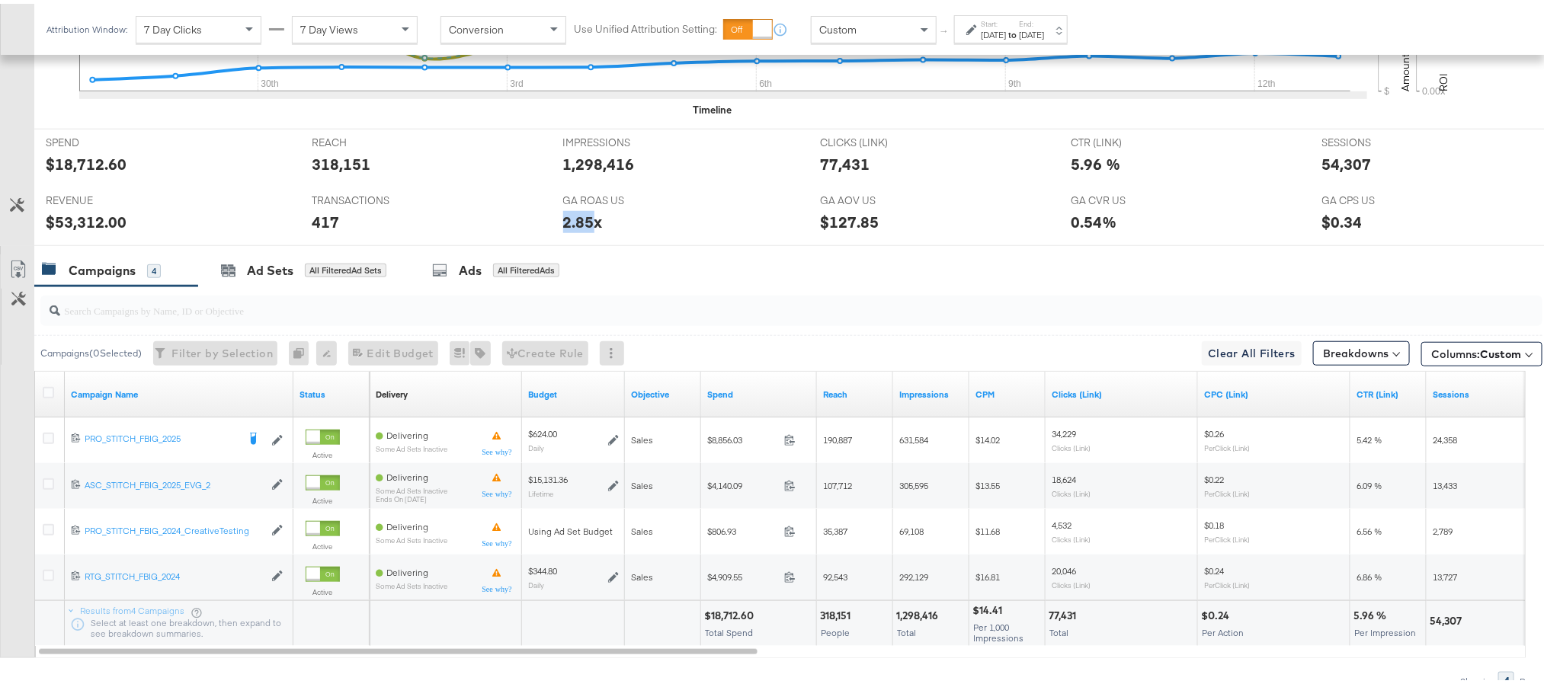
copy div "2.85"
click at [1334, 165] on div "54,307" at bounding box center [1347, 160] width 50 height 22
copy div "54,307"
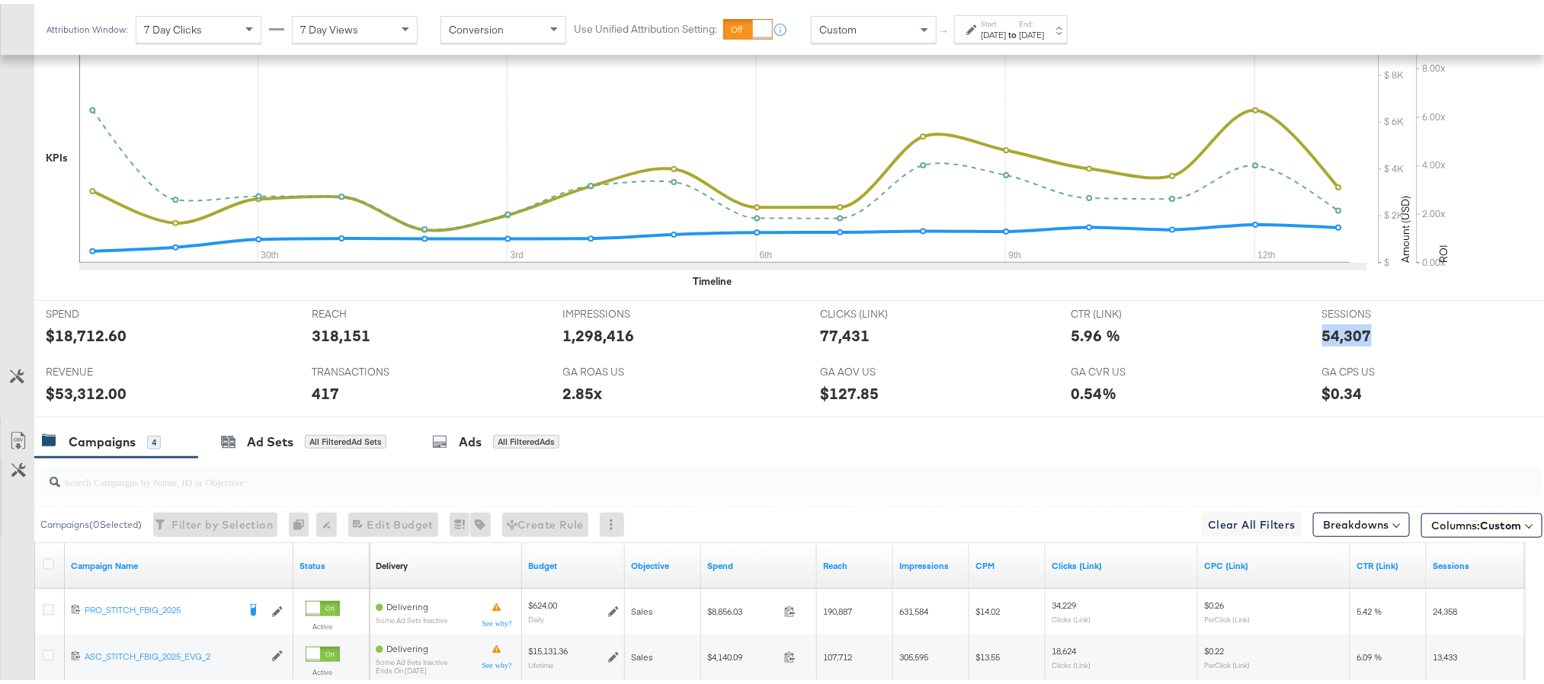
scroll to position [114, 0]
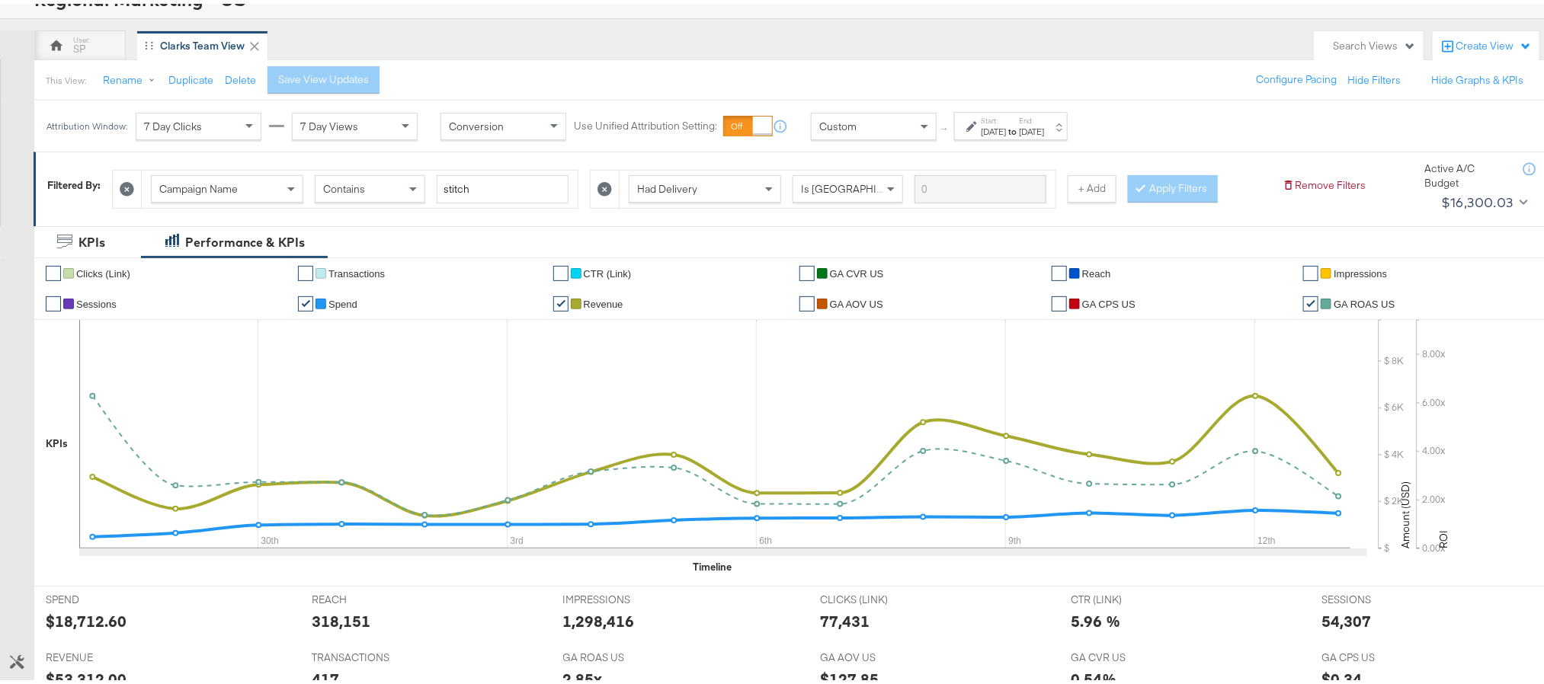
click at [1006, 131] on div "Sep 28th 2025" at bounding box center [993, 128] width 25 height 12
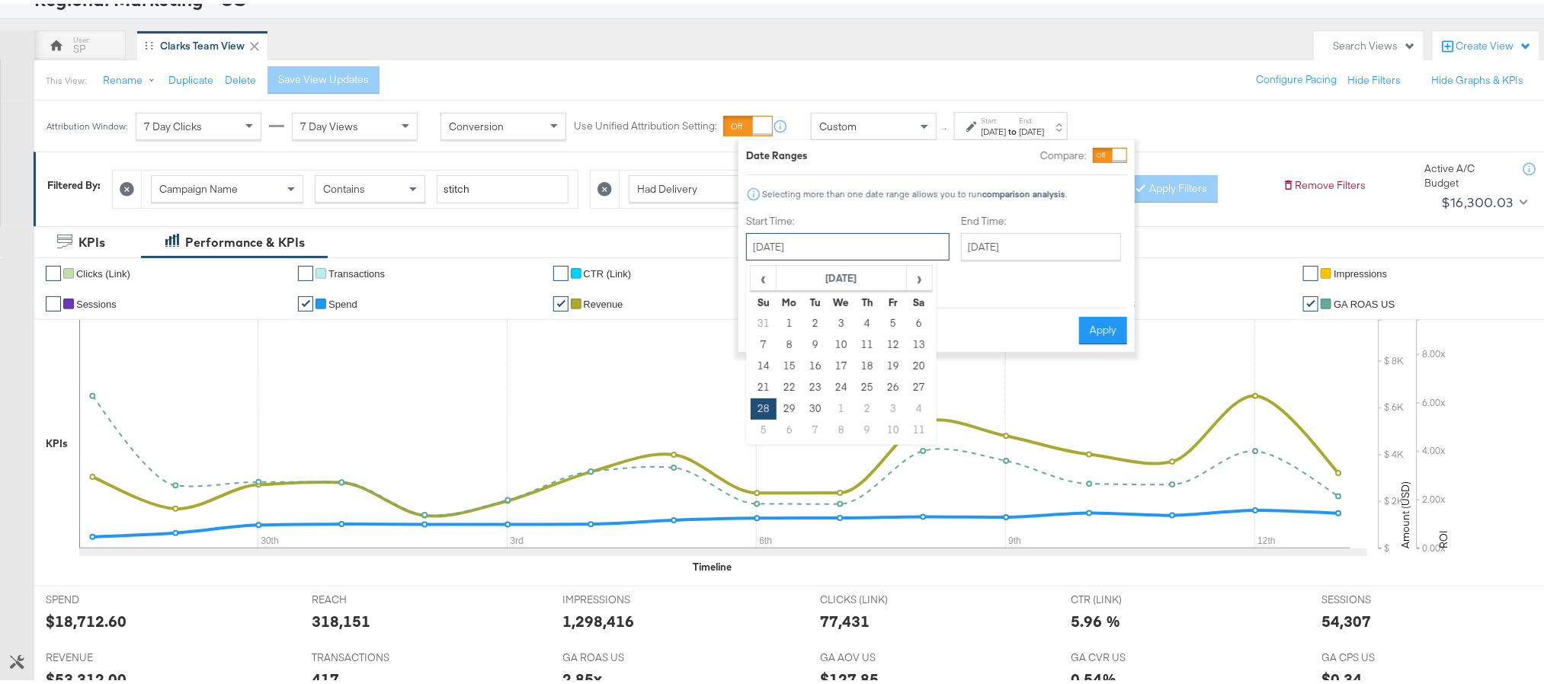
click at [857, 240] on input "September 28th 2025" at bounding box center [847, 242] width 203 height 27
click at [912, 430] on td "11" at bounding box center [919, 426] width 26 height 21
type input "October 11th 2025"
click at [995, 239] on input "October 13th 2025" at bounding box center [1040, 242] width 160 height 27
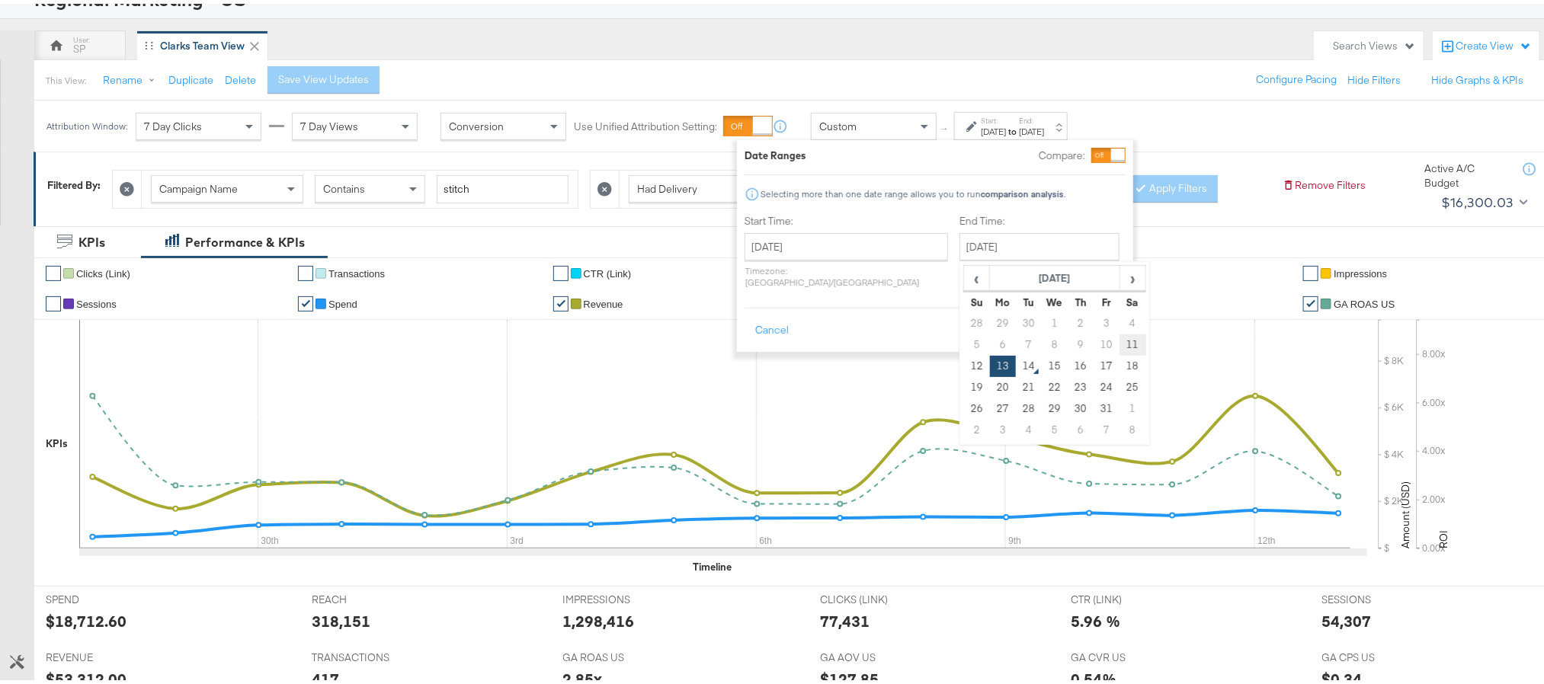
click at [1120, 350] on td "11" at bounding box center [1133, 341] width 26 height 21
type input "October 11th 2025"
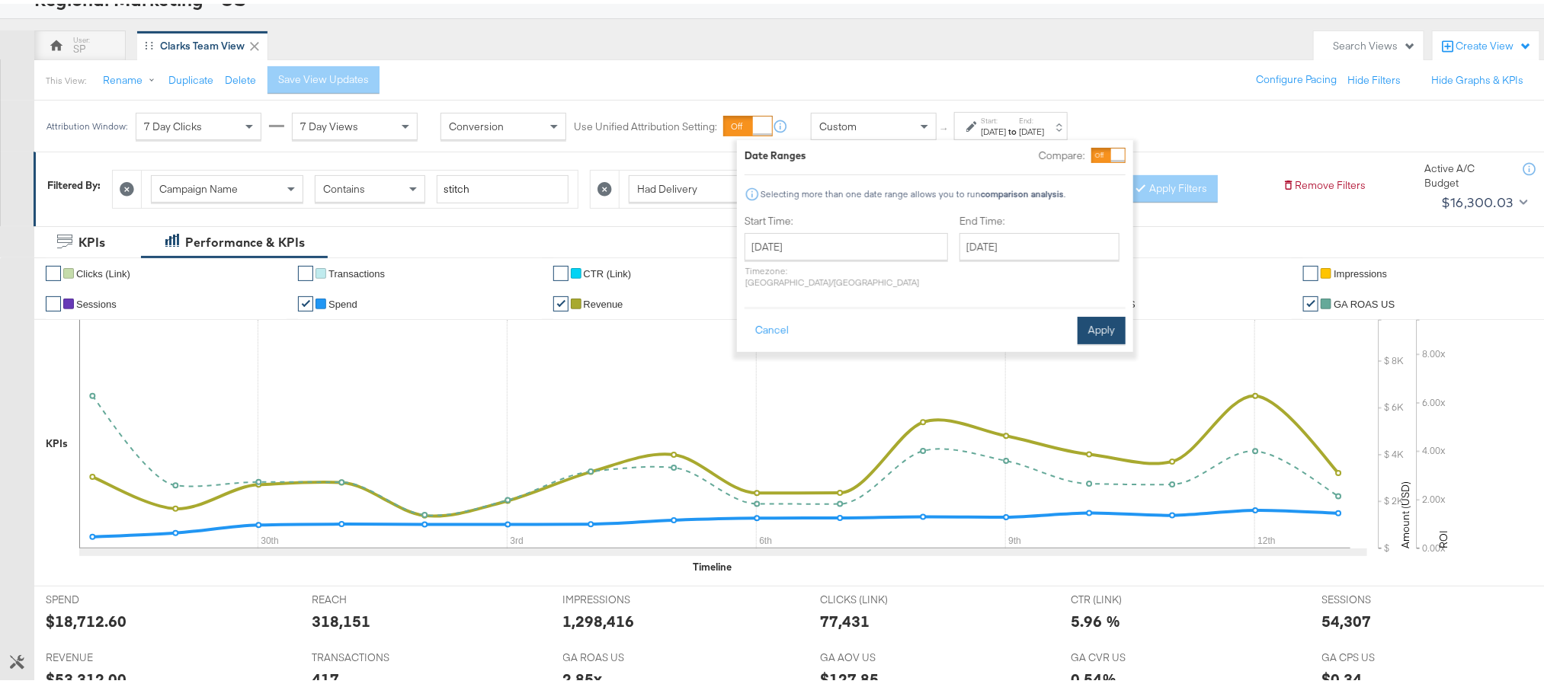
click at [1088, 316] on button "Apply" at bounding box center [1102, 326] width 48 height 27
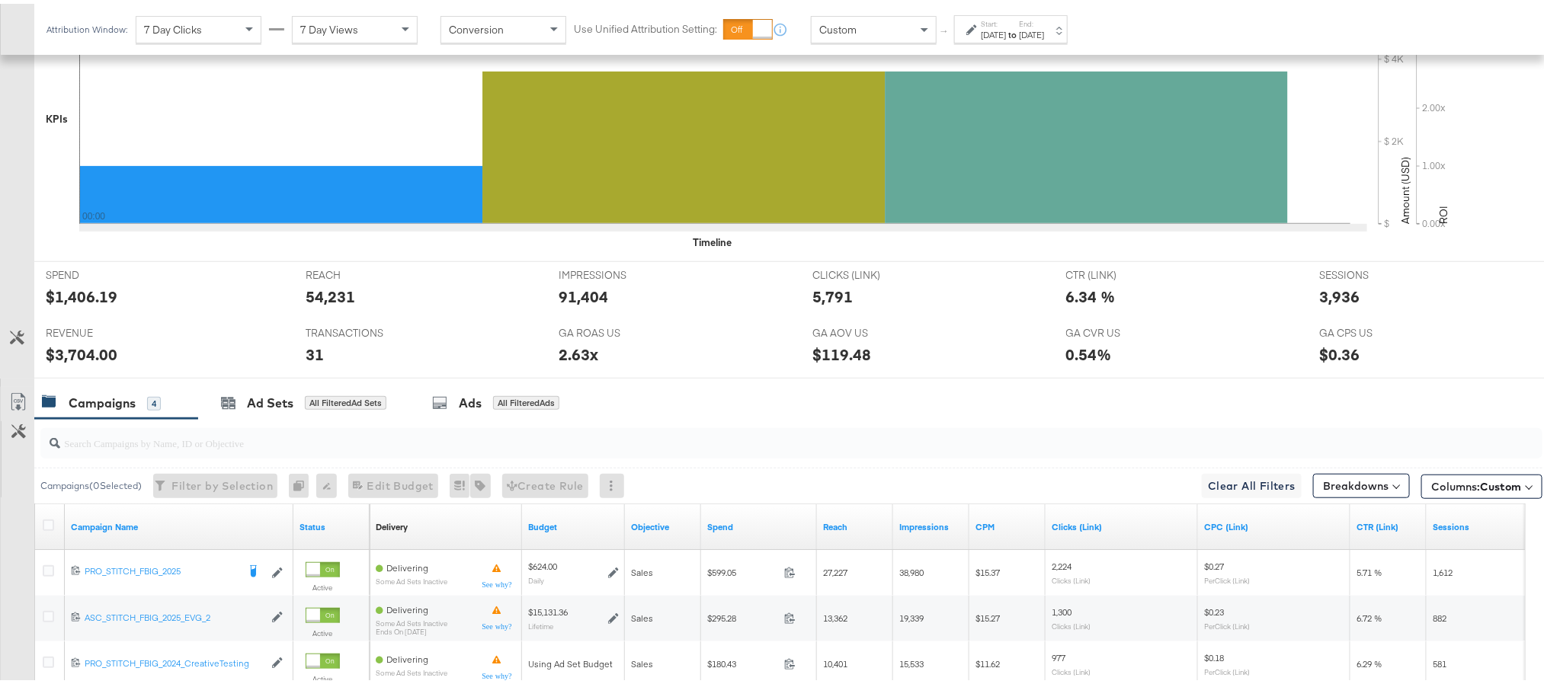
scroll to position [572, 0]
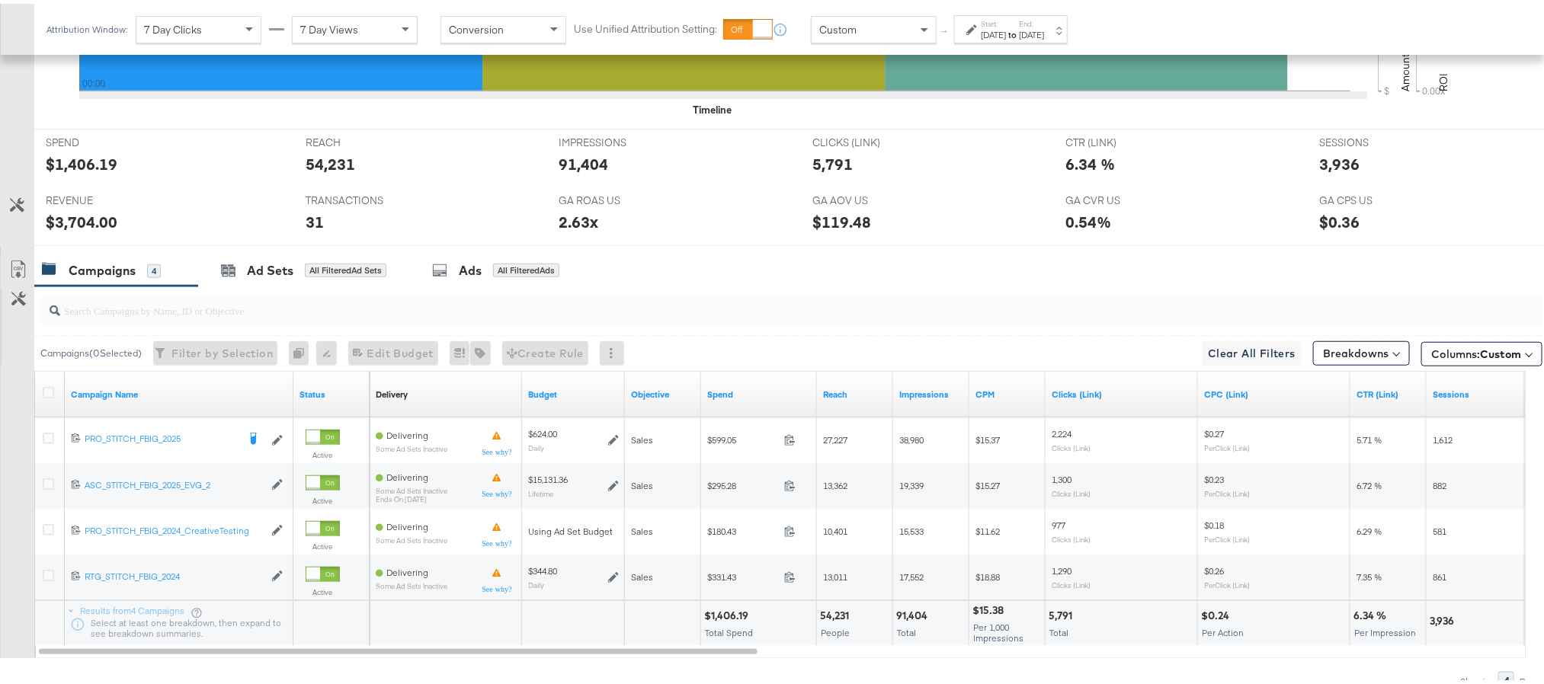
click at [1038, 23] on div "Start: Oct 11th 2025 to End: Oct 11th 2025" at bounding box center [1012, 26] width 63 height 22
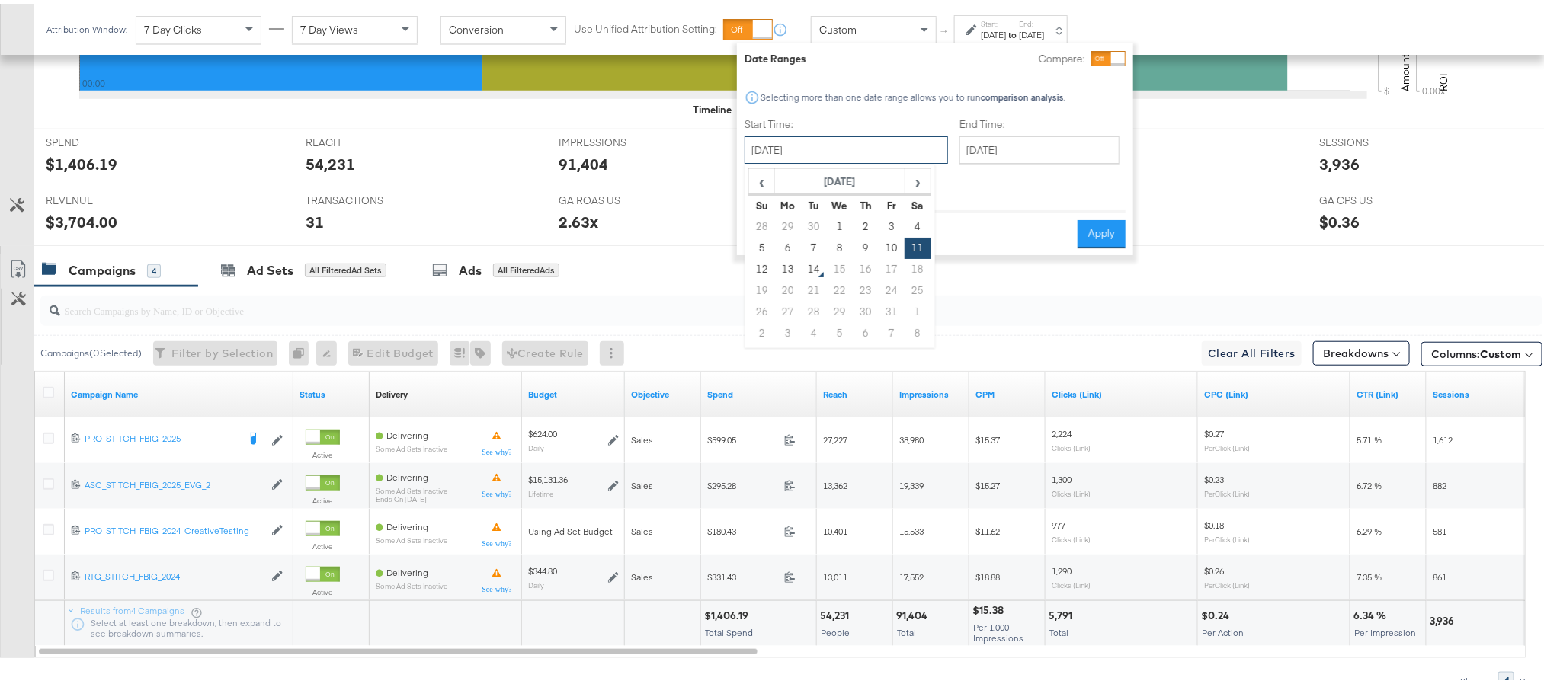
click at [847, 143] on input "October 11th 2025" at bounding box center [846, 146] width 203 height 27
click at [762, 266] on td "12" at bounding box center [762, 265] width 26 height 21
type input "October 12th 2025"
click at [1113, 216] on button "Apply" at bounding box center [1102, 229] width 48 height 27
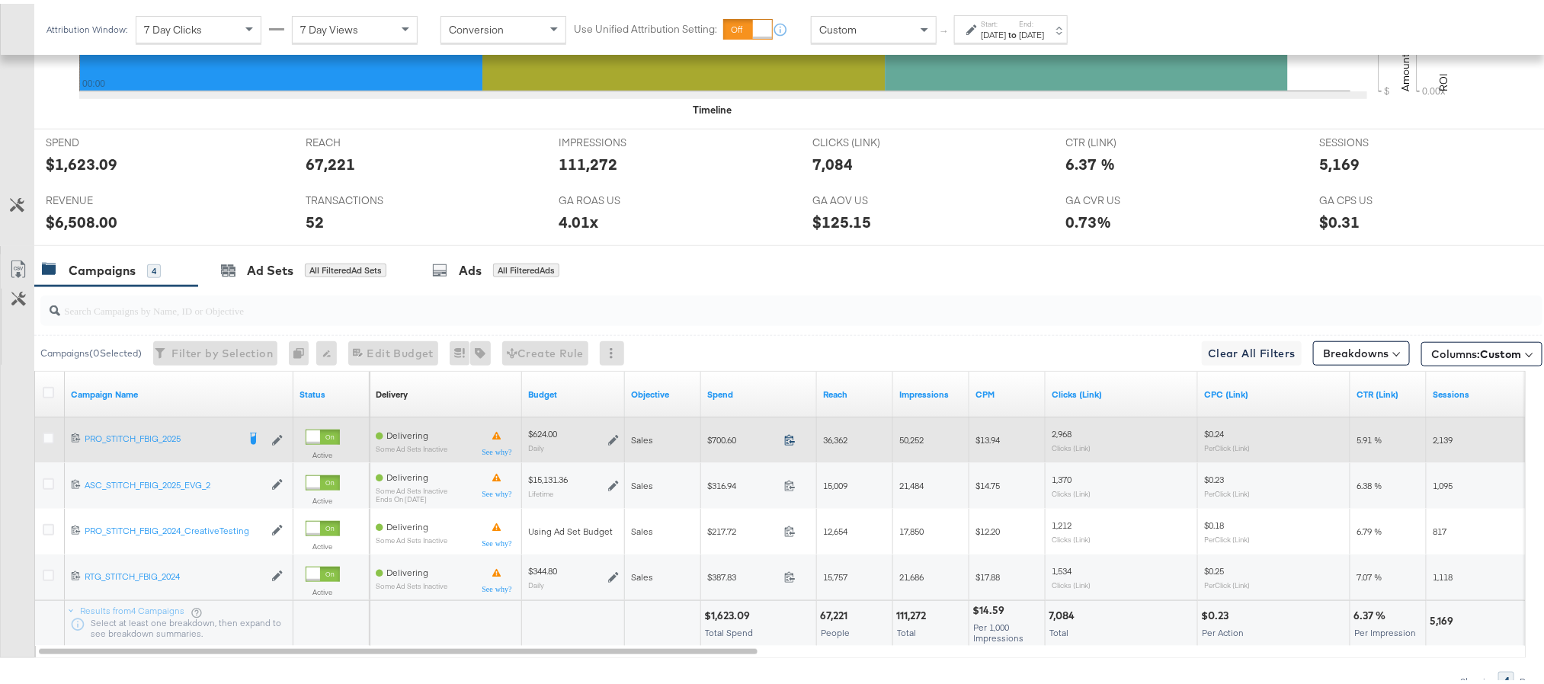
click at [787, 441] on icon at bounding box center [789, 436] width 11 height 11
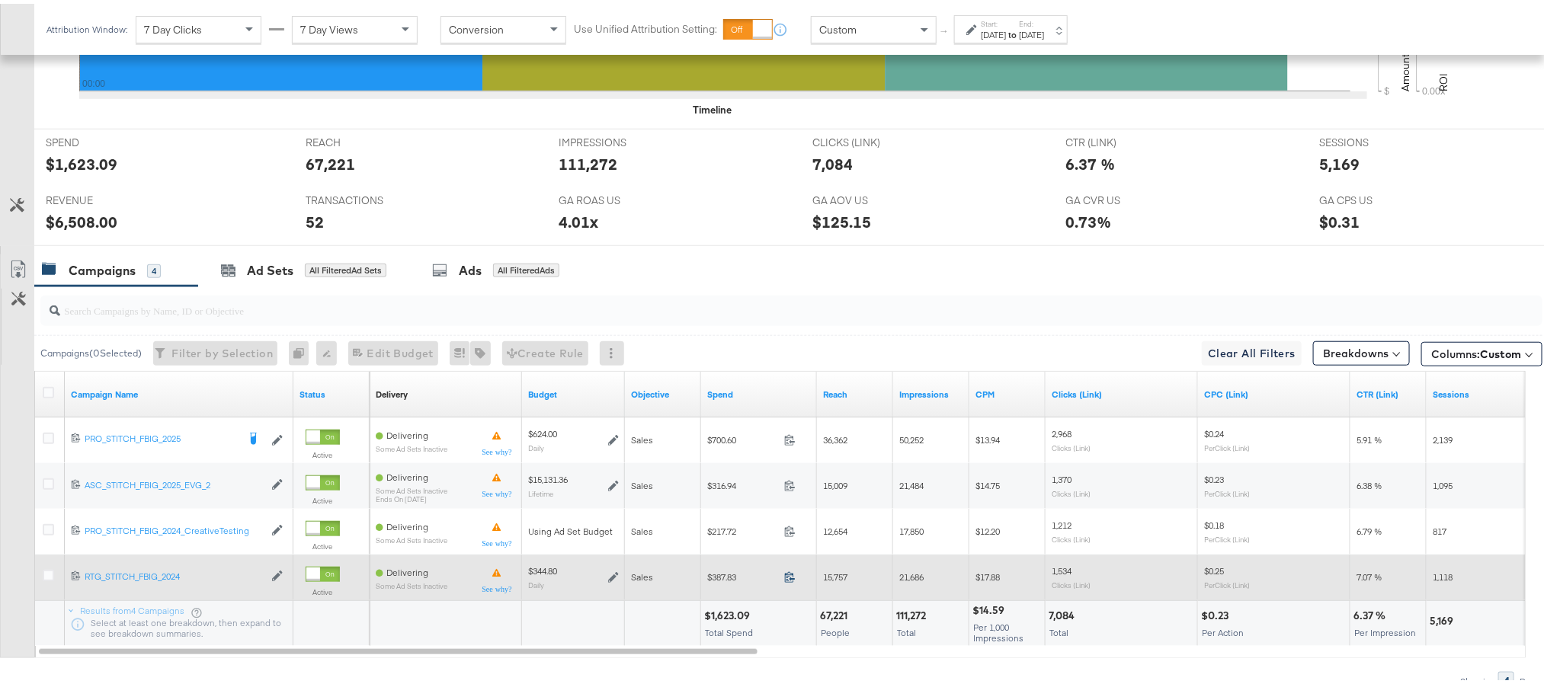
click at [784, 578] on icon at bounding box center [789, 573] width 11 height 11
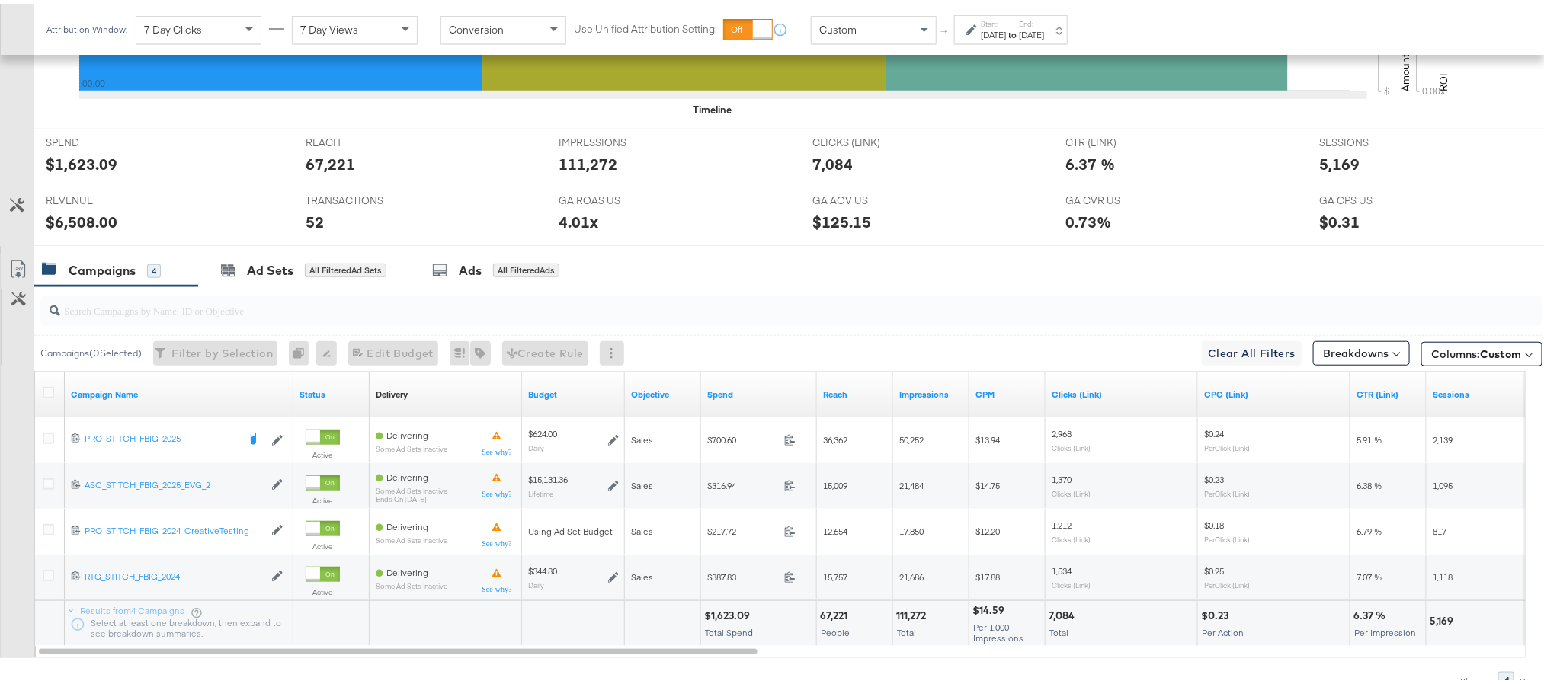
click at [732, 611] on div "$1,623.09" at bounding box center [729, 612] width 50 height 14
click at [730, 611] on div "$1,623.09" at bounding box center [729, 612] width 50 height 14
copy div "1,623.09"
click at [69, 218] on div "$6,508.00" at bounding box center [82, 218] width 72 height 22
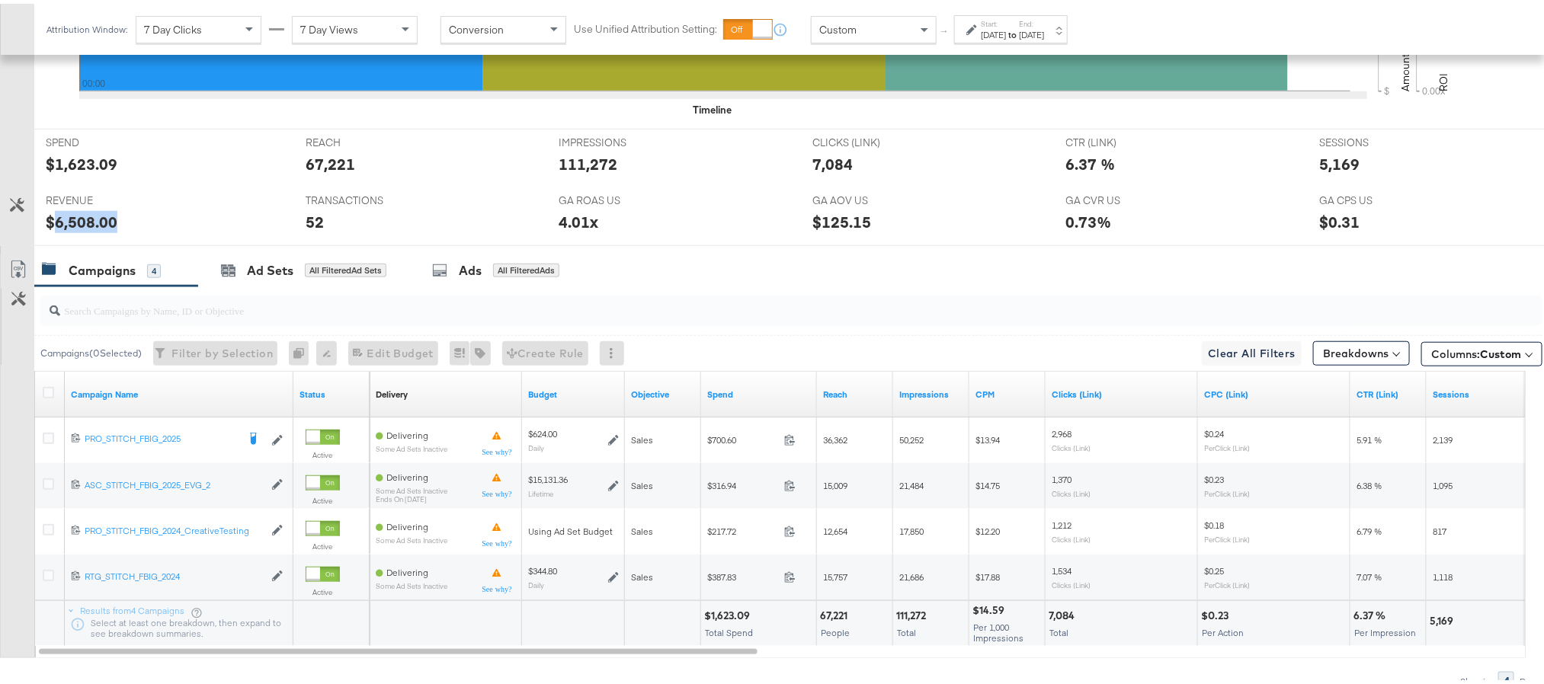
copy div "6,508.00"
click at [1006, 34] on div "Oct 12th 2025" at bounding box center [993, 31] width 25 height 12
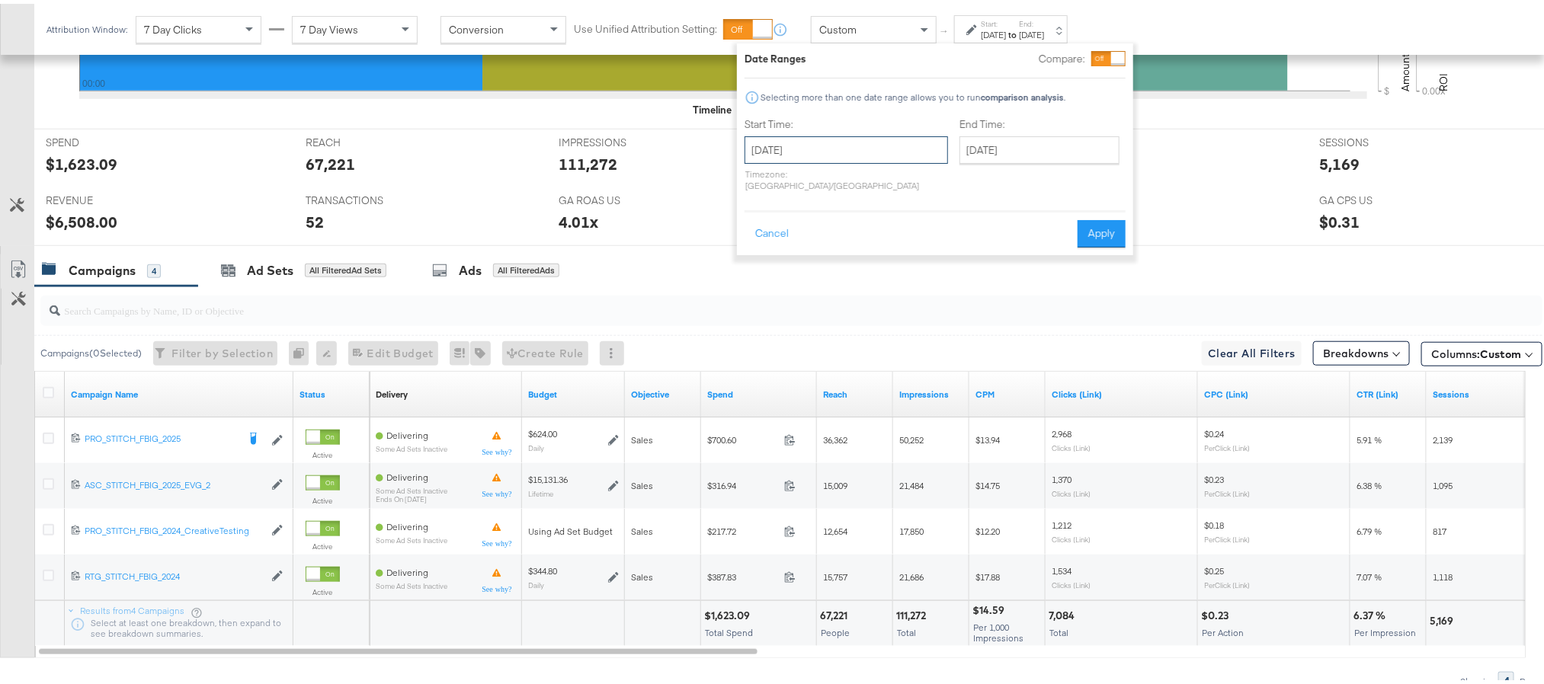
click at [860, 142] on input "October 12th 2025" at bounding box center [846, 146] width 203 height 27
click at [784, 266] on td "13" at bounding box center [788, 265] width 26 height 21
type input "October 13th 2025"
click at [1085, 216] on button "Apply" at bounding box center [1102, 229] width 48 height 27
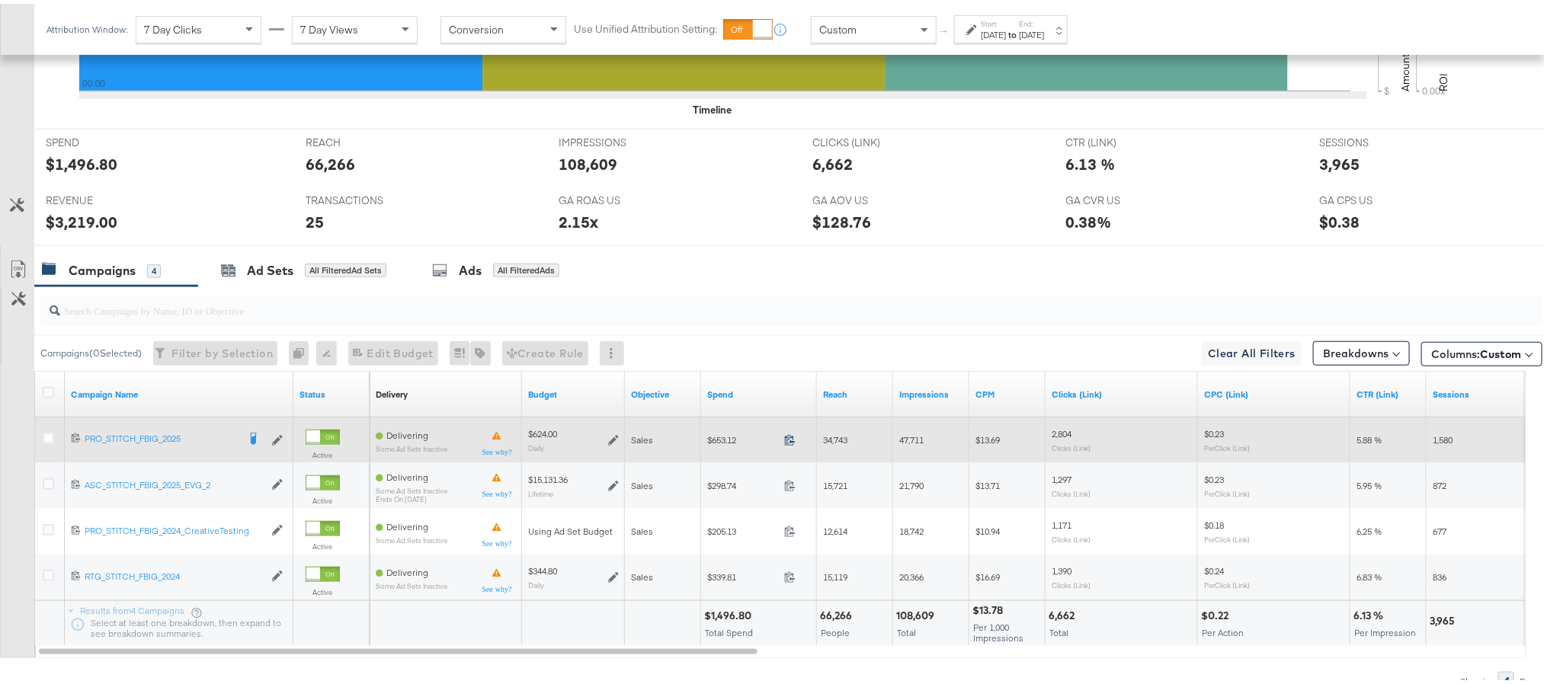
click at [787, 437] on icon at bounding box center [789, 436] width 11 height 11
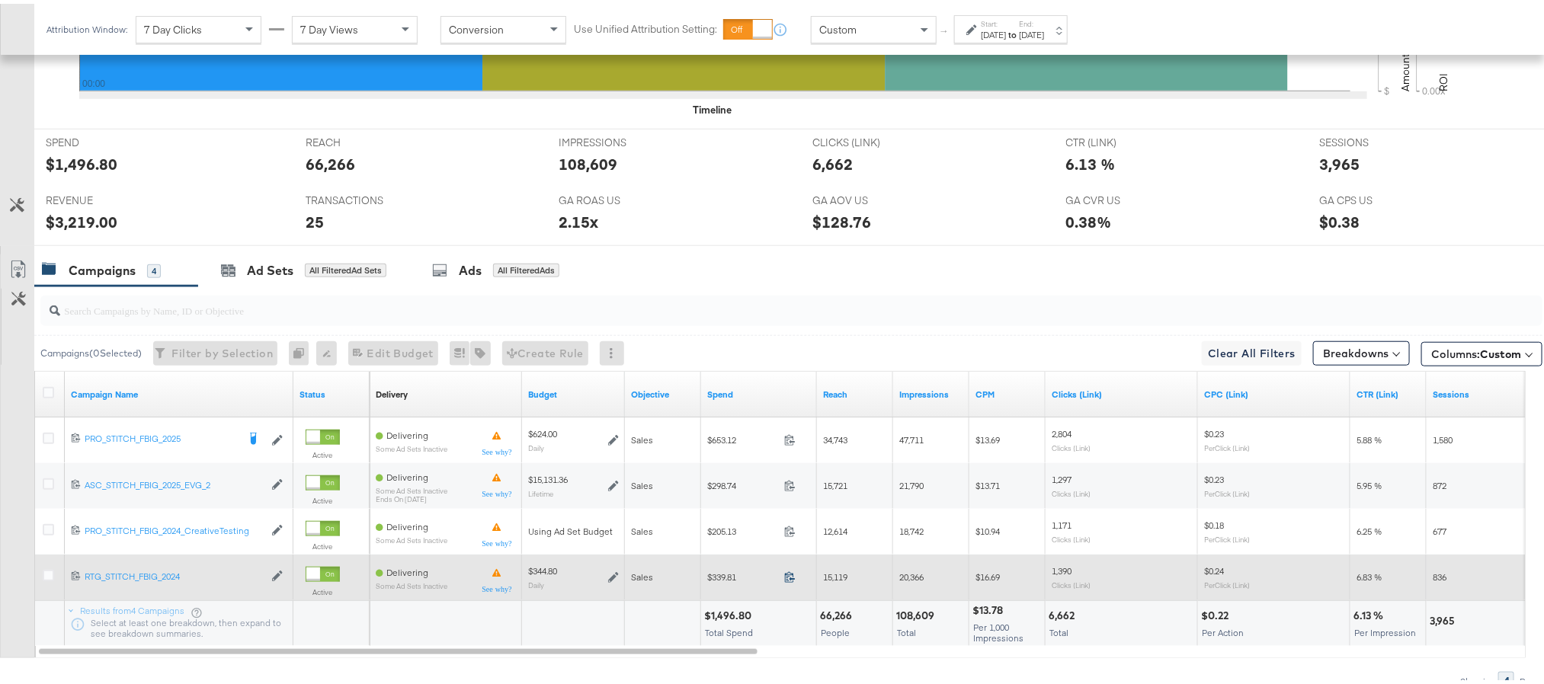
click at [787, 575] on icon at bounding box center [790, 574] width 10 height 11
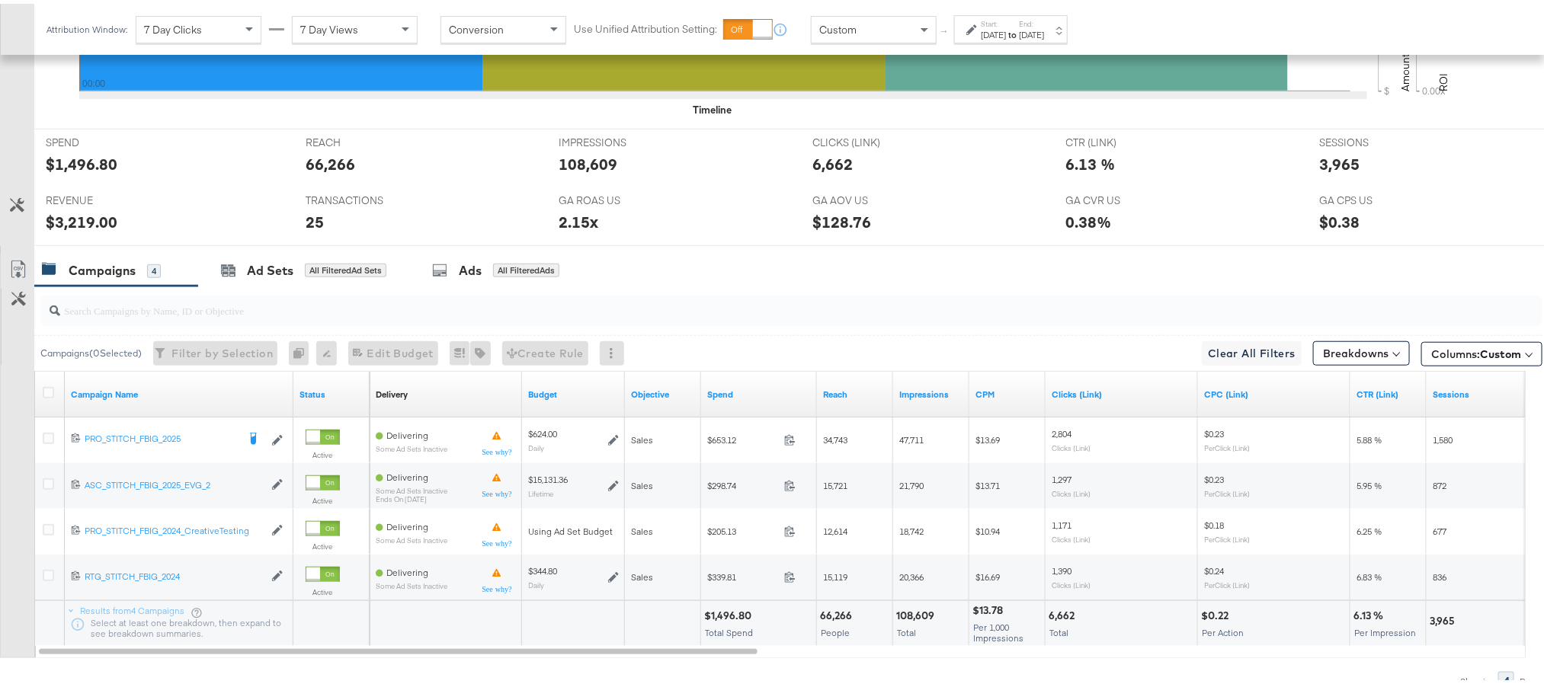
click at [716, 615] on div "$1,496.80" at bounding box center [730, 612] width 52 height 14
copy div "1,496.80"
click at [65, 218] on div "$3,219.00" at bounding box center [82, 218] width 72 height 22
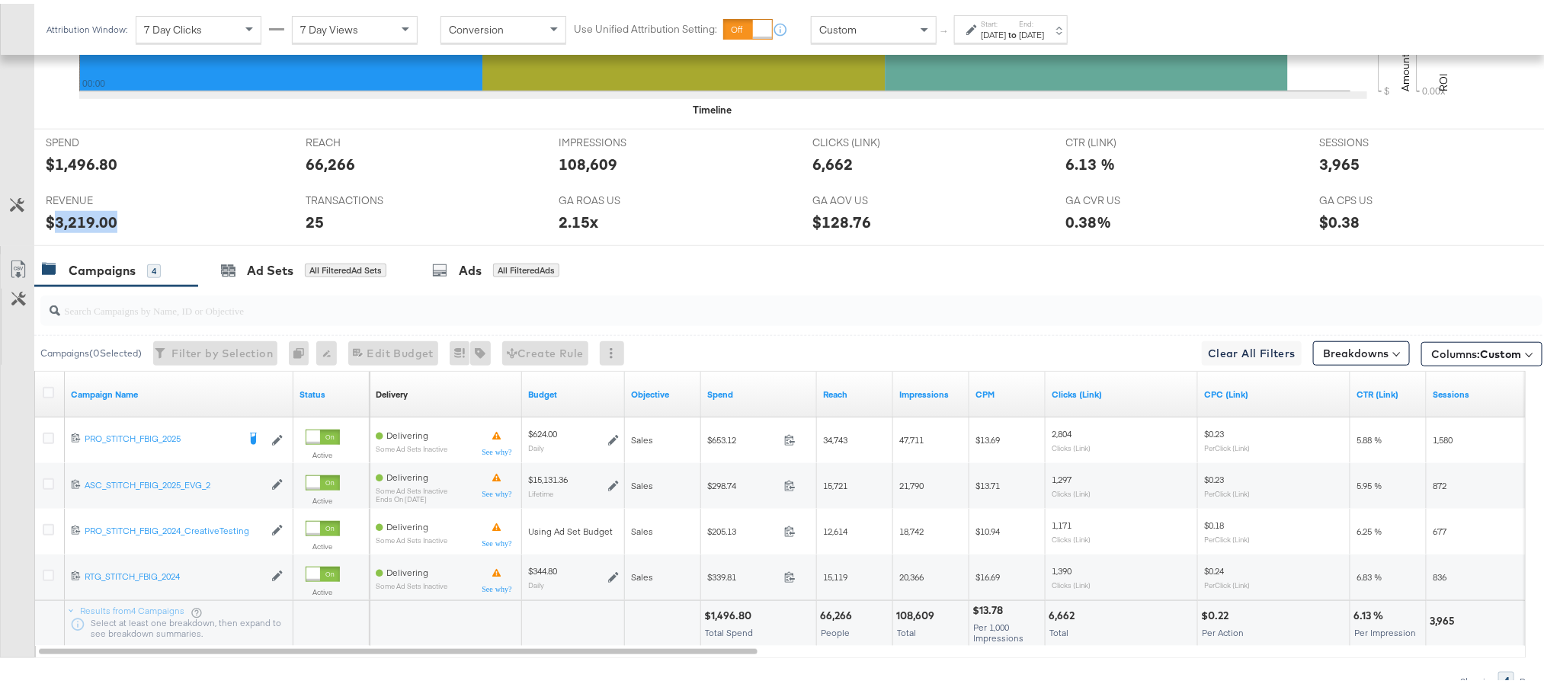
copy div "3,219.00"
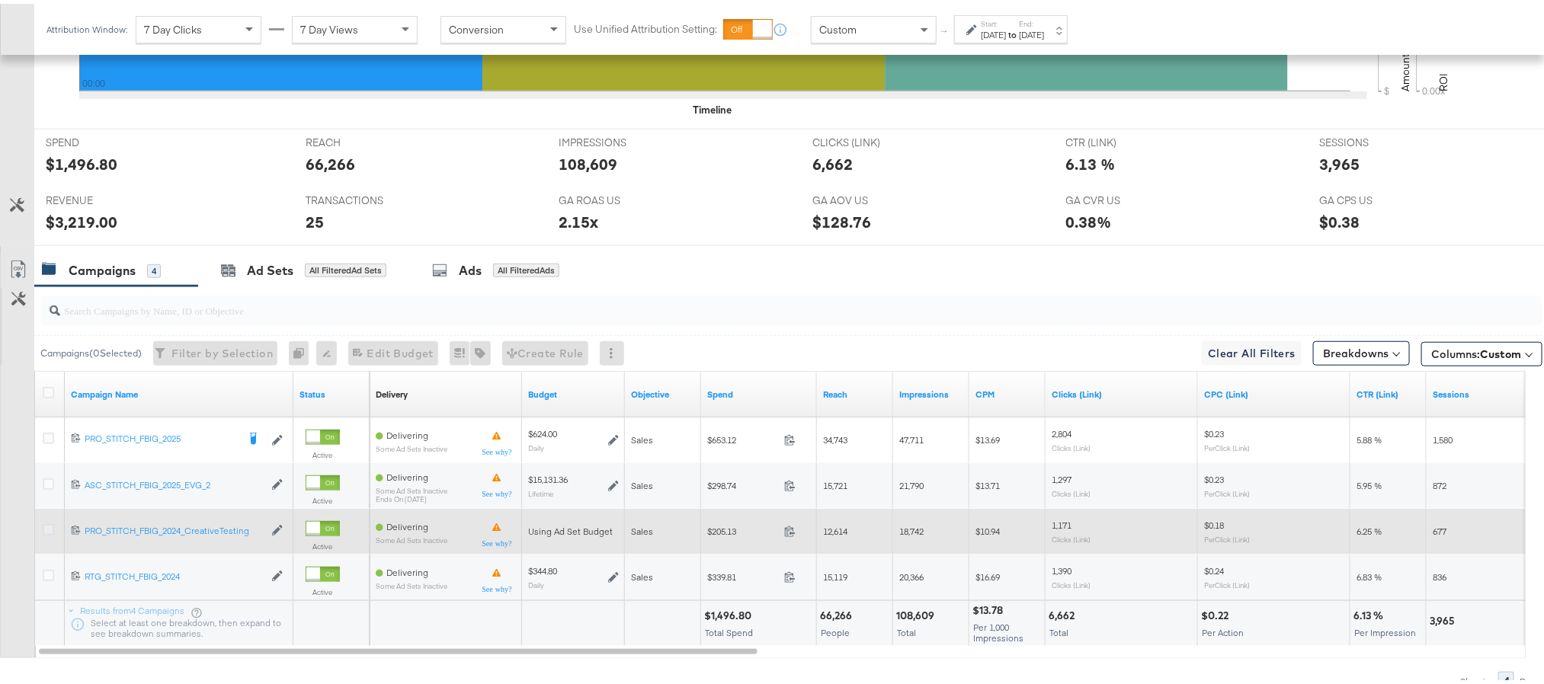
click at [44, 526] on icon at bounding box center [48, 526] width 11 height 11
click at [0, 0] on input "checkbox" at bounding box center [0, 0] width 0 height 0
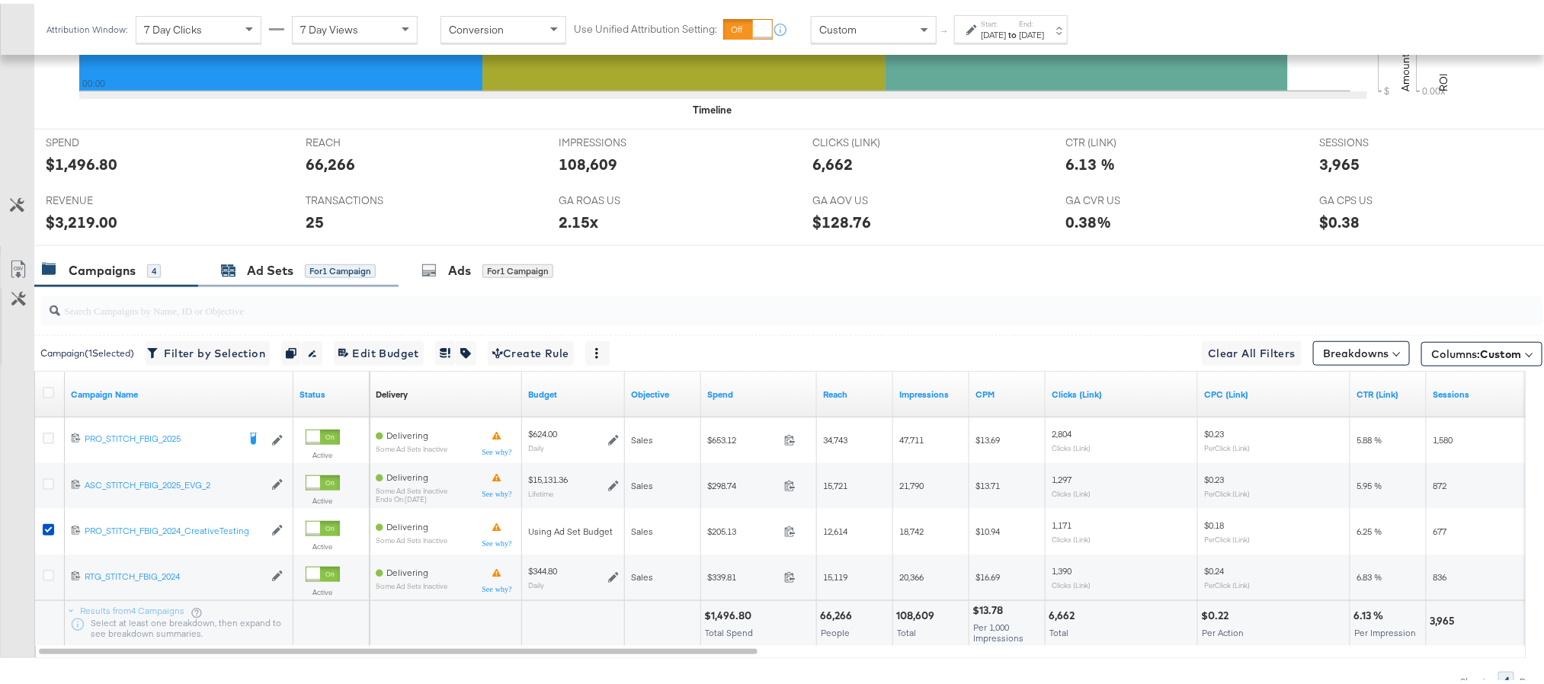
click at [229, 273] on icon at bounding box center [230, 268] width 14 height 10
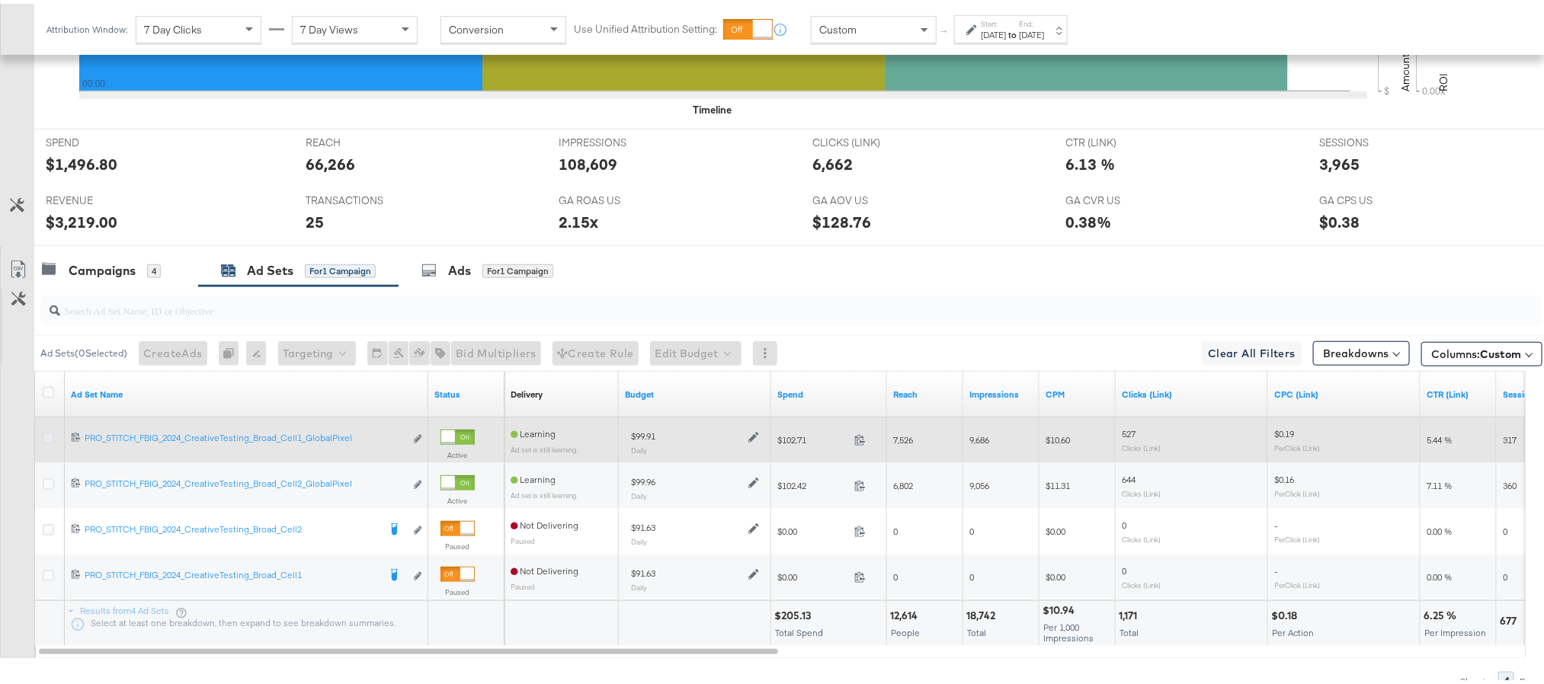
click at [43, 441] on icon at bounding box center [48, 434] width 11 height 11
click at [0, 0] on input "checkbox" at bounding box center [0, 0] width 0 height 0
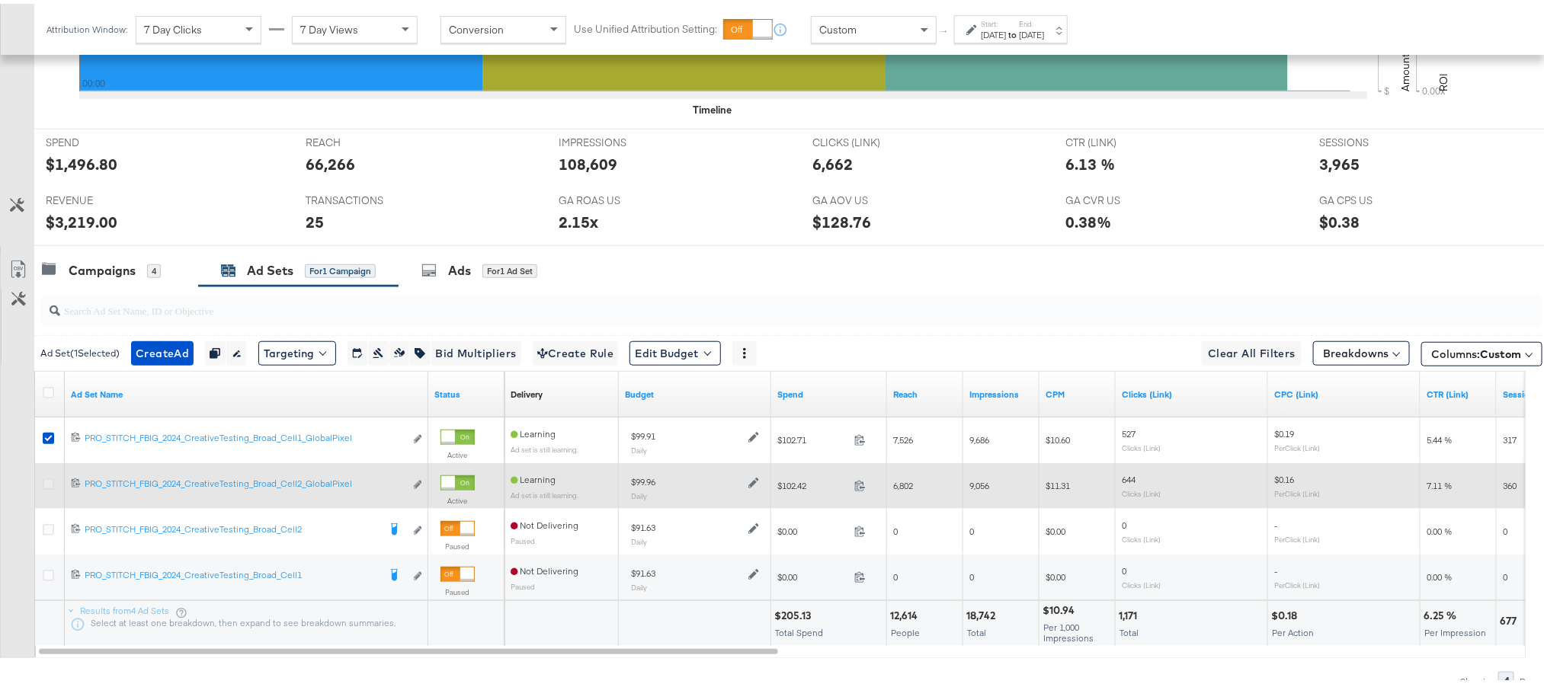
click at [50, 482] on icon at bounding box center [48, 480] width 11 height 11
click at [0, 0] on input "checkbox" at bounding box center [0, 0] width 0 height 0
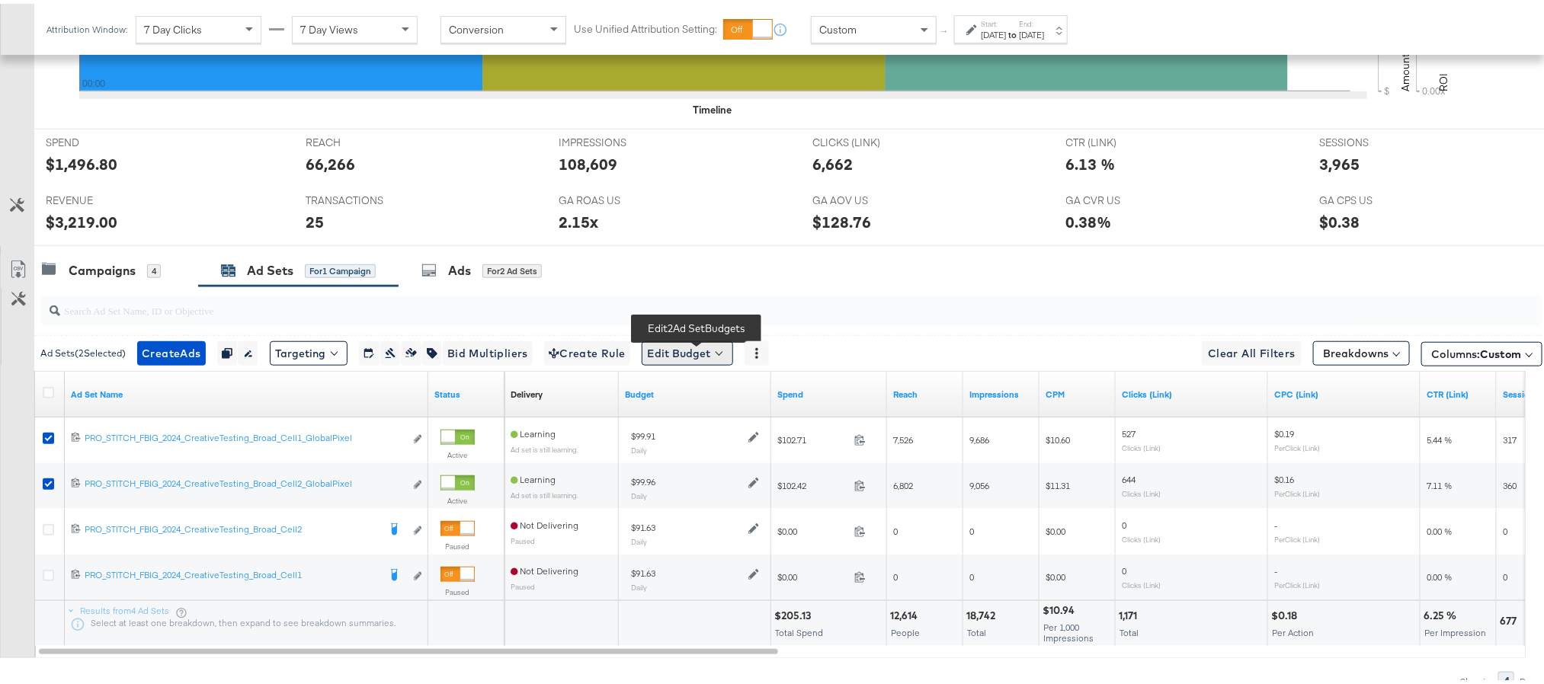
click at [668, 353] on button "Edit Budget" at bounding box center [687, 350] width 91 height 24
click at [689, 387] on span "Edit Ad Set Budget" at bounding box center [692, 390] width 87 height 20
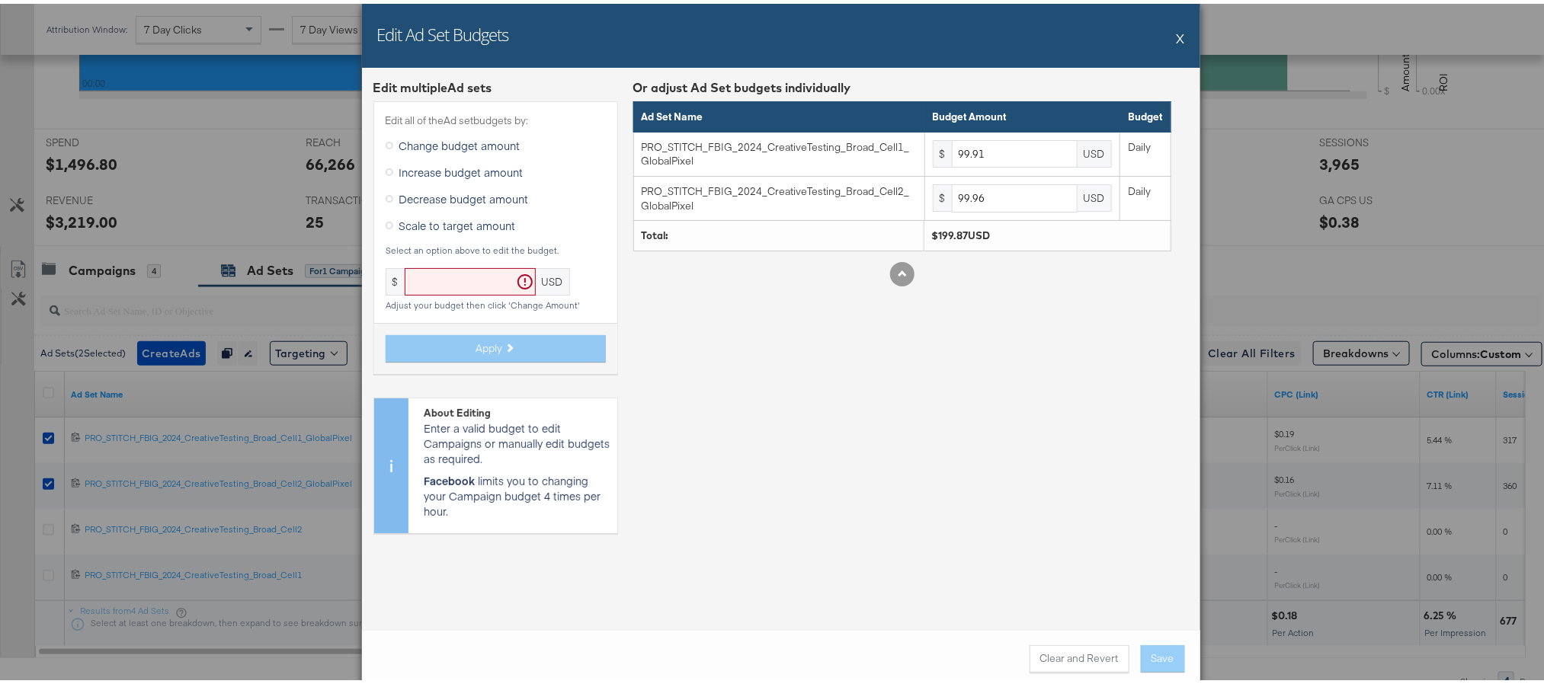
click at [407, 219] on span "Scale to target amount" at bounding box center [457, 221] width 117 height 15
click at [0, 0] on input "Scale to target amount" at bounding box center [0, 0] width 0 height 0
click at [431, 274] on input "text" at bounding box center [470, 278] width 131 height 28
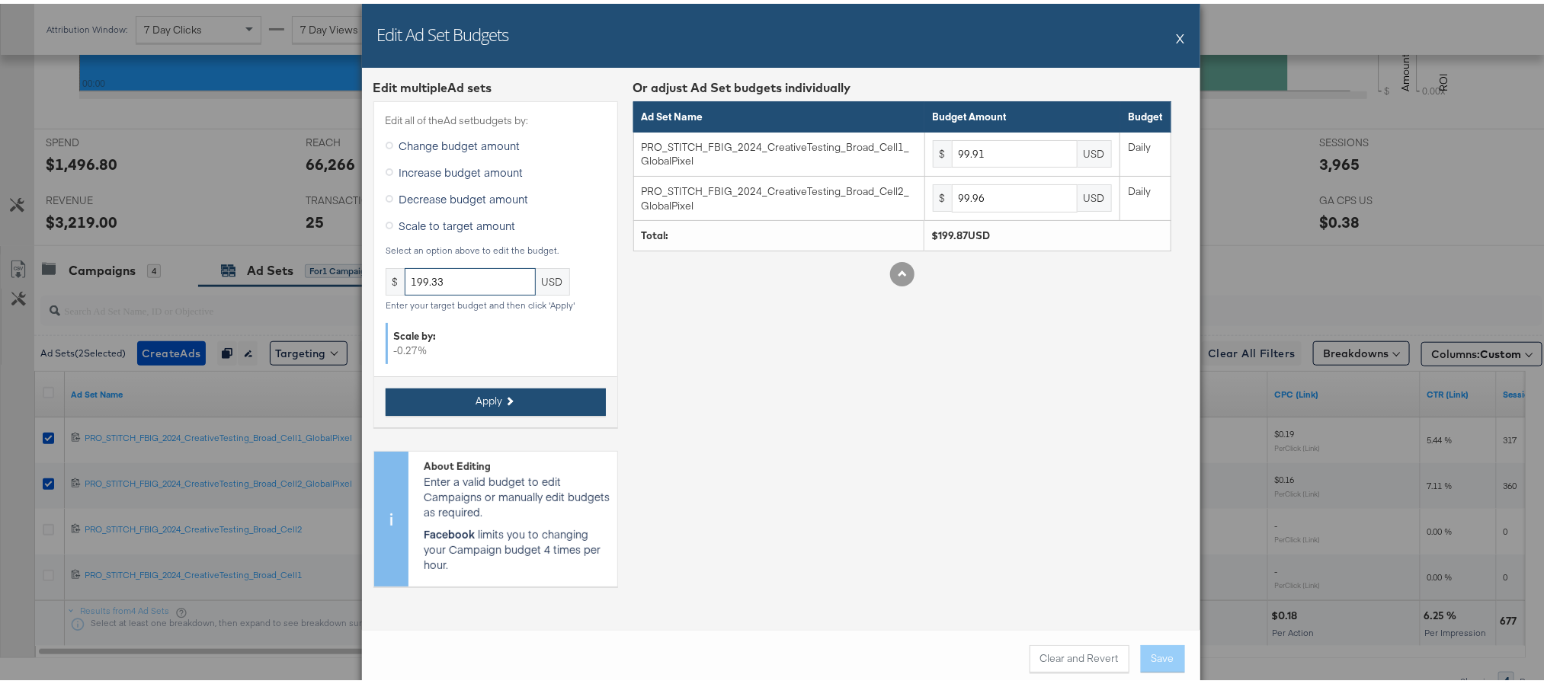
type input "199.33"
click at [479, 396] on span "Apply" at bounding box center [489, 397] width 27 height 14
type input "99.64"
type input "99.68"
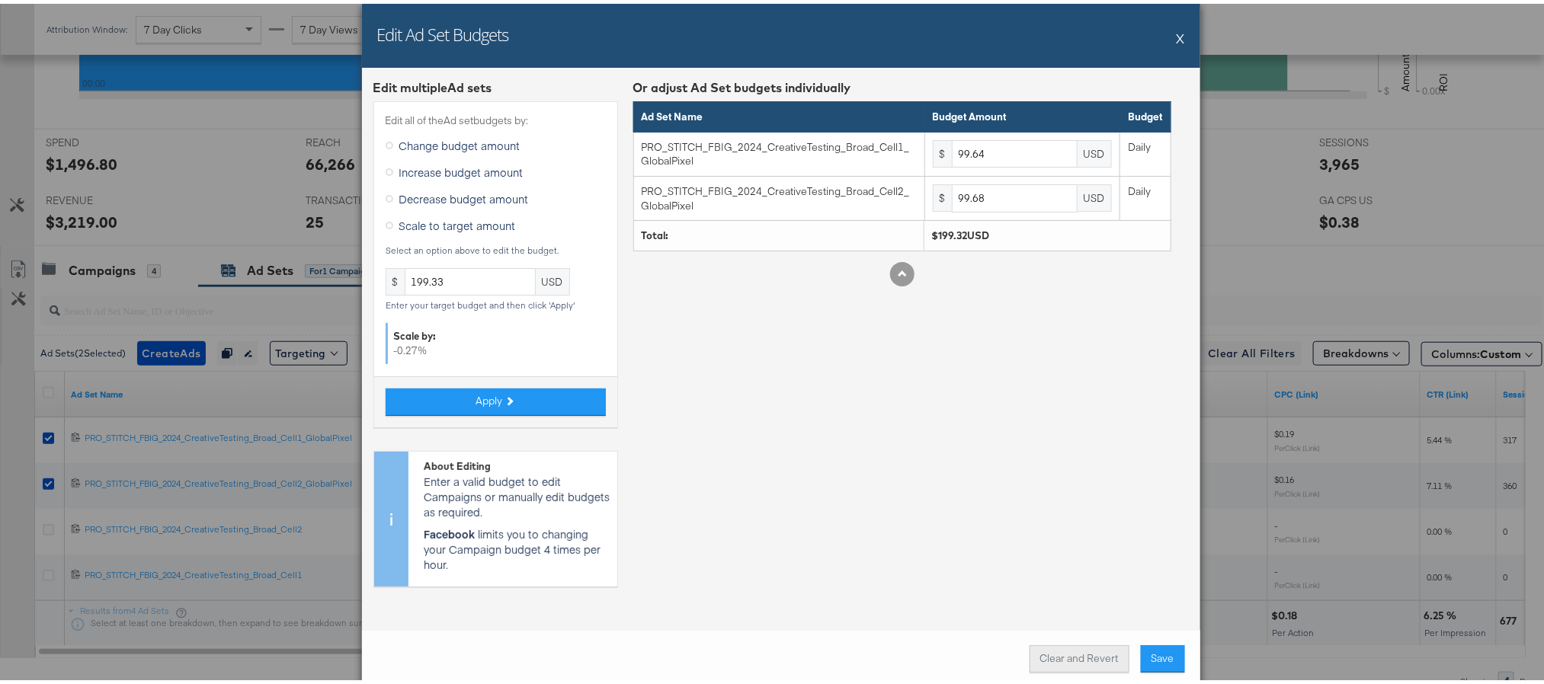
click at [1050, 652] on button "Clear and Revert" at bounding box center [1080, 655] width 100 height 27
type input "99.91"
type input "99.96"
click at [460, 284] on input "199.33" at bounding box center [470, 278] width 131 height 28
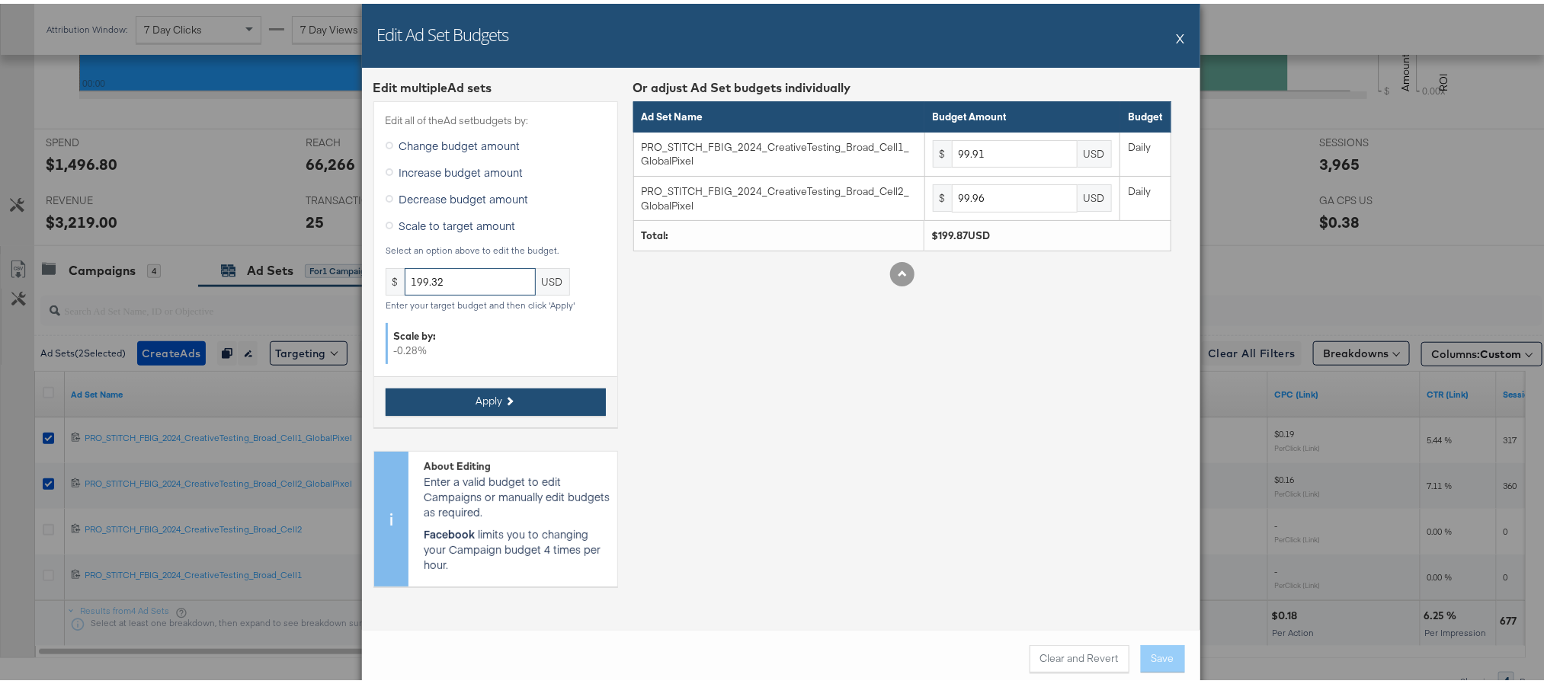
type input "199.32"
click at [506, 396] on button "Apply" at bounding box center [496, 398] width 220 height 27
type input "99.63"
type input "99.68"
click at [1162, 661] on button "Save" at bounding box center [1163, 655] width 44 height 27
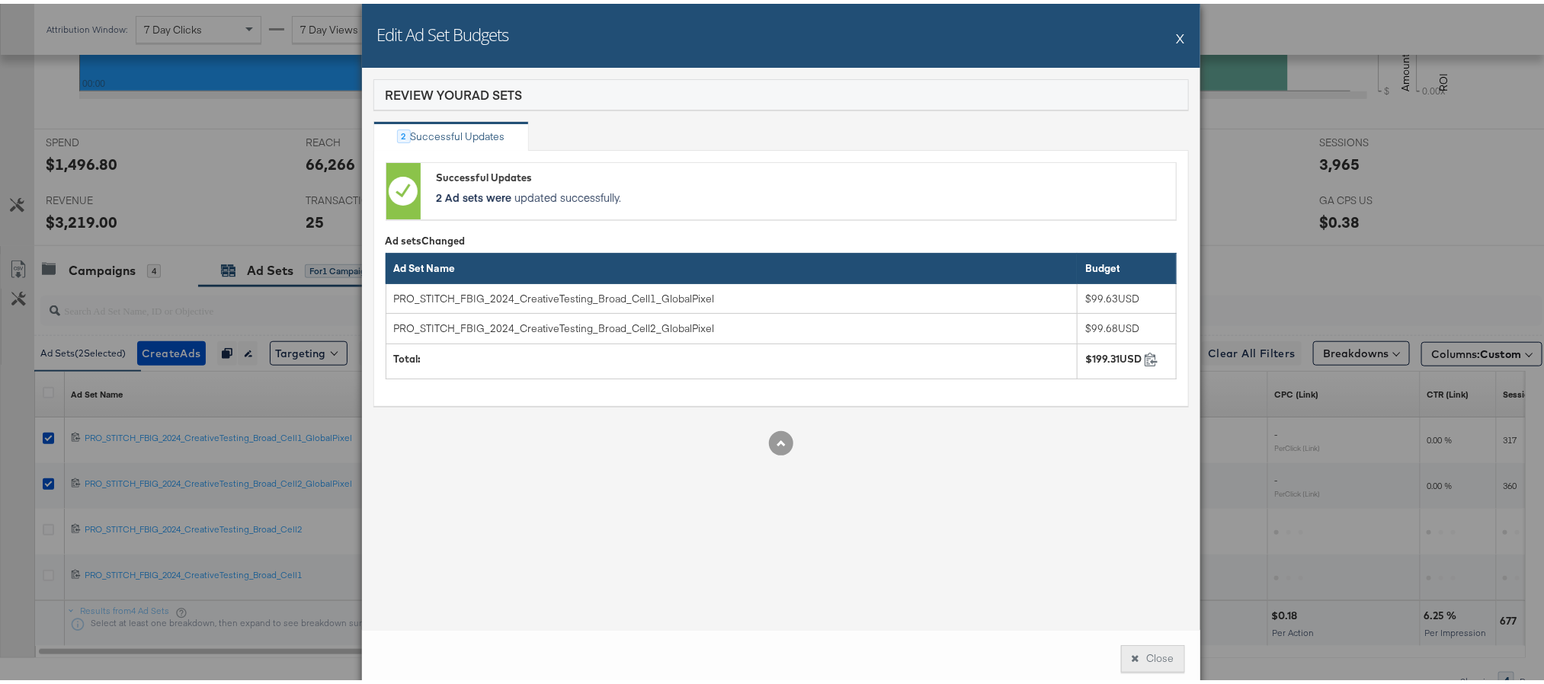
click at [1153, 652] on button "Close" at bounding box center [1153, 655] width 64 height 27
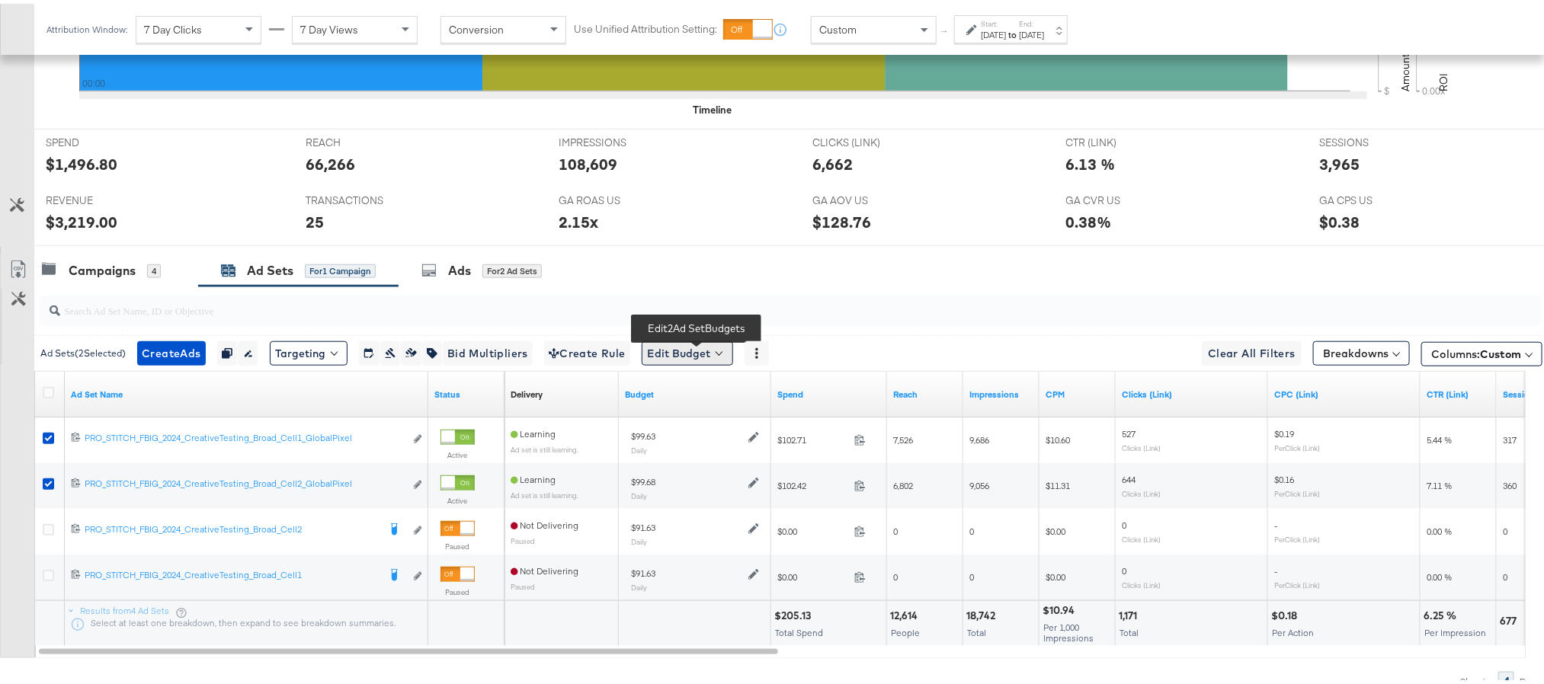
click at [663, 353] on button "Edit Budget" at bounding box center [687, 350] width 91 height 24
click at [672, 396] on span "Edit Ad Set Budget" at bounding box center [692, 390] width 87 height 20
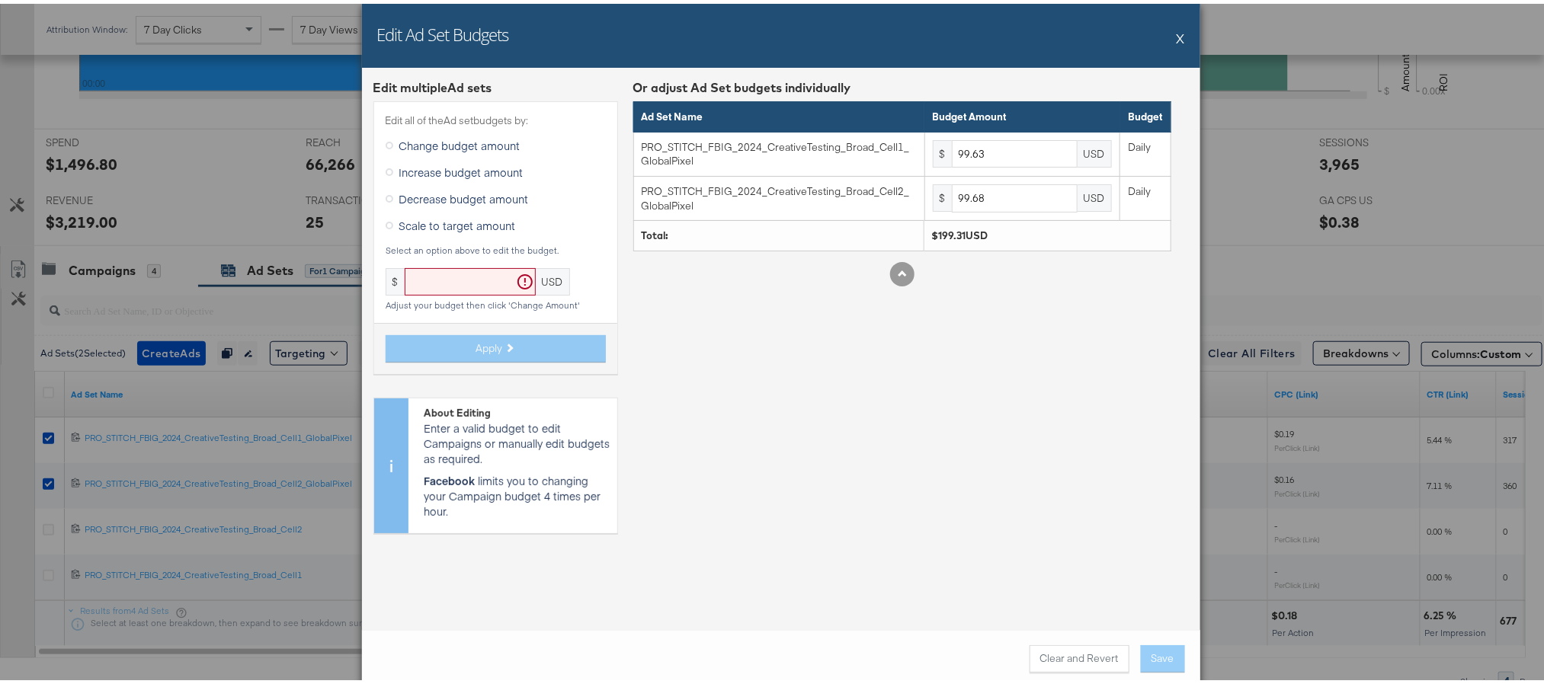
click at [1177, 32] on button "X" at bounding box center [1181, 34] width 8 height 30
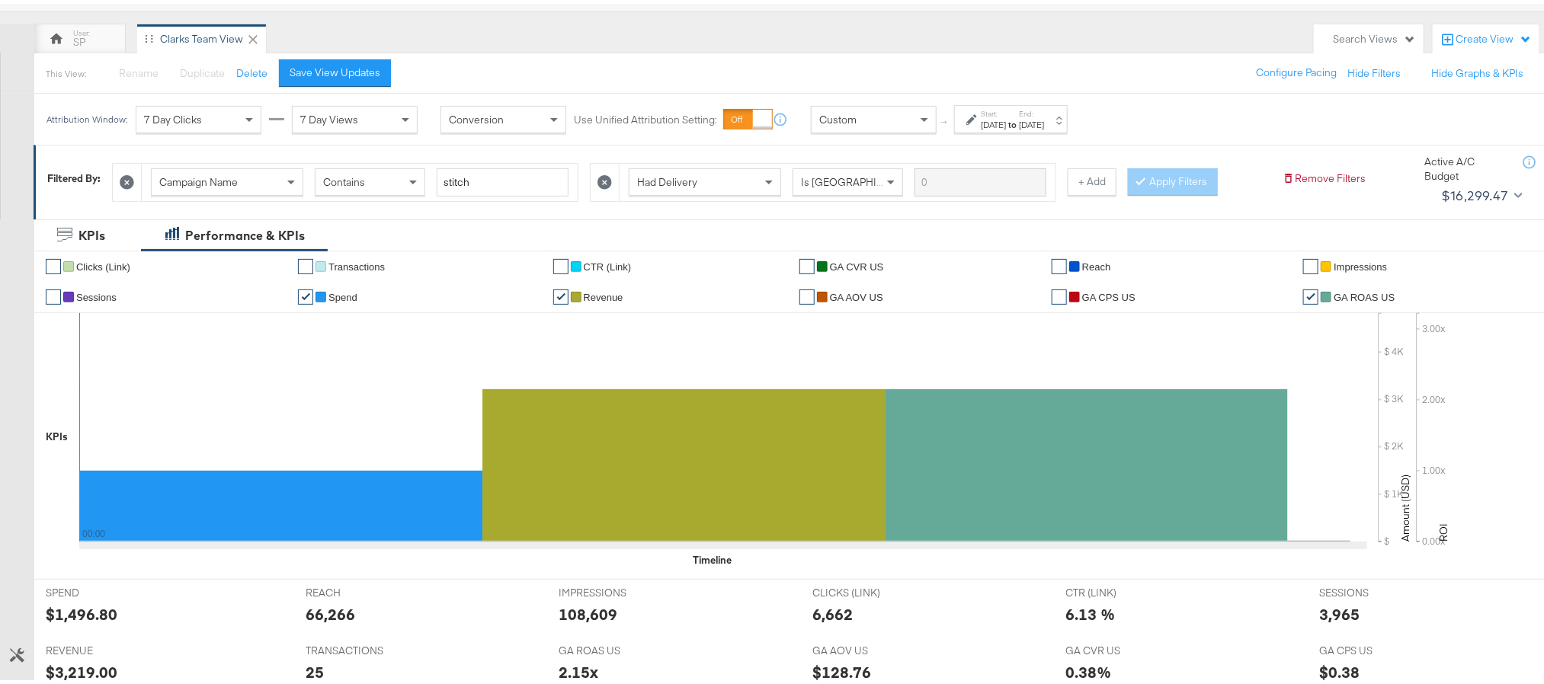
scroll to position [0, 0]
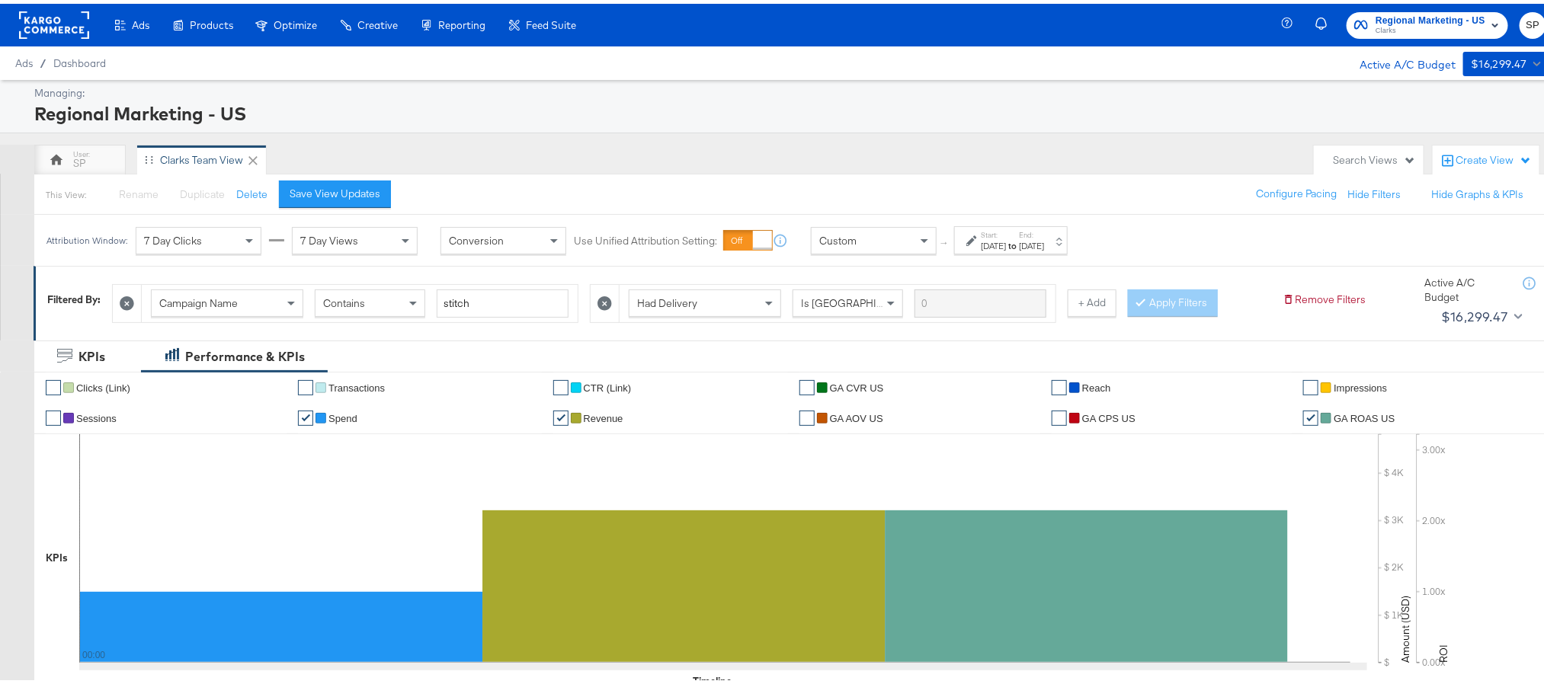
click at [55, 25] on rect at bounding box center [54, 21] width 70 height 27
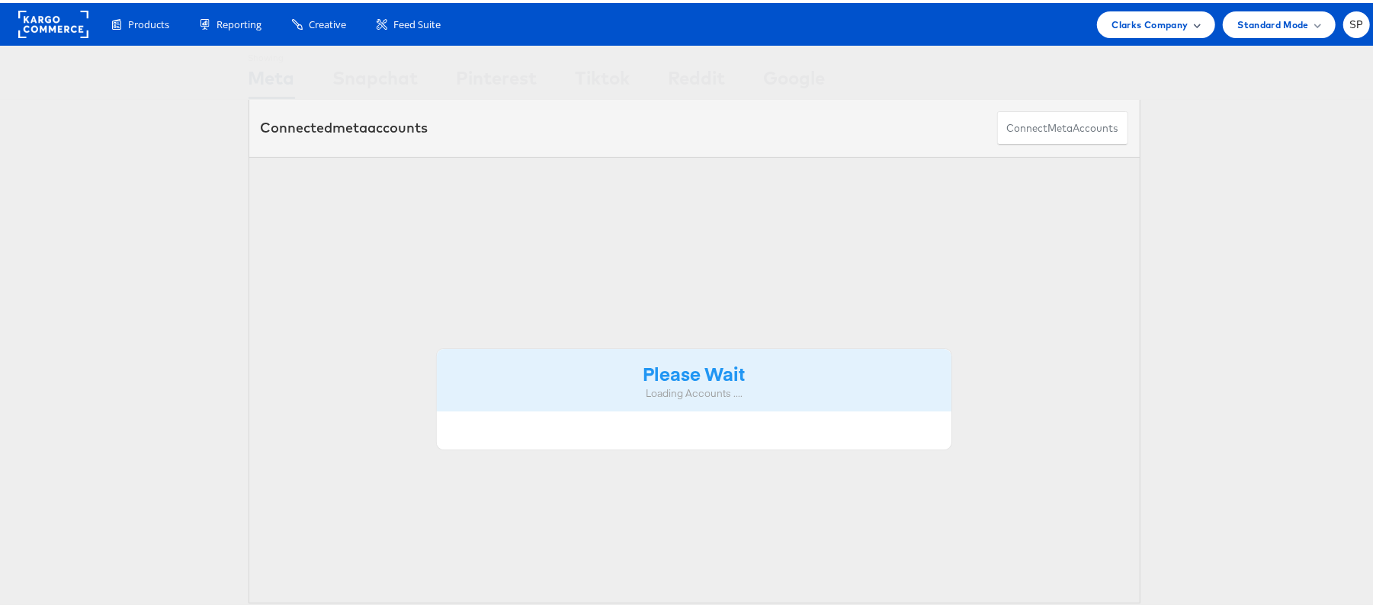
click at [1169, 24] on span "Clarks Company" at bounding box center [1150, 22] width 76 height 16
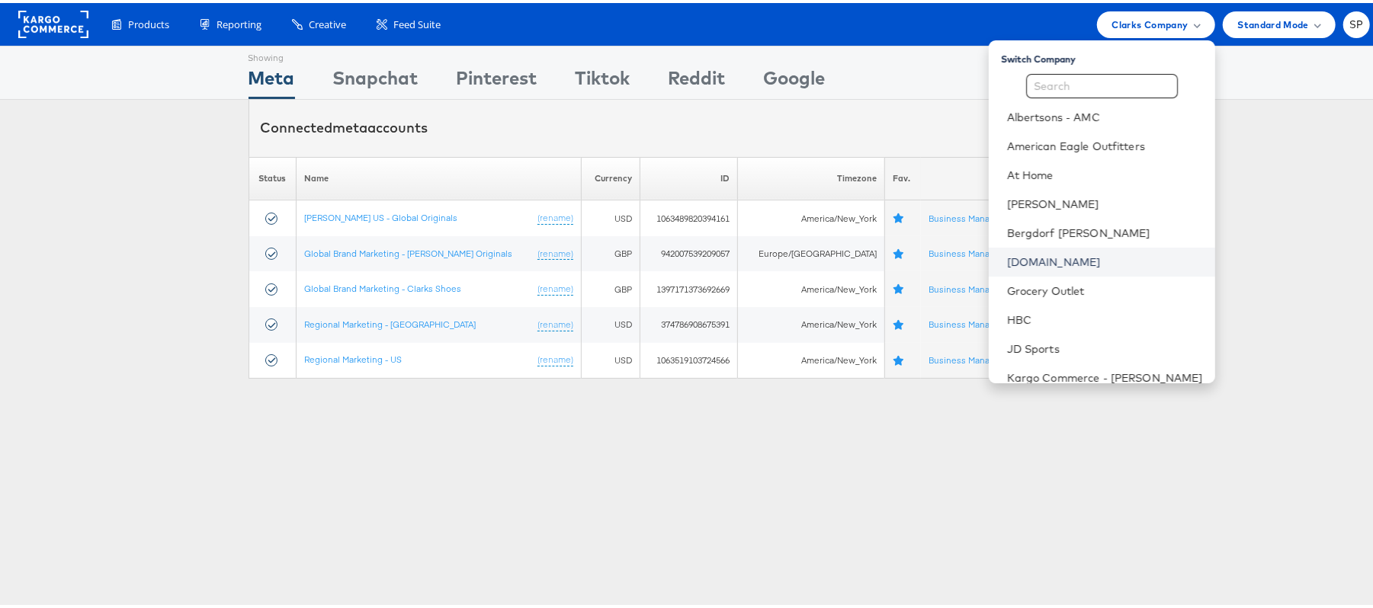
scroll to position [189, 0]
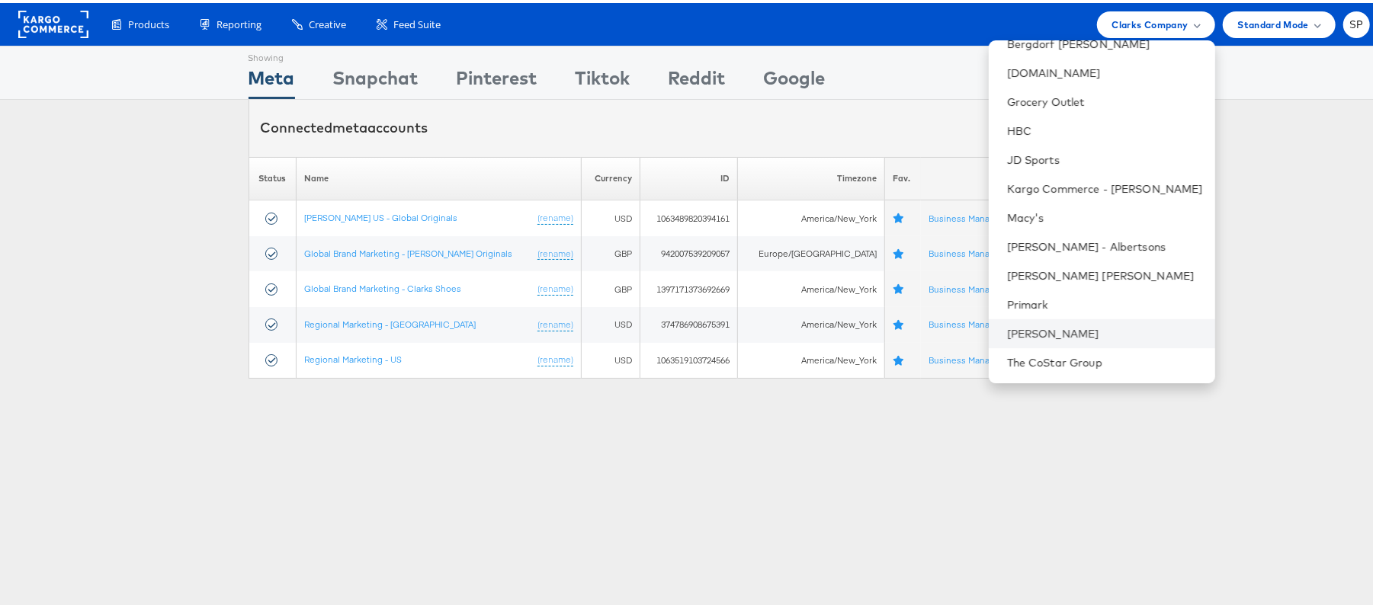
click at [1028, 318] on li "Steve Madden" at bounding box center [1102, 330] width 226 height 29
click at [330, 412] on div "Showing Meta Showing Snapchat Showing Pinterest Showing Tiktok Showing Reddit S…" at bounding box center [694, 424] width 1388 height 762
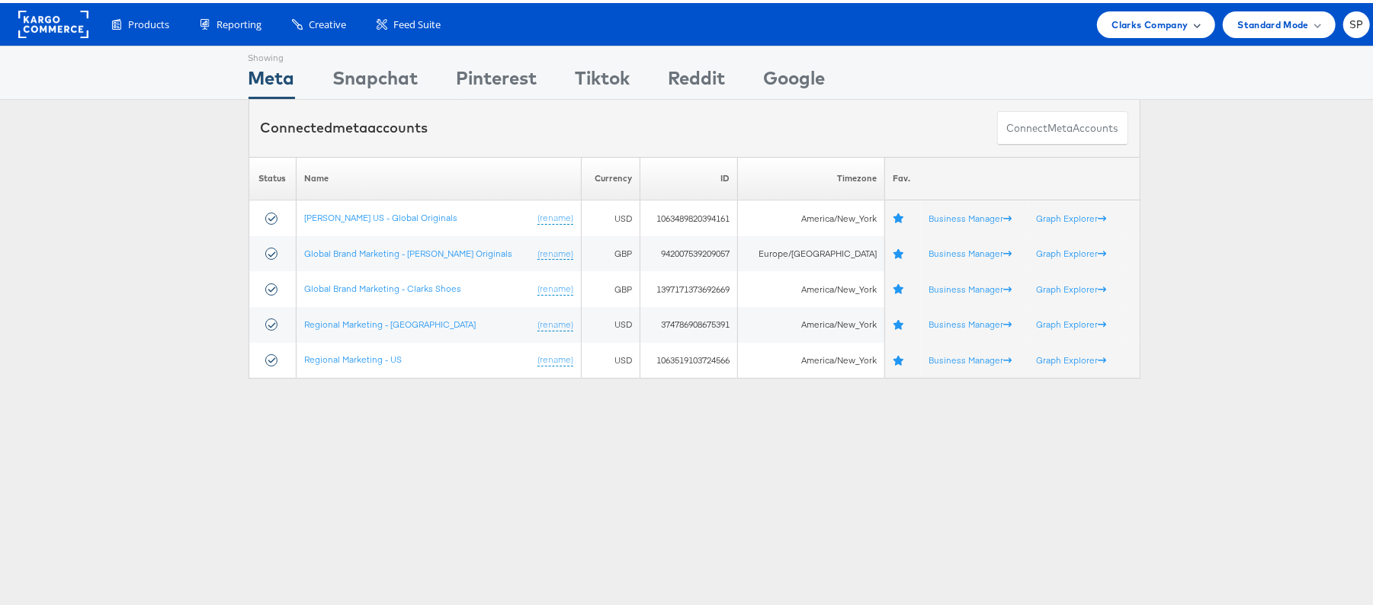
click at [1126, 23] on span "Clarks Company" at bounding box center [1150, 22] width 76 height 16
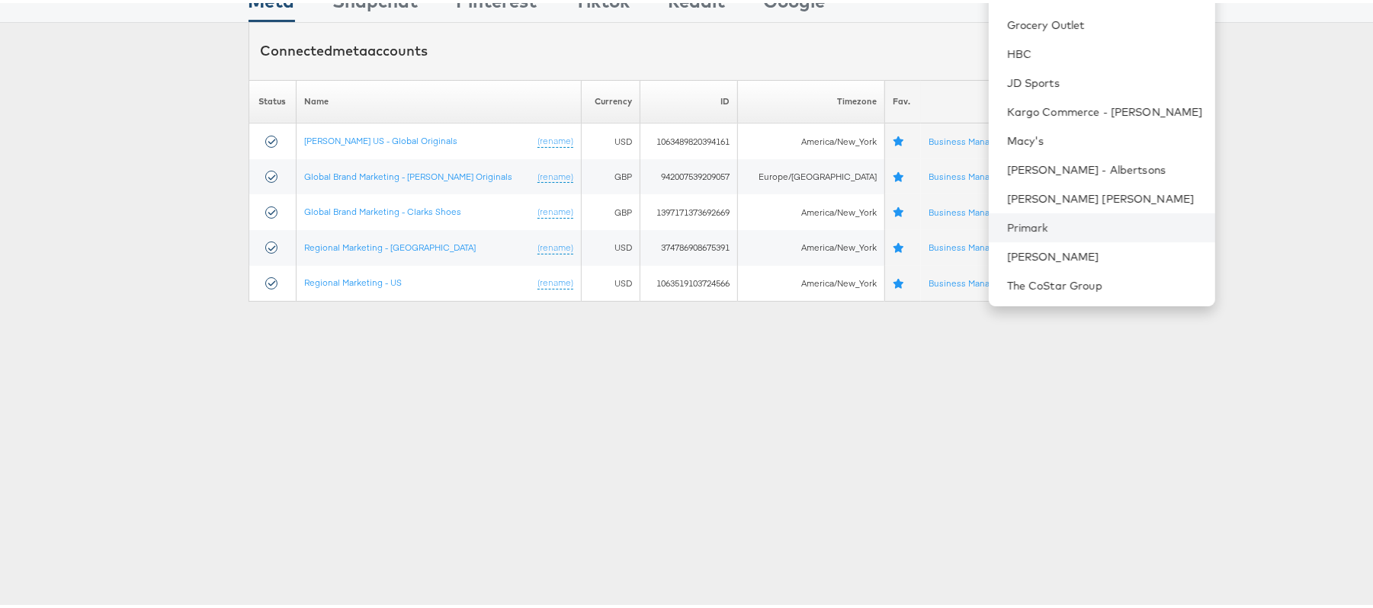
scroll to position [196, 0]
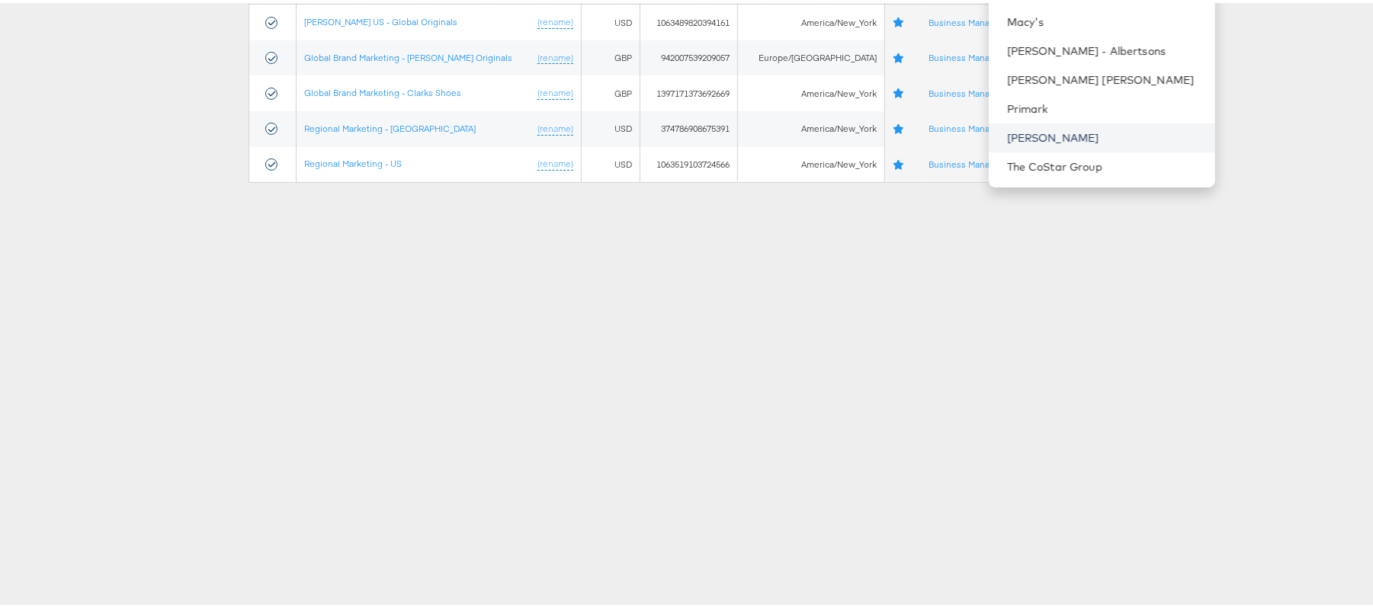
click at [1023, 129] on link "Steve Madden" at bounding box center [1105, 134] width 196 height 15
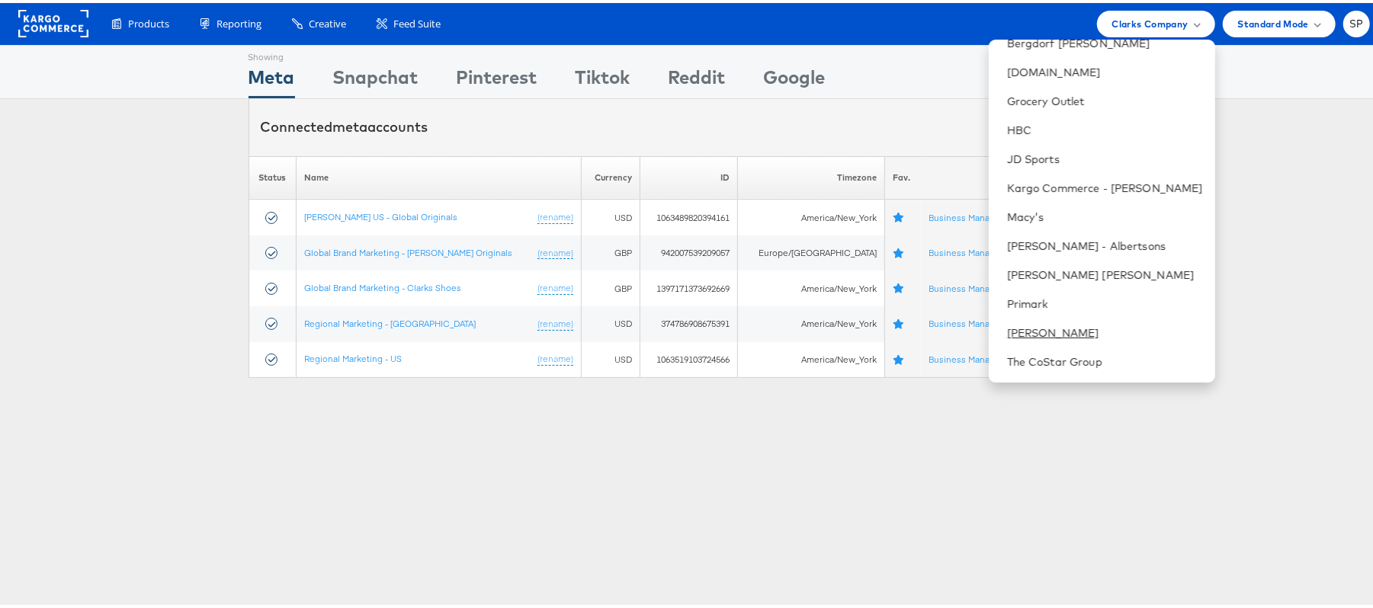
scroll to position [0, 0]
